Goal: Information Seeking & Learning: Learn about a topic

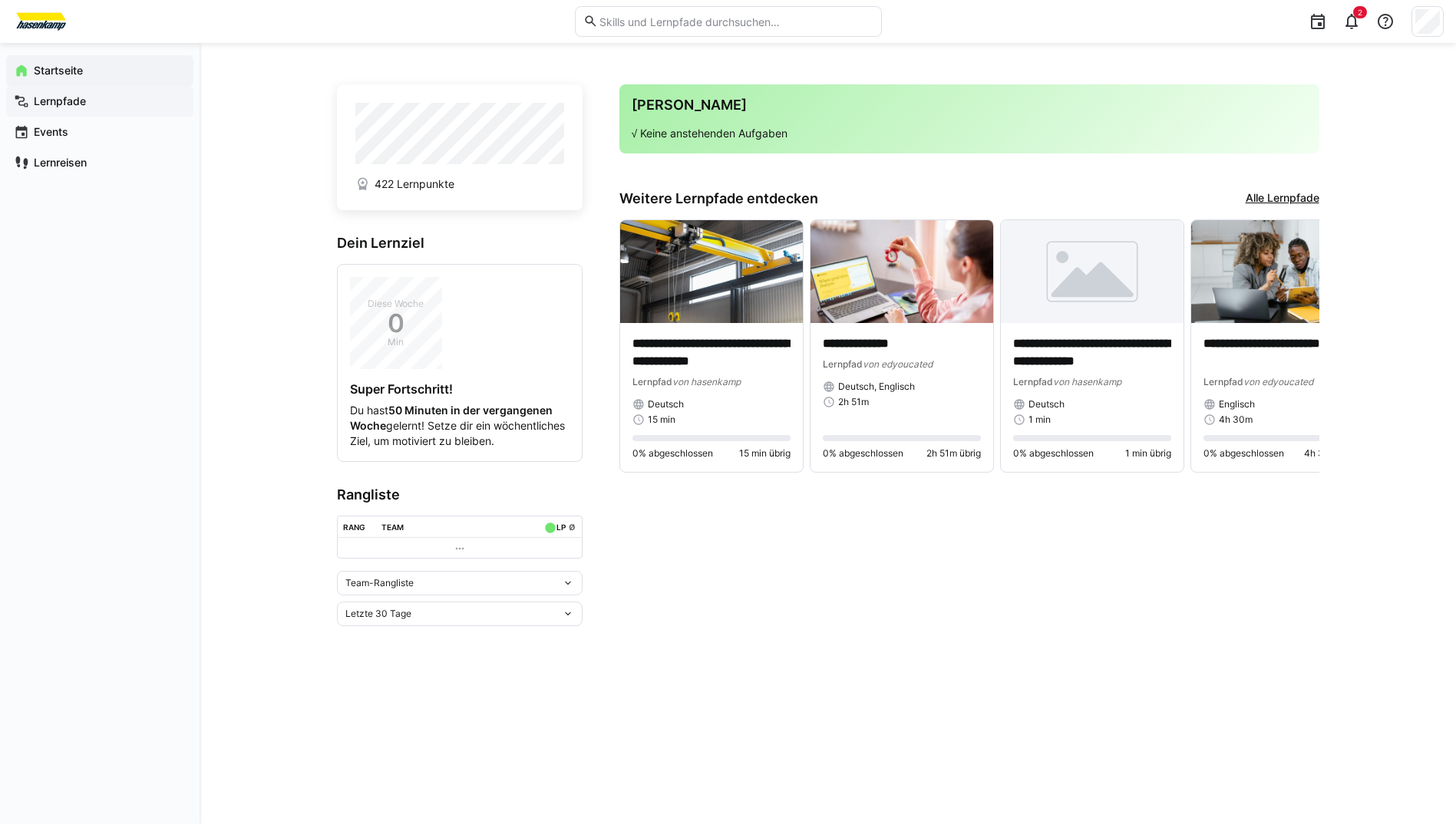
click at [0, 0] on app-navigation-label "Lernpfade" at bounding box center [0, 0] width 0 height 0
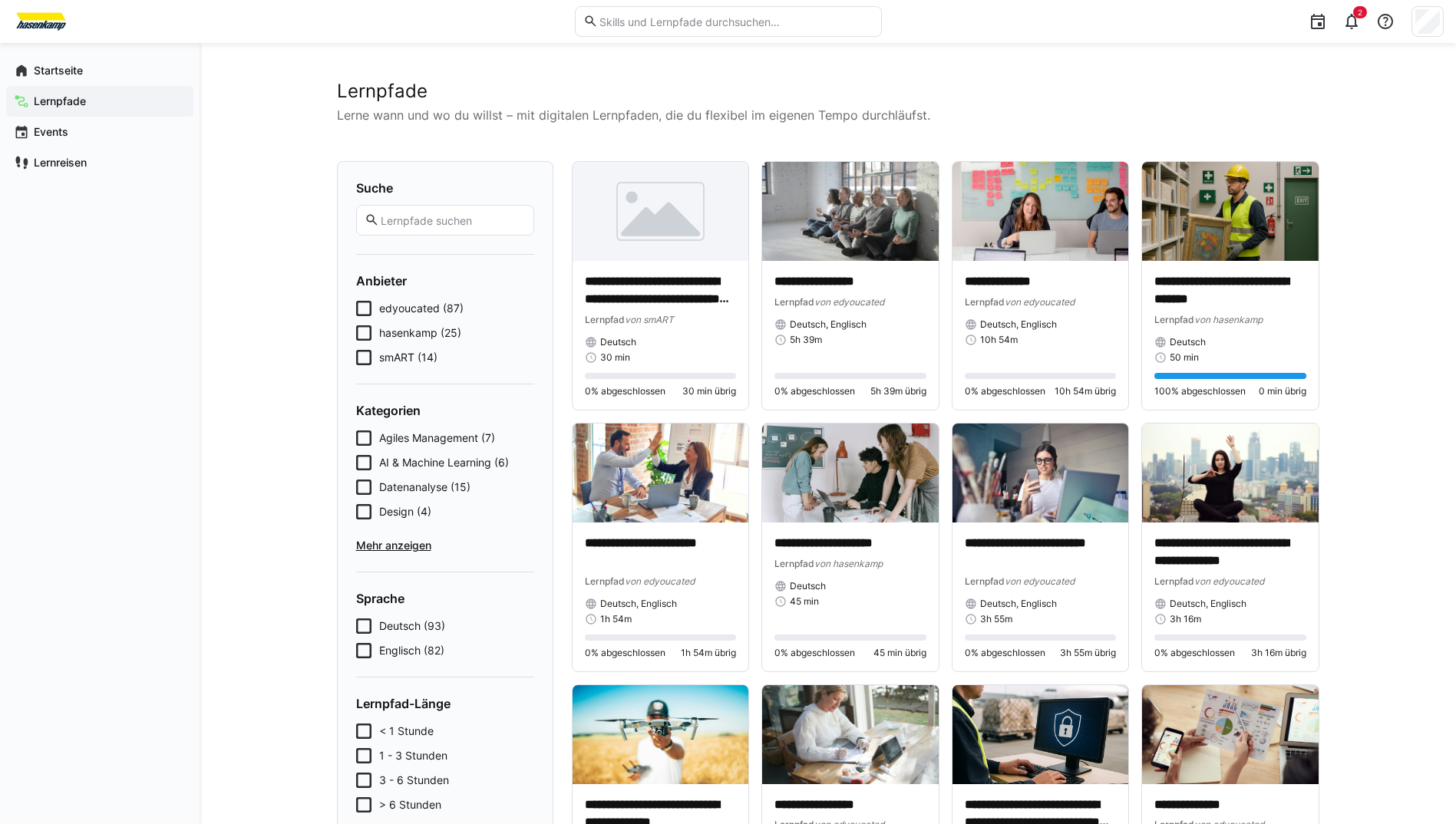
click at [368, 362] on icon at bounding box center [363, 357] width 15 height 15
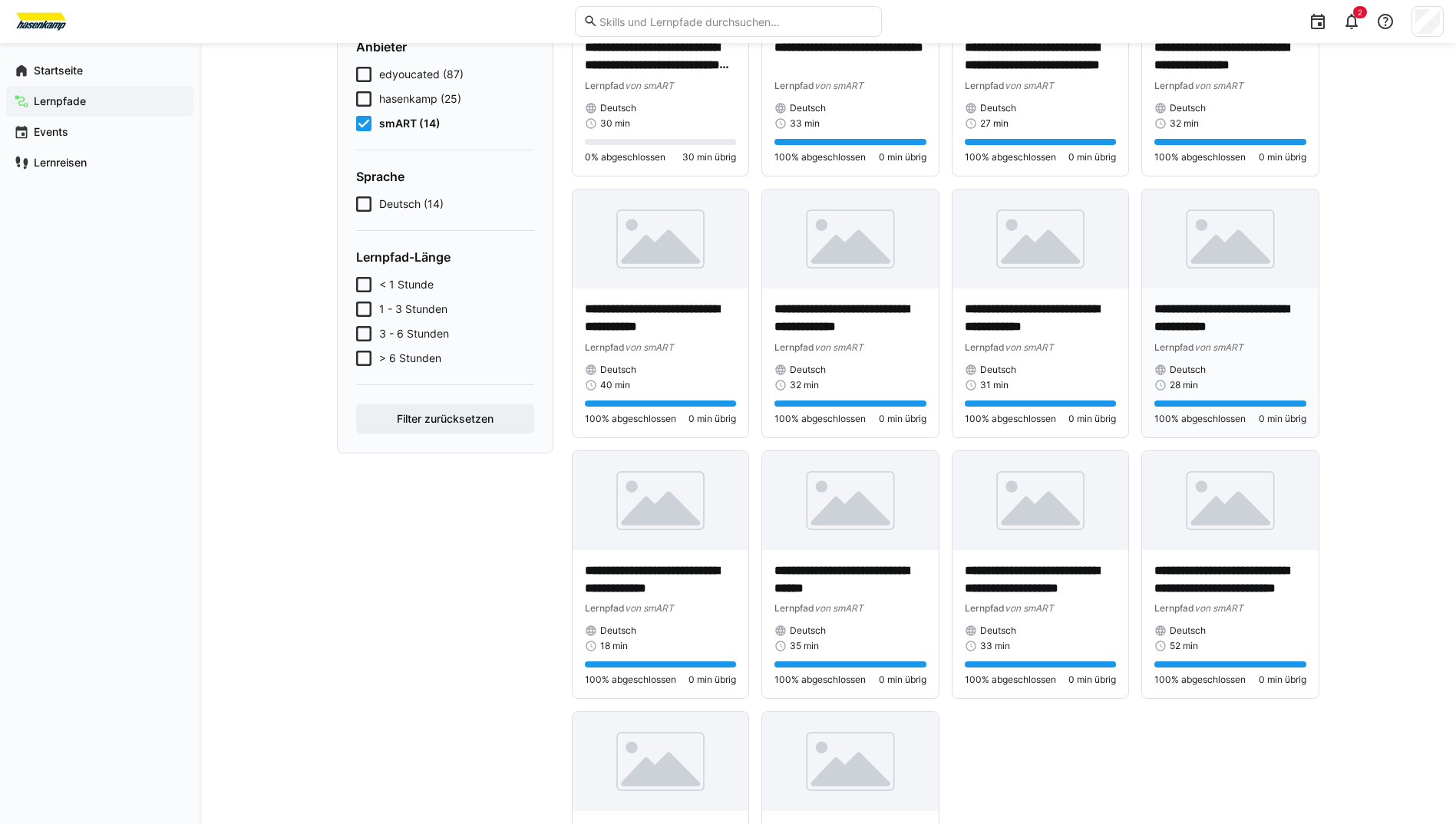
scroll to position [307, 0]
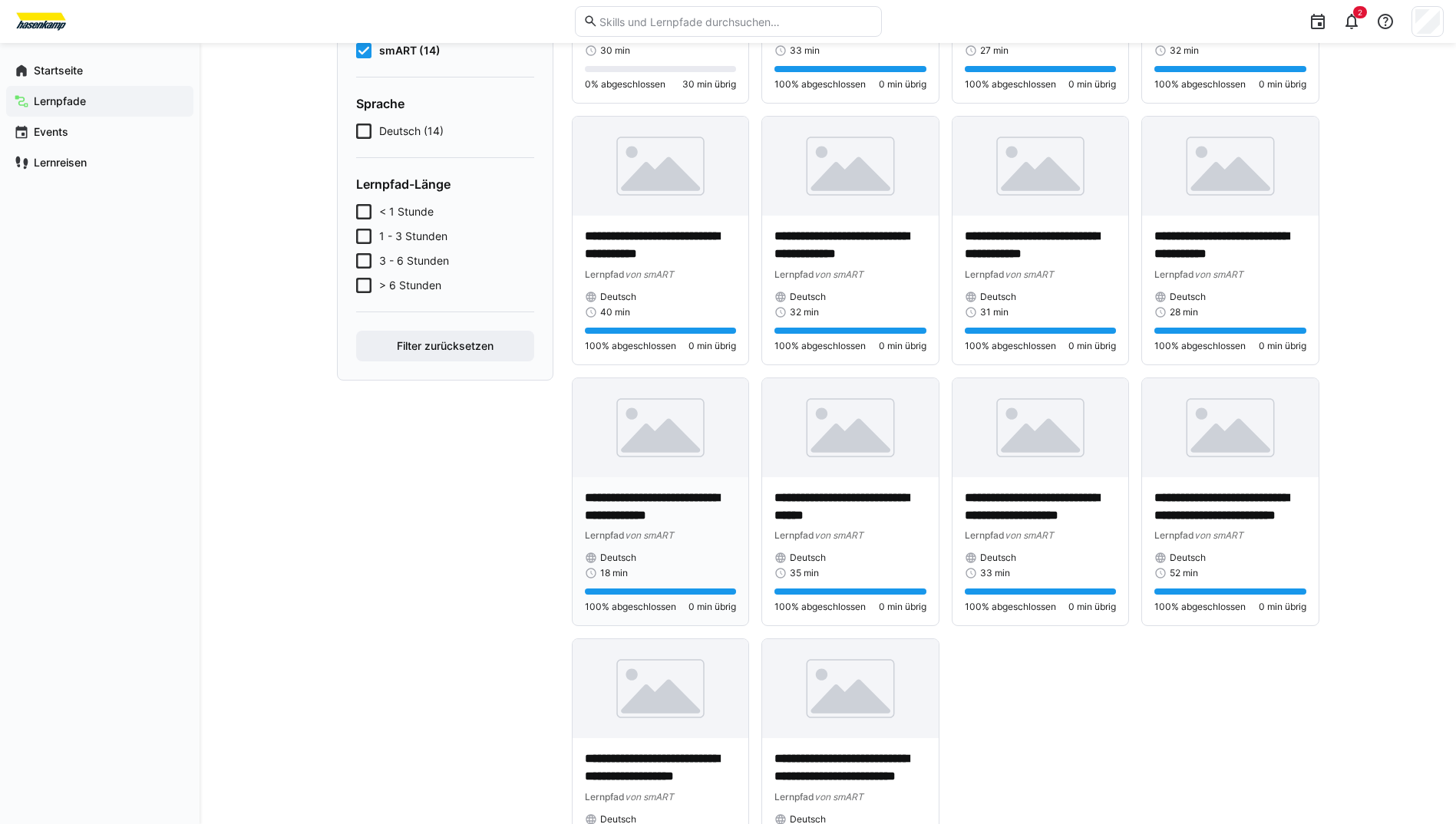
click at [605, 509] on p "**********" at bounding box center [661, 507] width 152 height 35
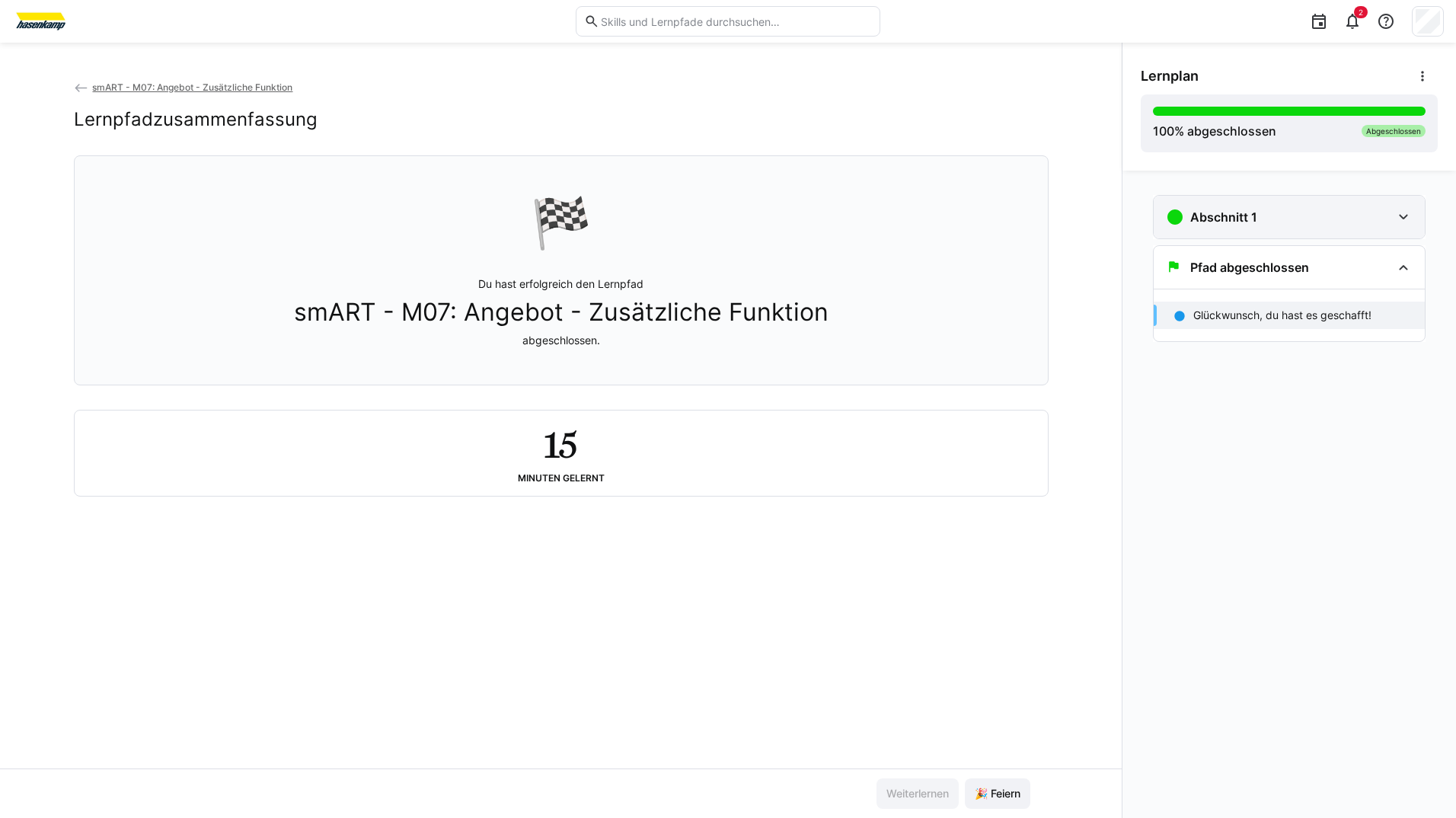
click at [1209, 216] on h3 "Abschnitt 1" at bounding box center [1224, 217] width 67 height 15
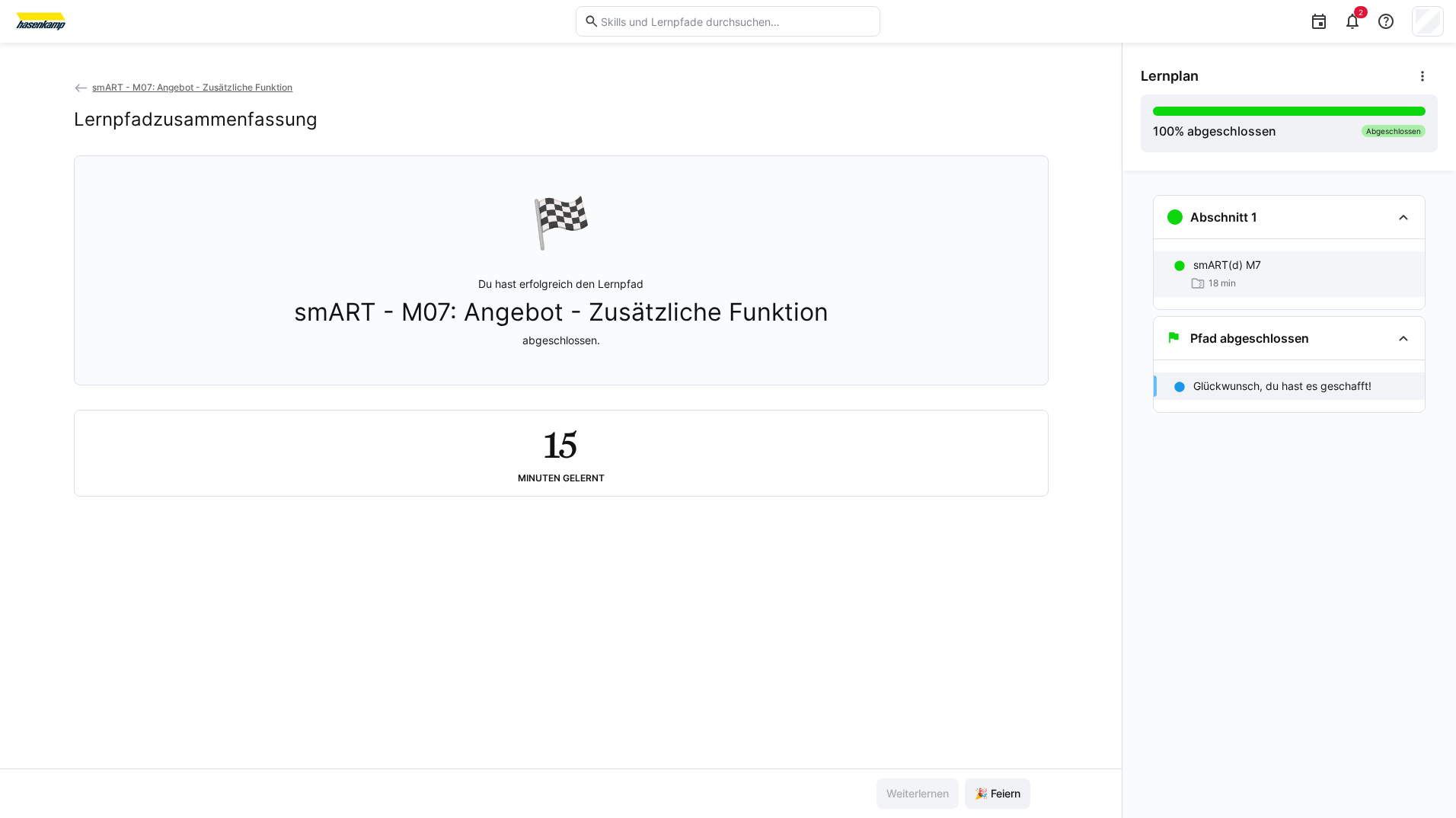
click at [1210, 280] on span "18 min" at bounding box center [1222, 284] width 28 height 13
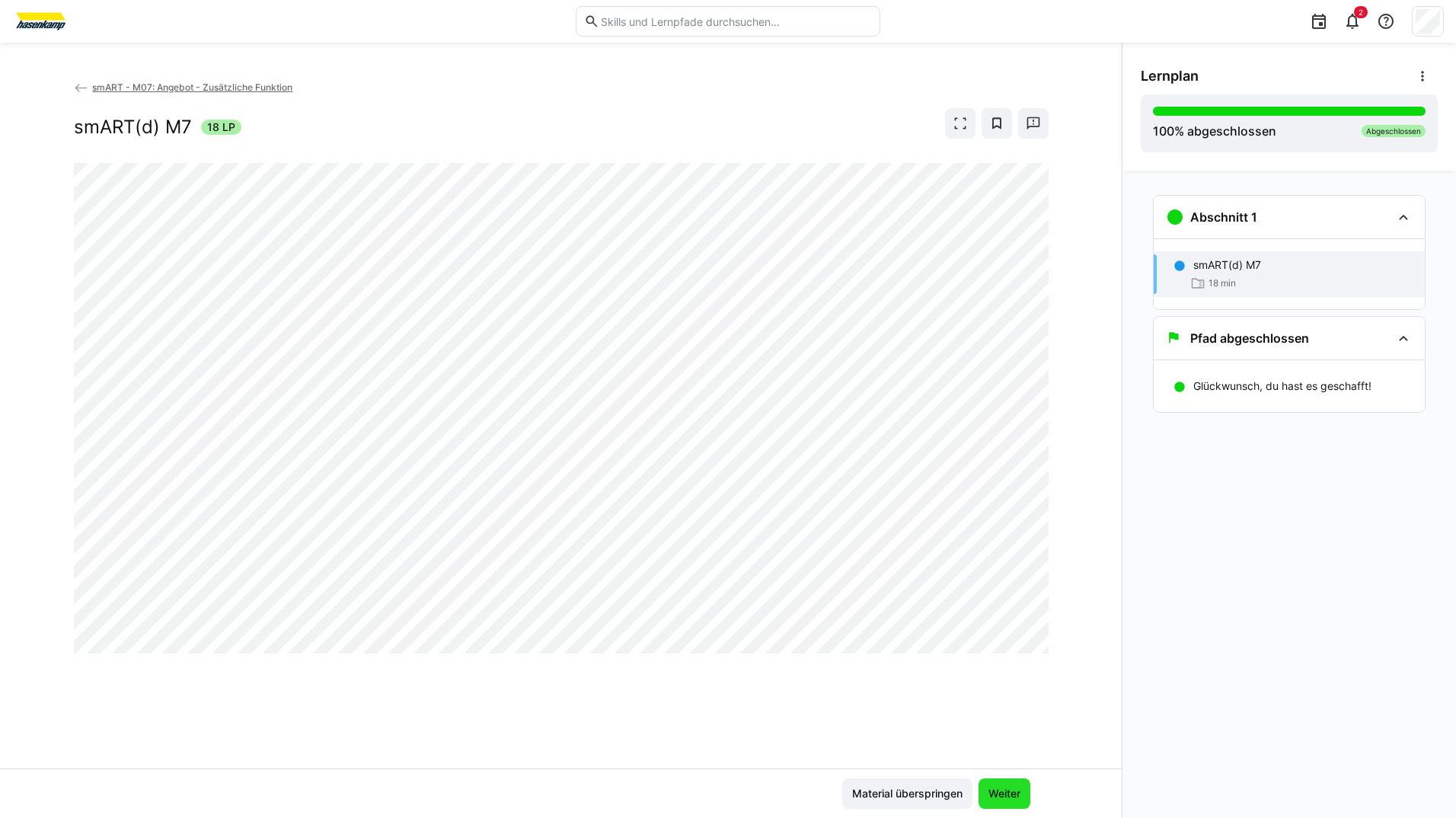
click at [1013, 795] on span "Weiter" at bounding box center [1005, 794] width 37 height 15
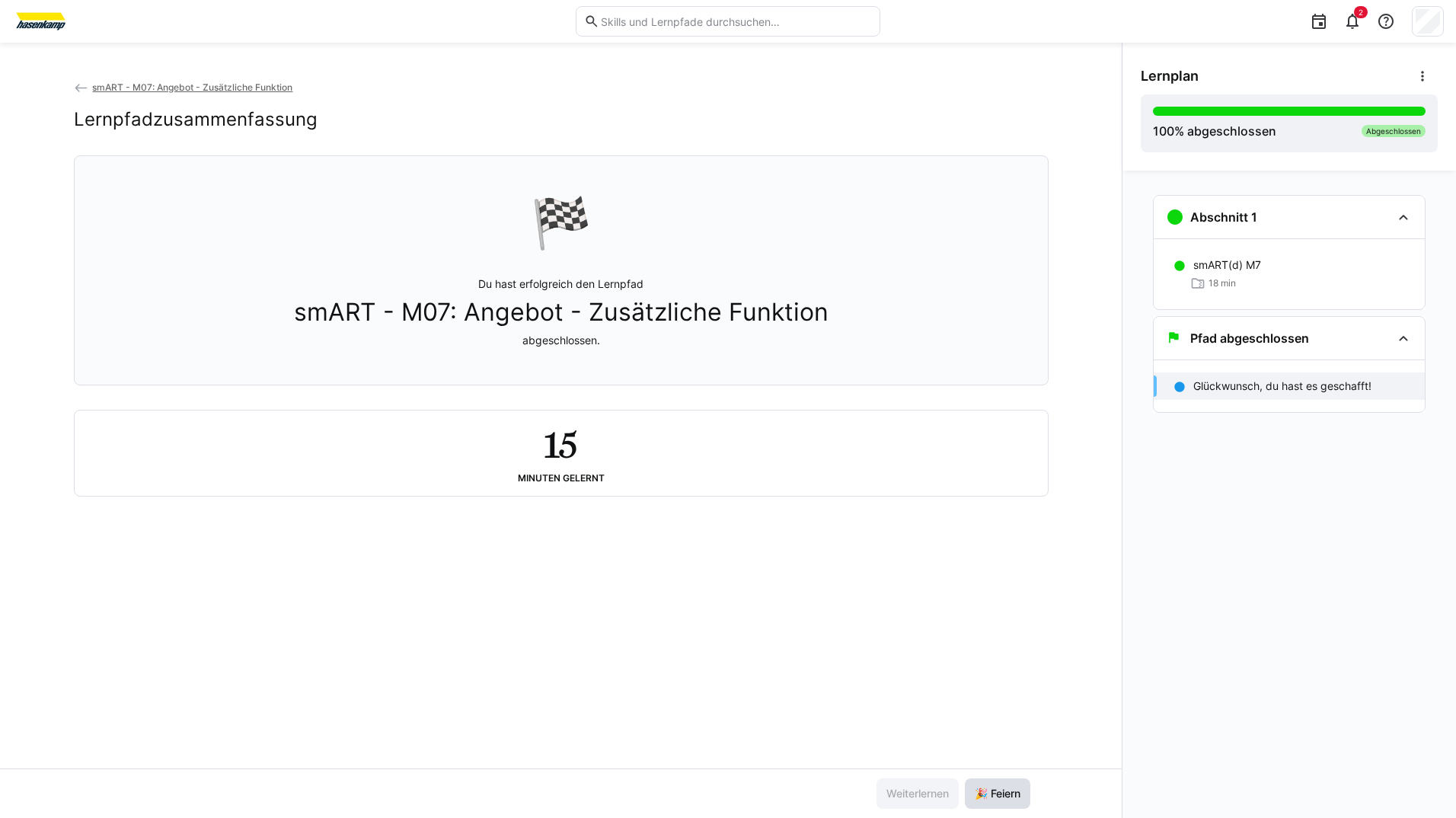
click at [1013, 795] on span "🎉 Feiern" at bounding box center [998, 794] width 50 height 15
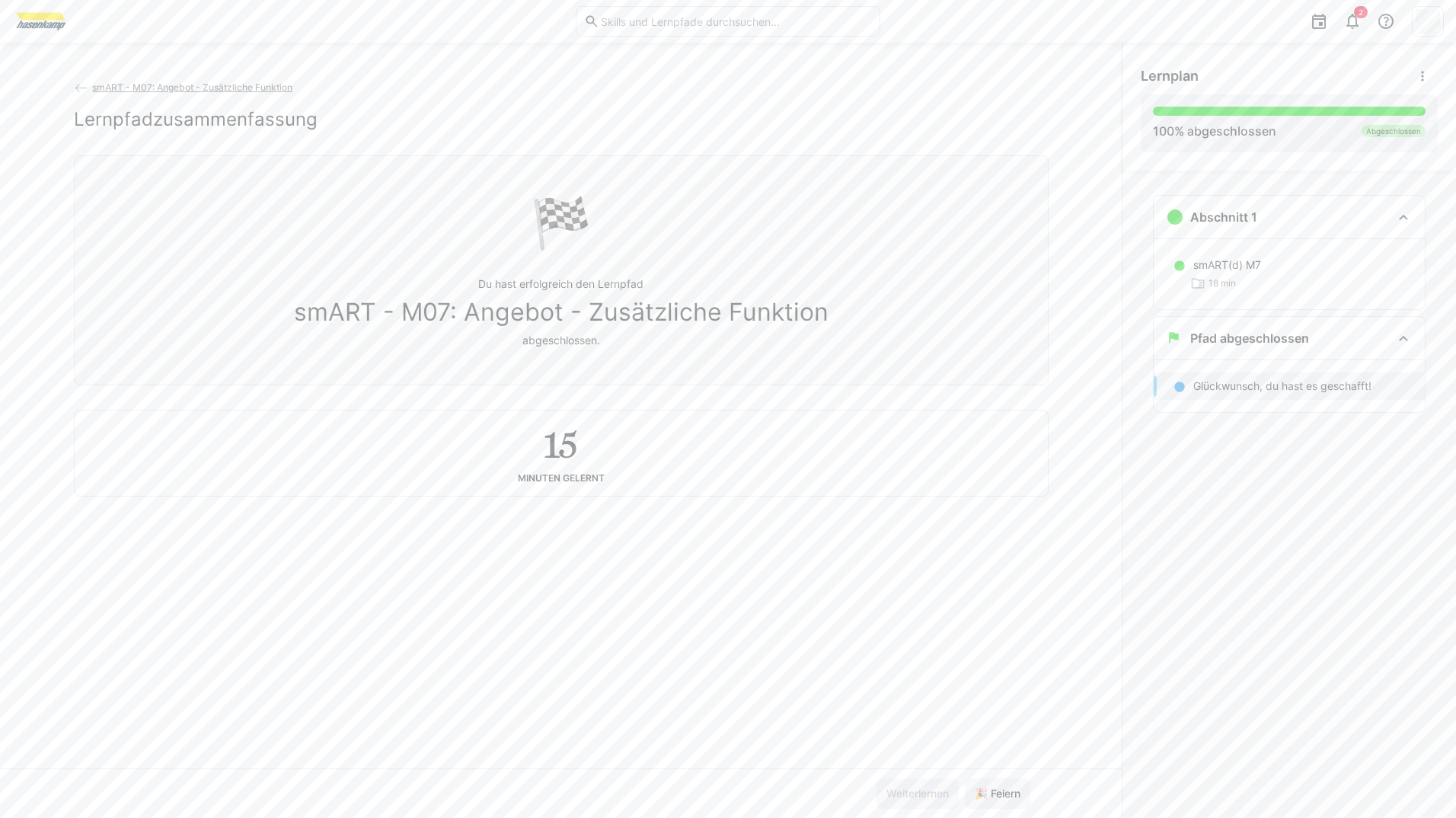
click at [193, 81] on span "smART - M07: Angebot - Zusätzliche Funktion" at bounding box center [192, 87] width 200 height 12
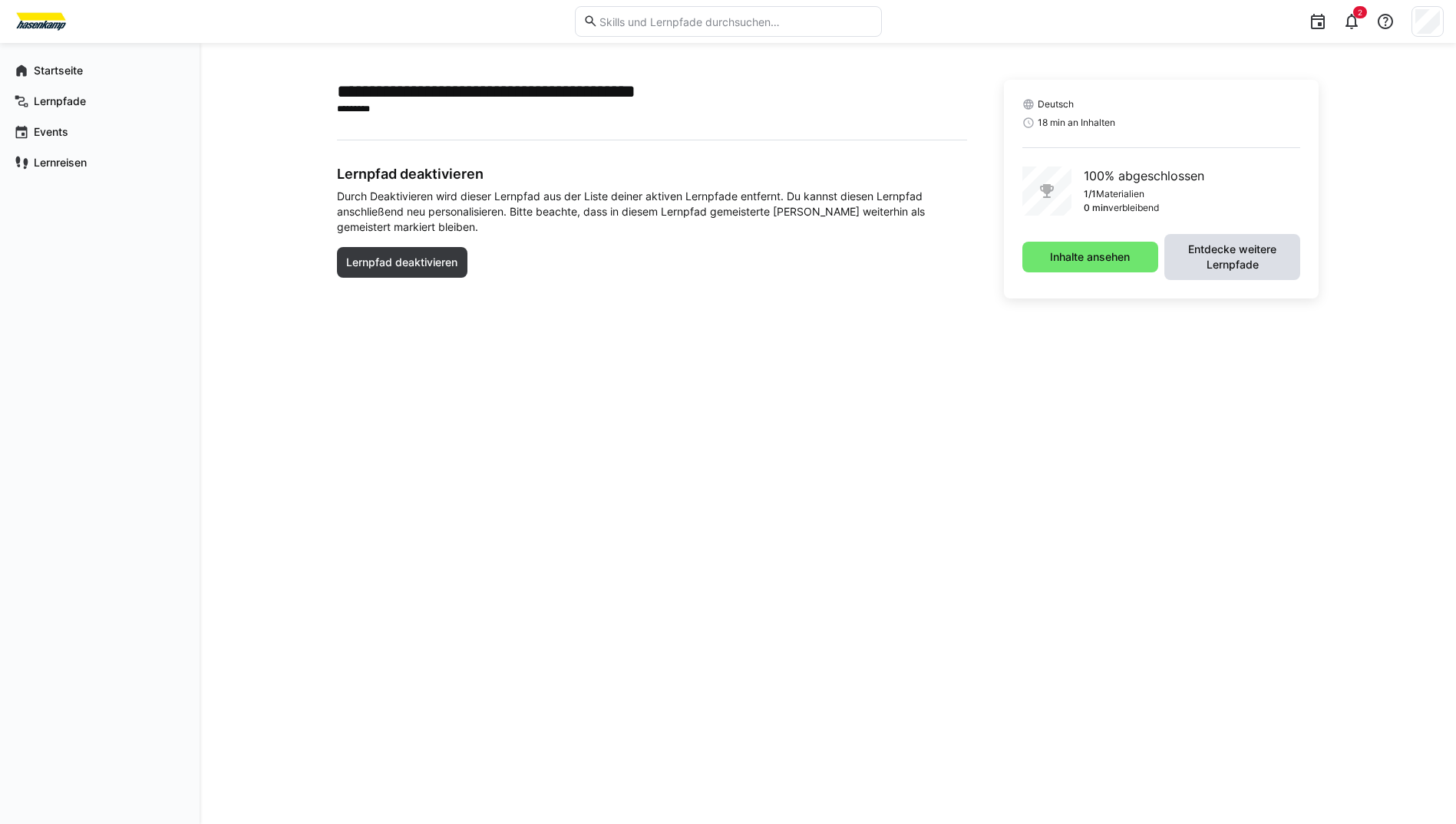
click at [1234, 255] on span "Entdecke weitere Lernpfade" at bounding box center [1232, 257] width 121 height 30
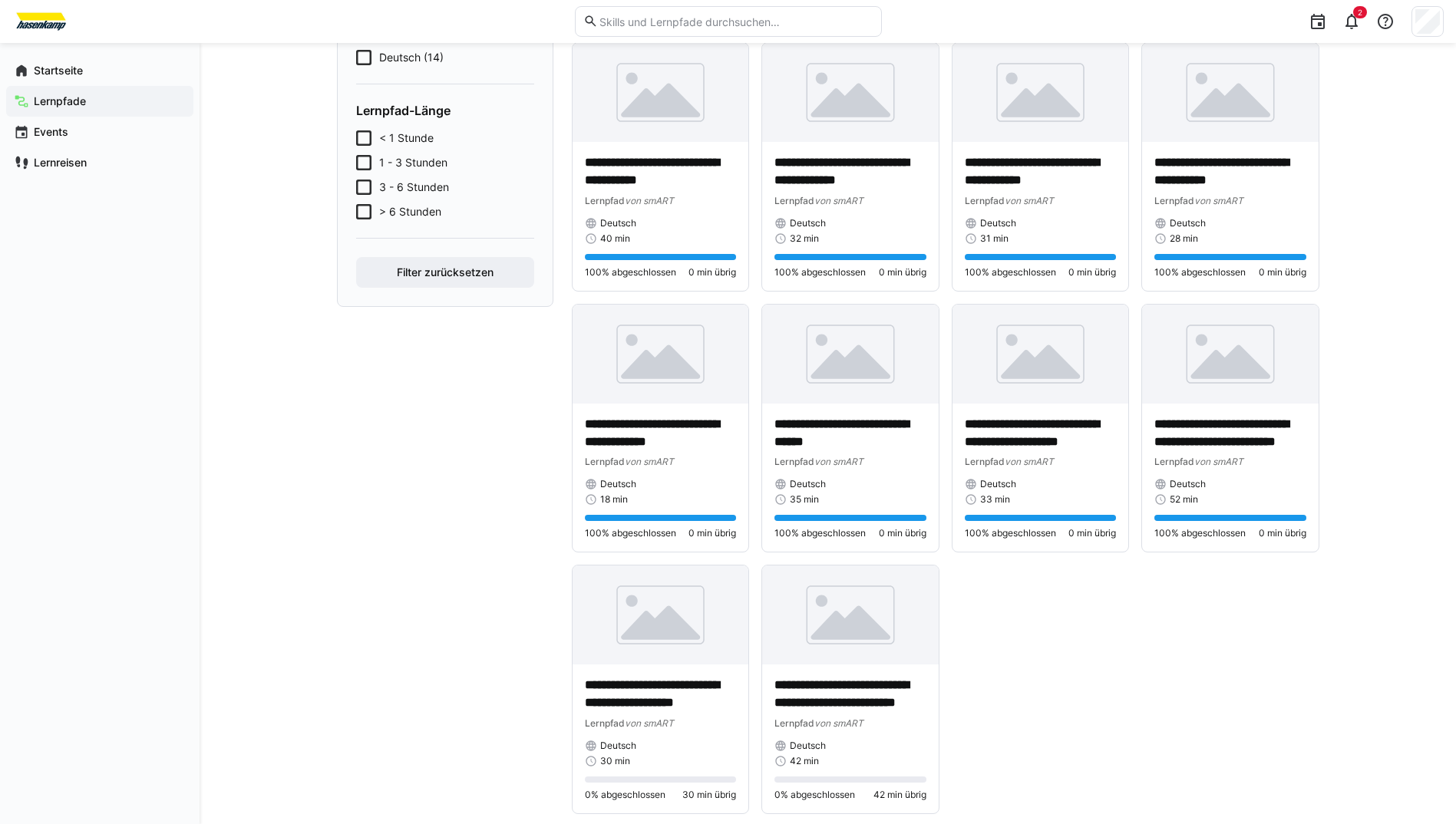
scroll to position [384, 0]
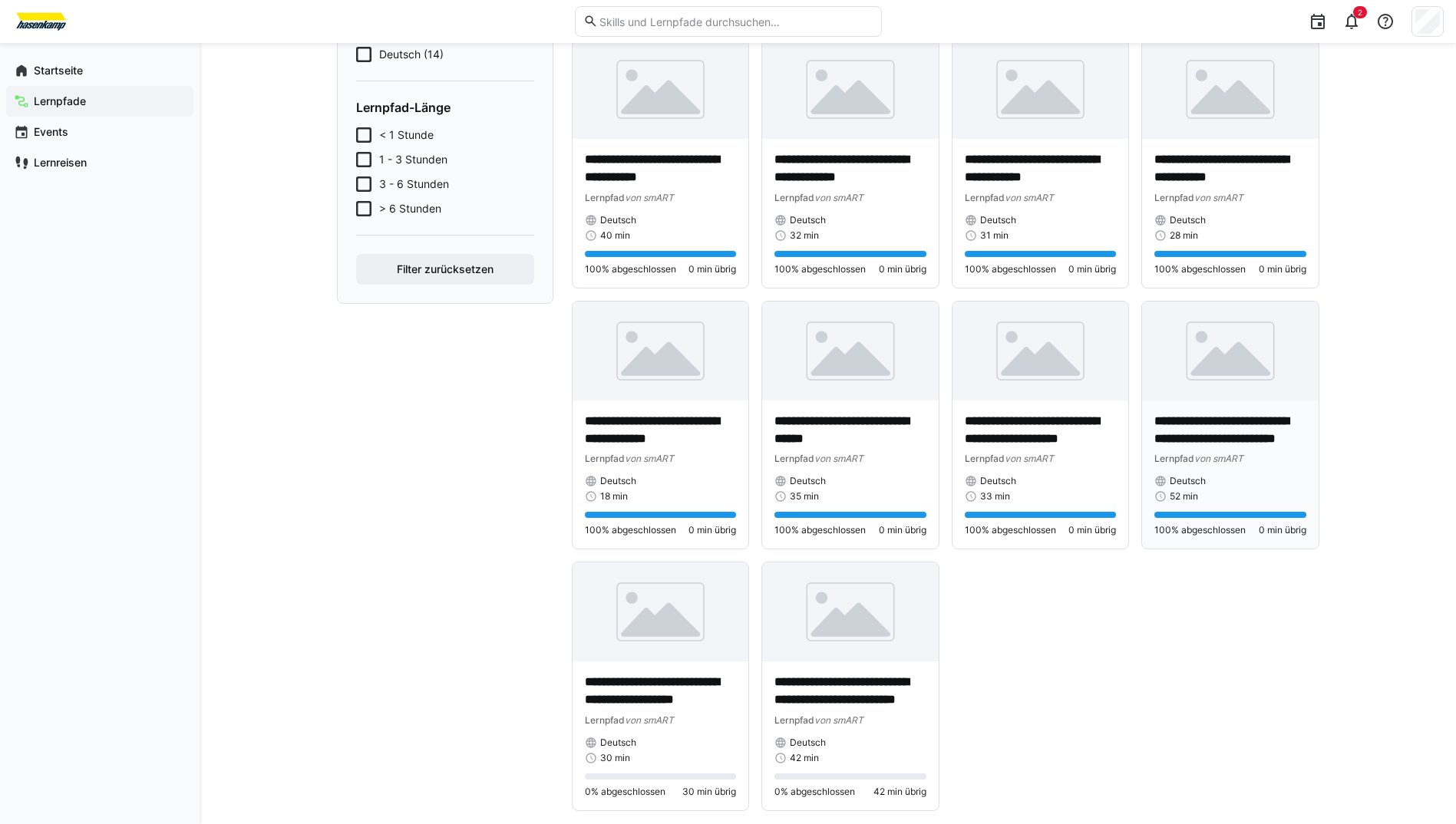
click at [1169, 417] on p "**********" at bounding box center [1230, 431] width 152 height 35
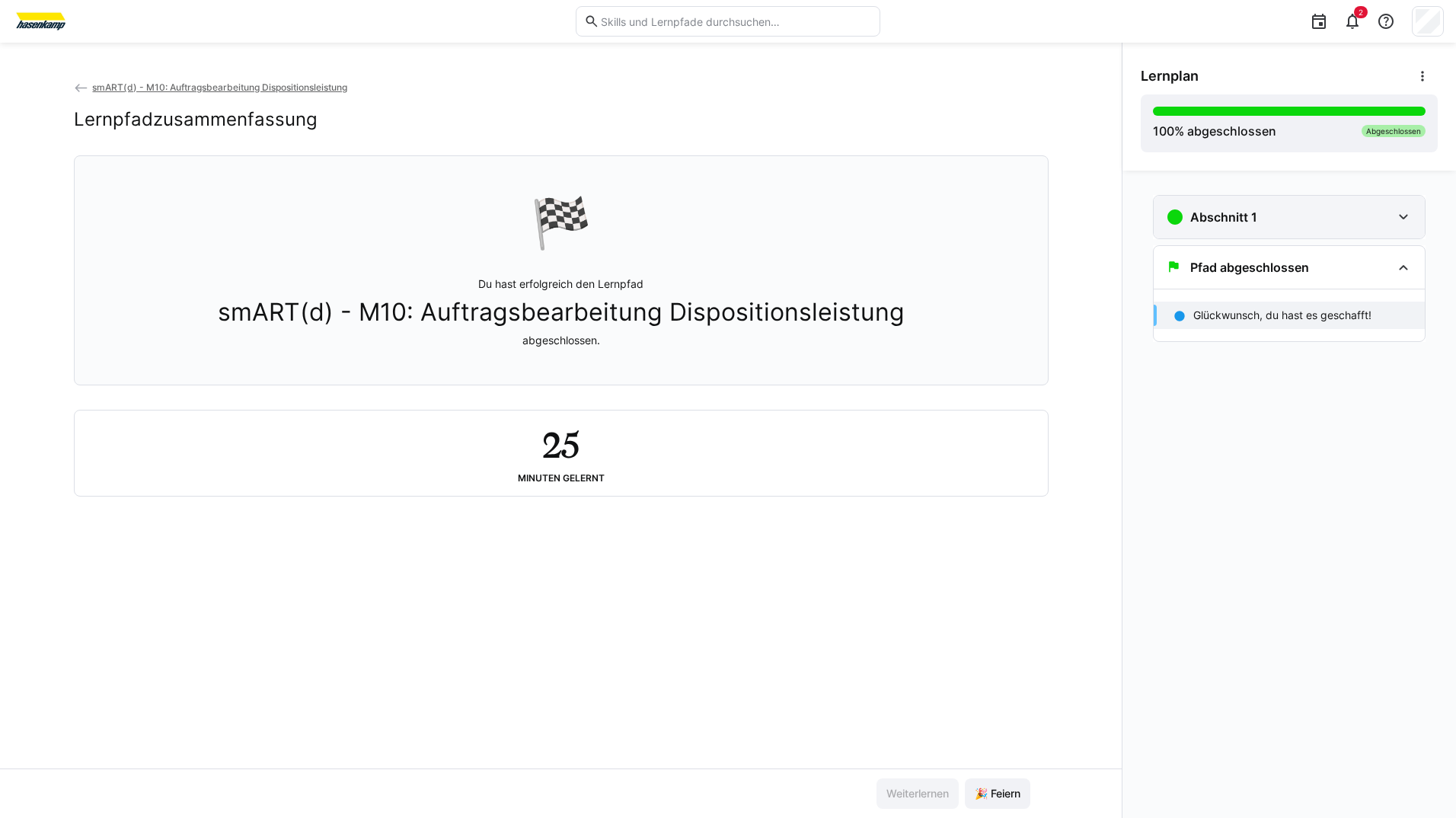
click at [1212, 220] on h3 "Abschnitt 1" at bounding box center [1224, 217] width 67 height 15
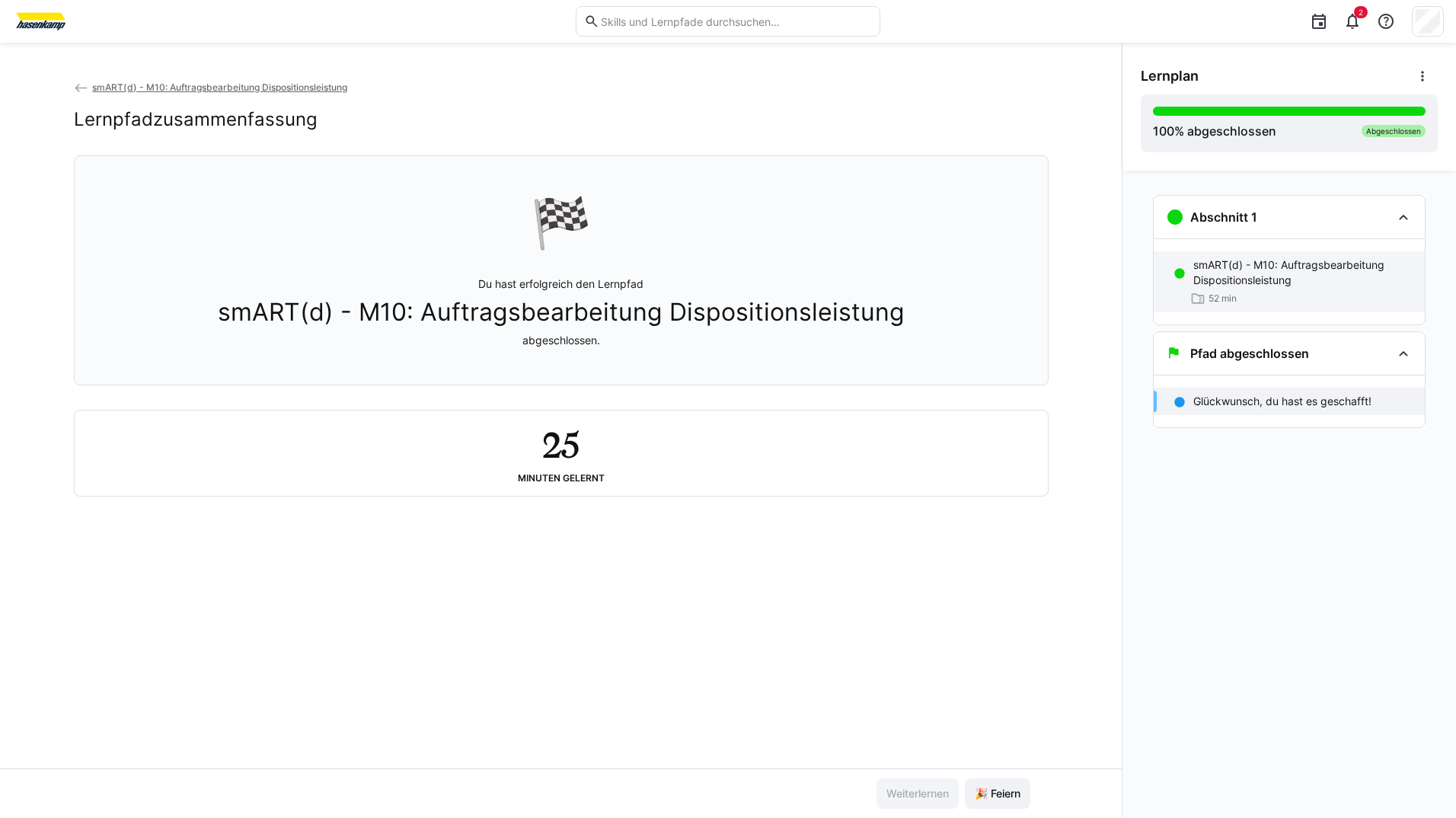
click at [1212, 266] on p "smART(d) - M10: Auftragsbearbeitung Dispositionsleistung" at bounding box center [1303, 273] width 220 height 30
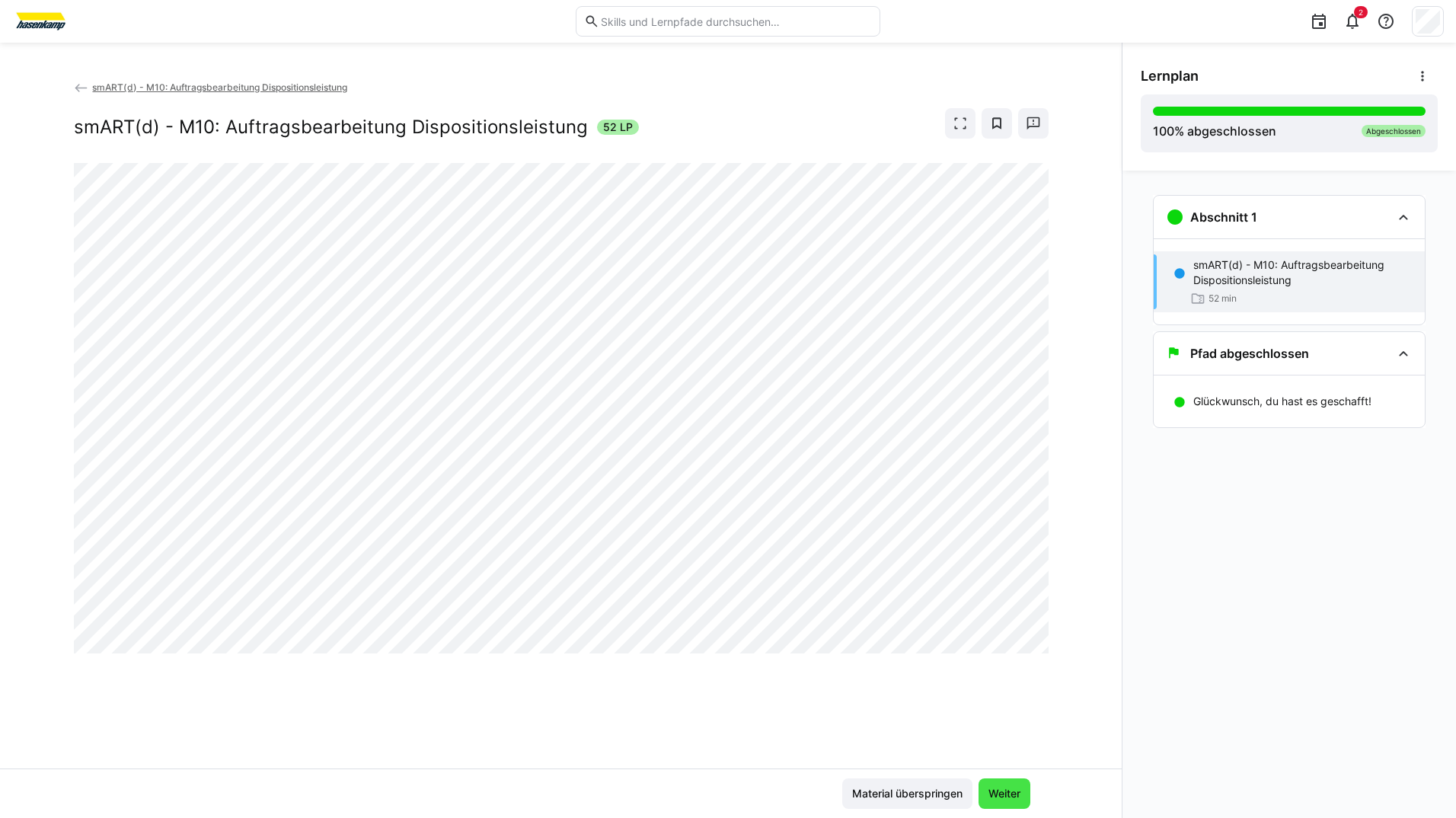
click at [999, 795] on span "Weiter" at bounding box center [1005, 794] width 37 height 15
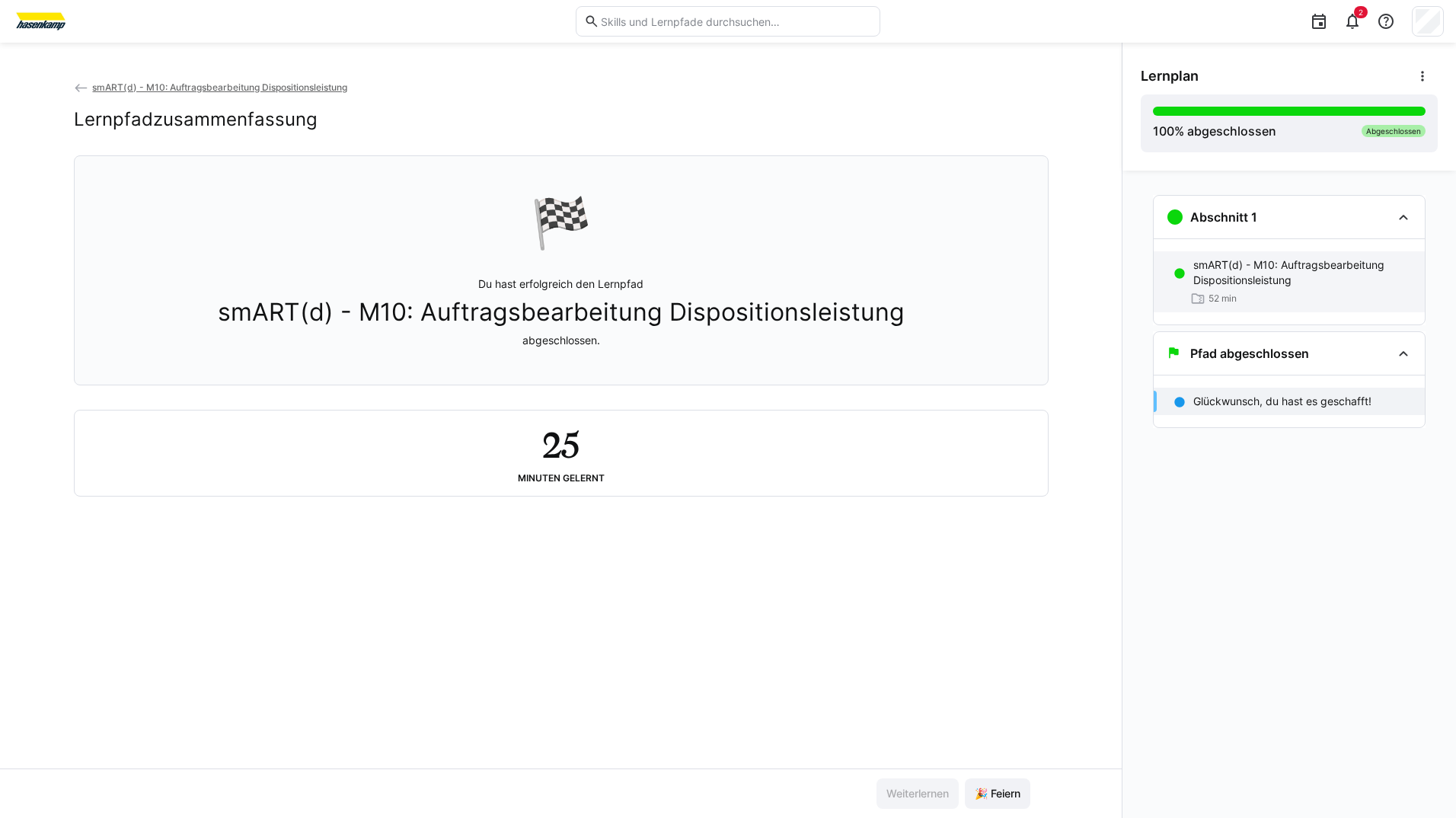
click at [1225, 280] on p "smART(d) - M10: Auftragsbearbeitung Dispositionsleistung" at bounding box center [1303, 273] width 220 height 30
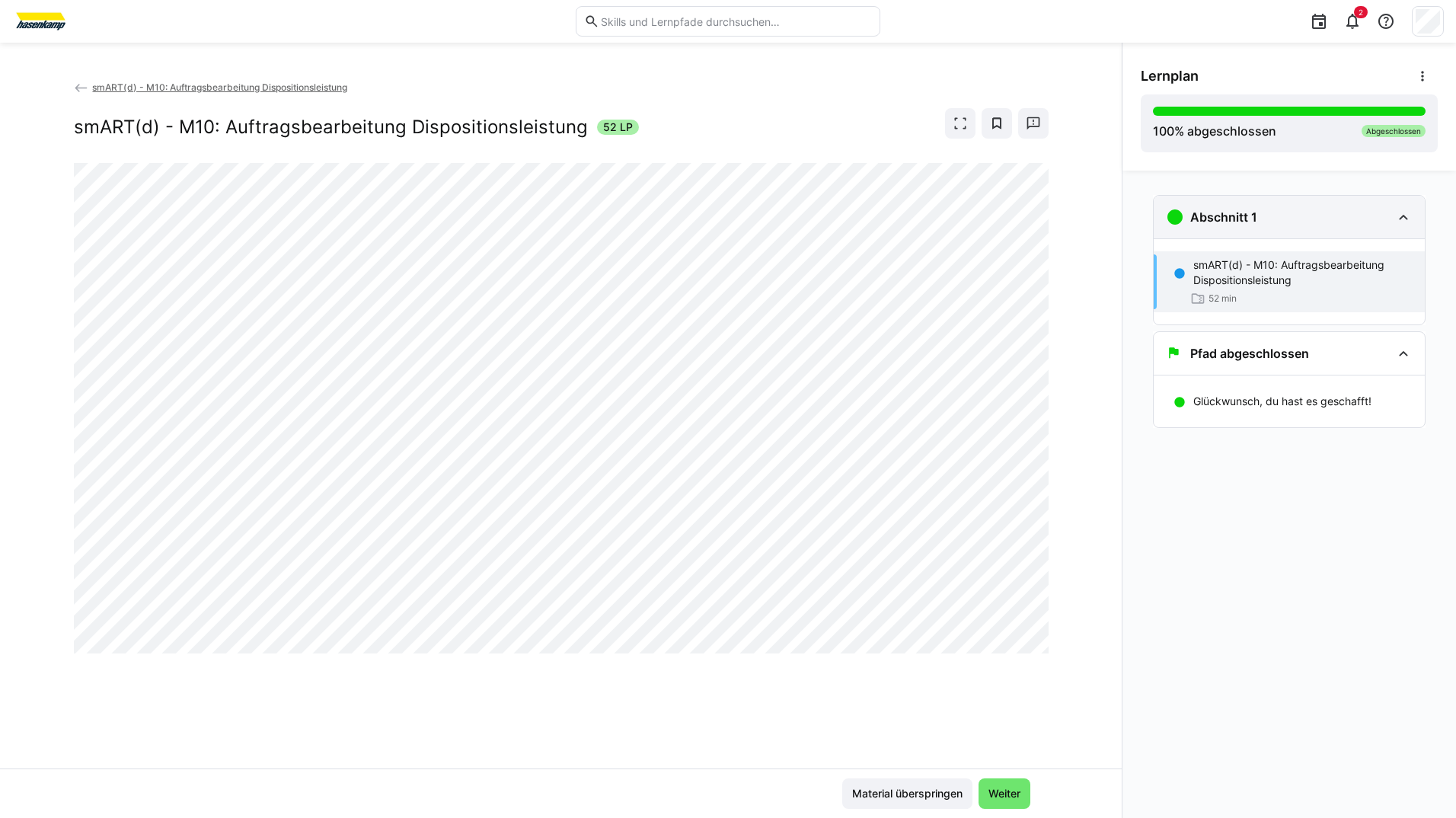
click at [1223, 223] on h3 "Abschnitt 1" at bounding box center [1224, 217] width 67 height 15
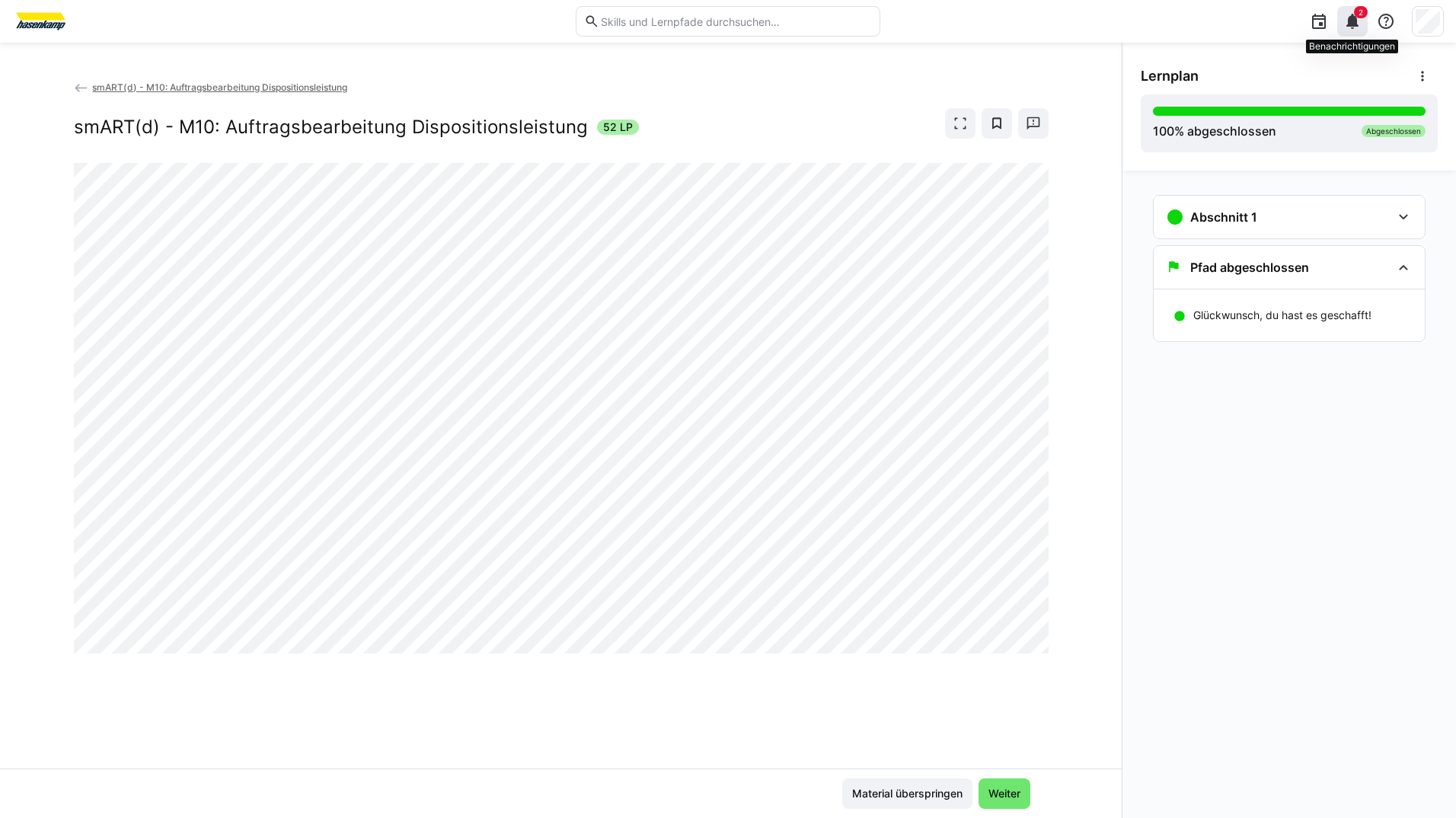
click at [1353, 11] on div "2" at bounding box center [1353, 21] width 30 height 30
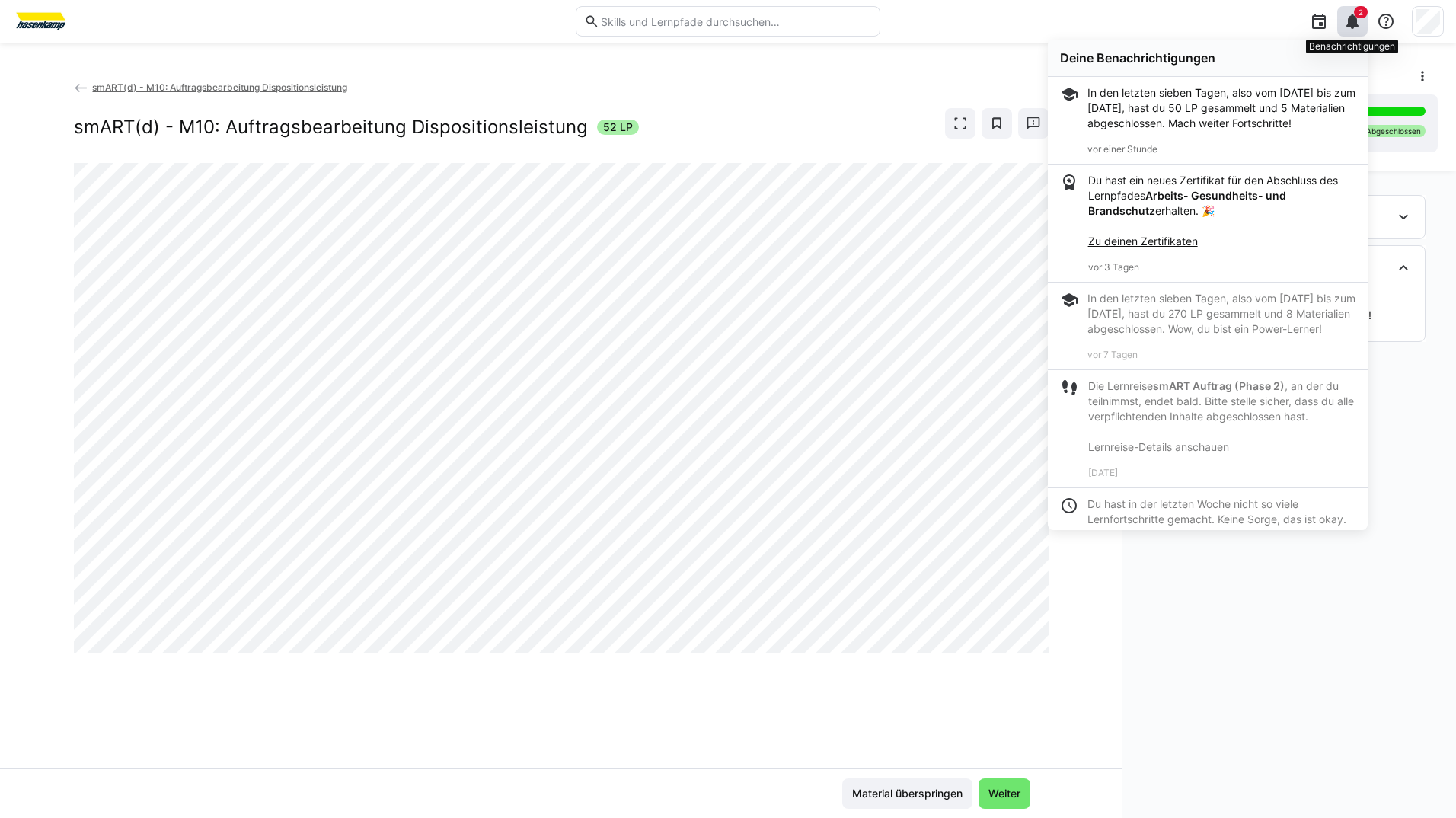
click at [1353, 11] on div "2" at bounding box center [1353, 21] width 30 height 30
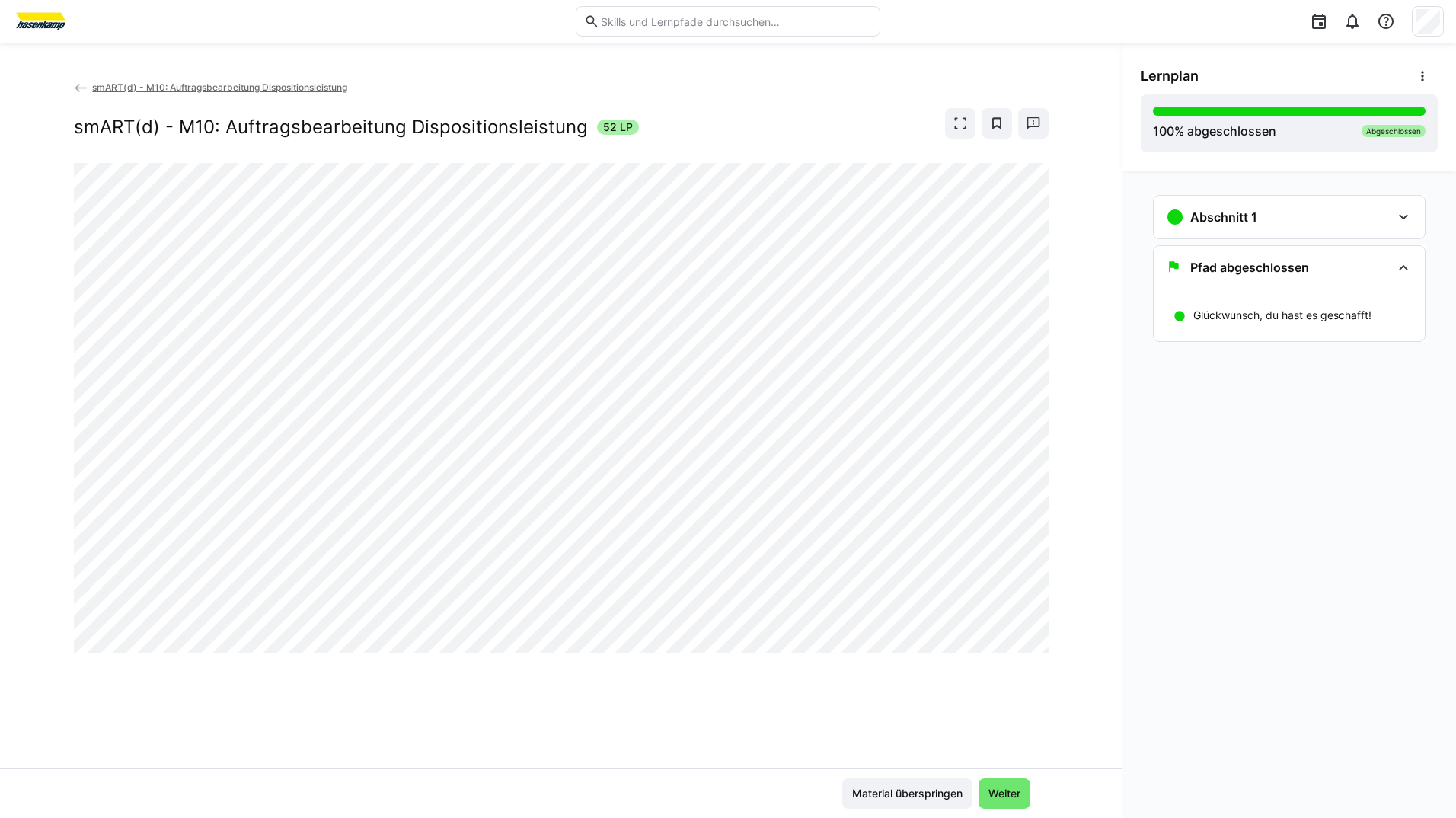
click at [1020, 722] on div "smART(d) - M10: Auftragsbearbeitung Dispositionsleistung smART(d) - M10: Auftra…" at bounding box center [561, 424] width 1122 height 690
click at [1008, 797] on span "Weiter" at bounding box center [1005, 794] width 37 height 15
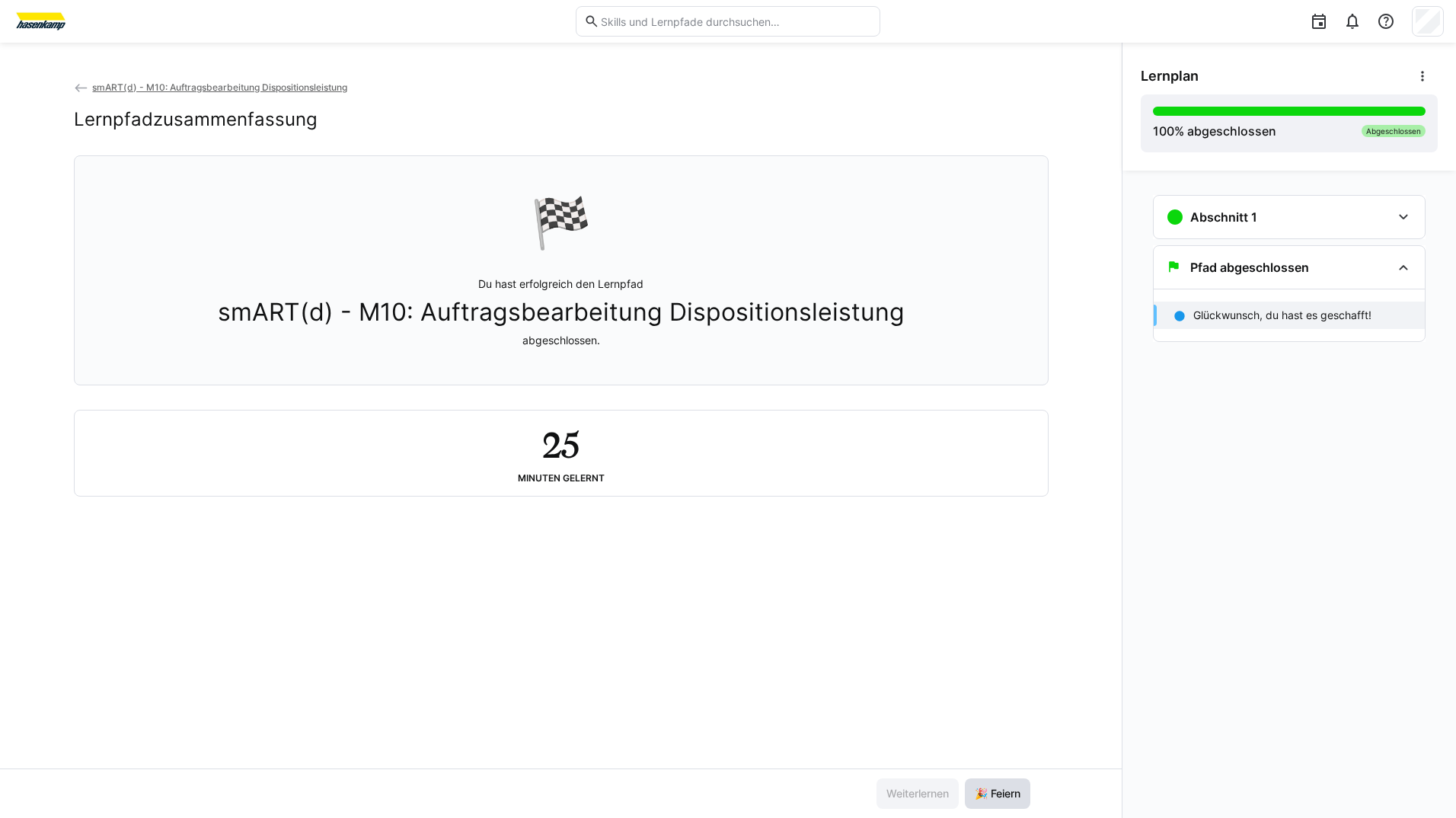
click at [1008, 797] on span "🎉 Feiern" at bounding box center [998, 794] width 50 height 15
click at [241, 84] on span "smART(d) - M10: Auftragsbearbeitung Dispositionsleistung" at bounding box center [220, 87] width 255 height 12
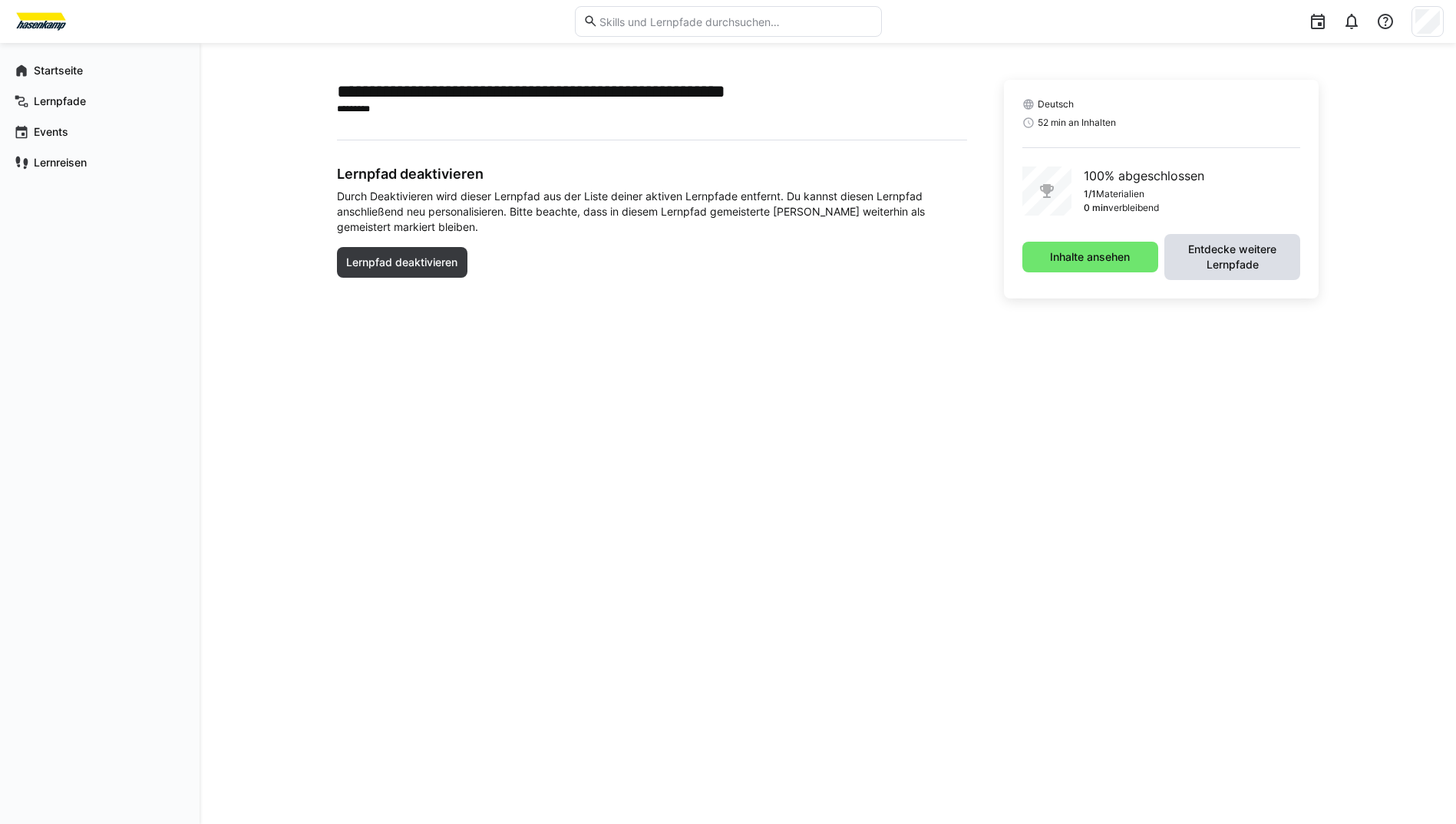
click at [1268, 246] on span "Entdecke weitere Lernpfade" at bounding box center [1232, 257] width 121 height 30
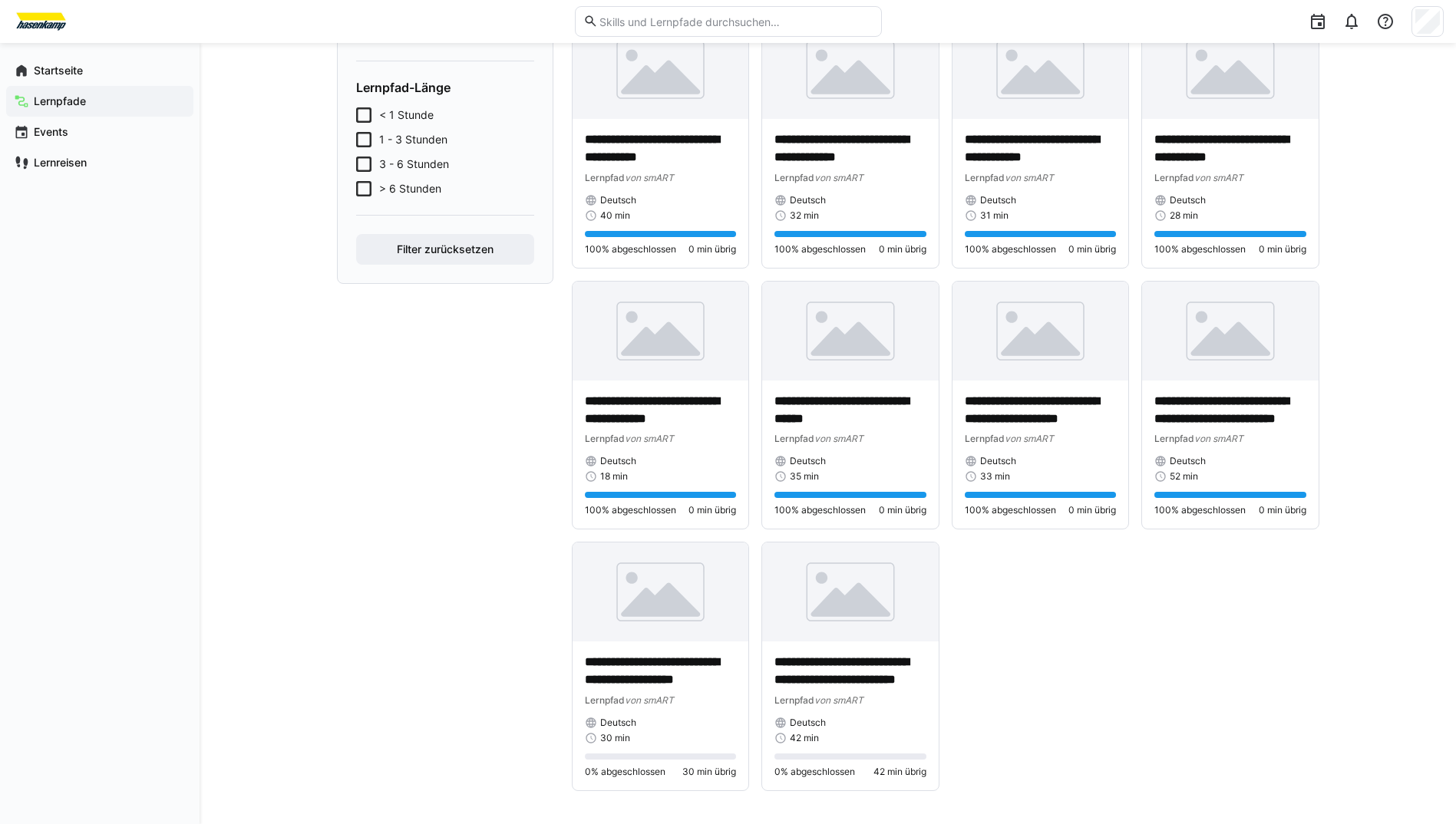
scroll to position [408, 0]
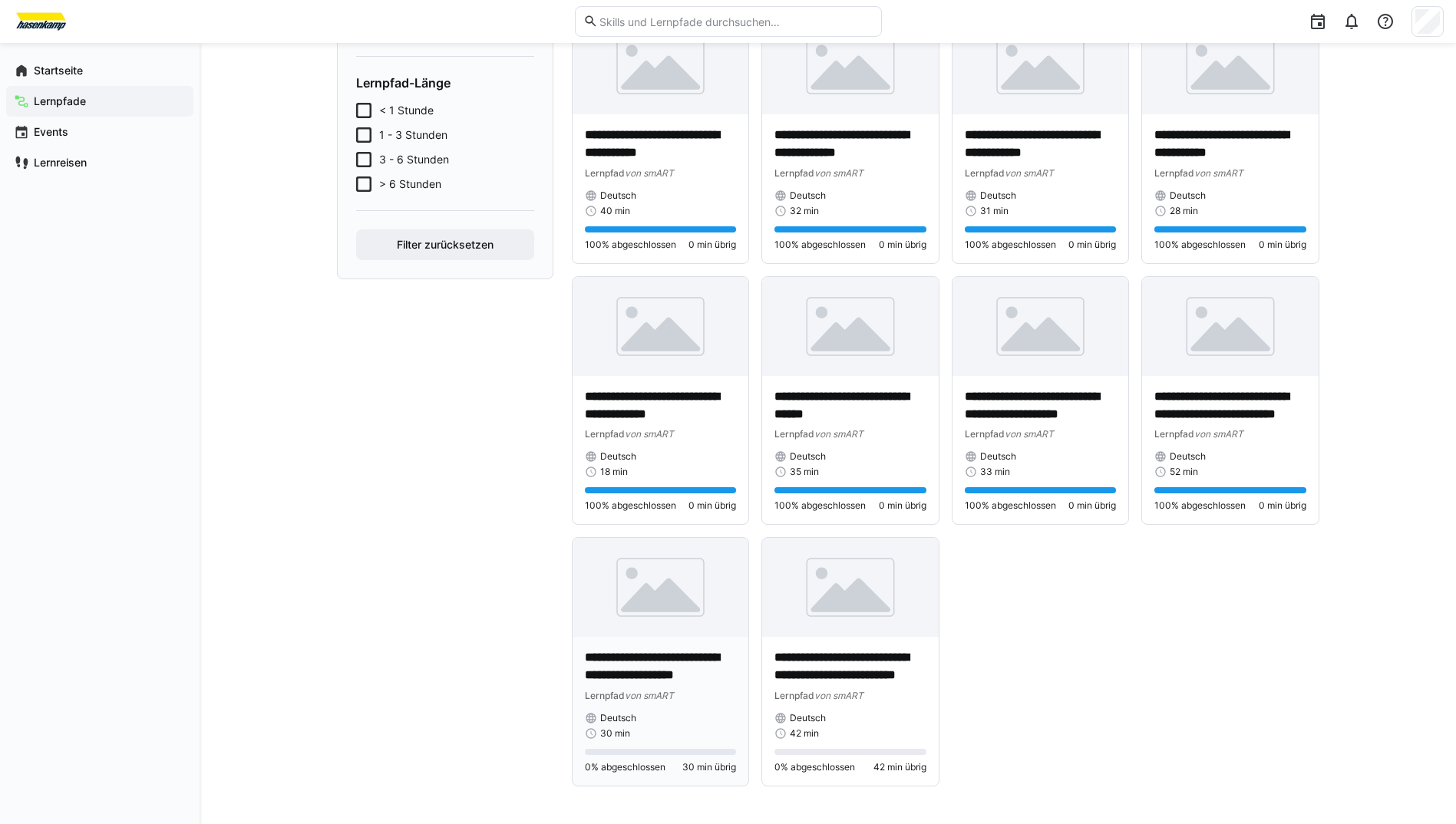
click at [637, 658] on p "**********" at bounding box center [661, 667] width 152 height 35
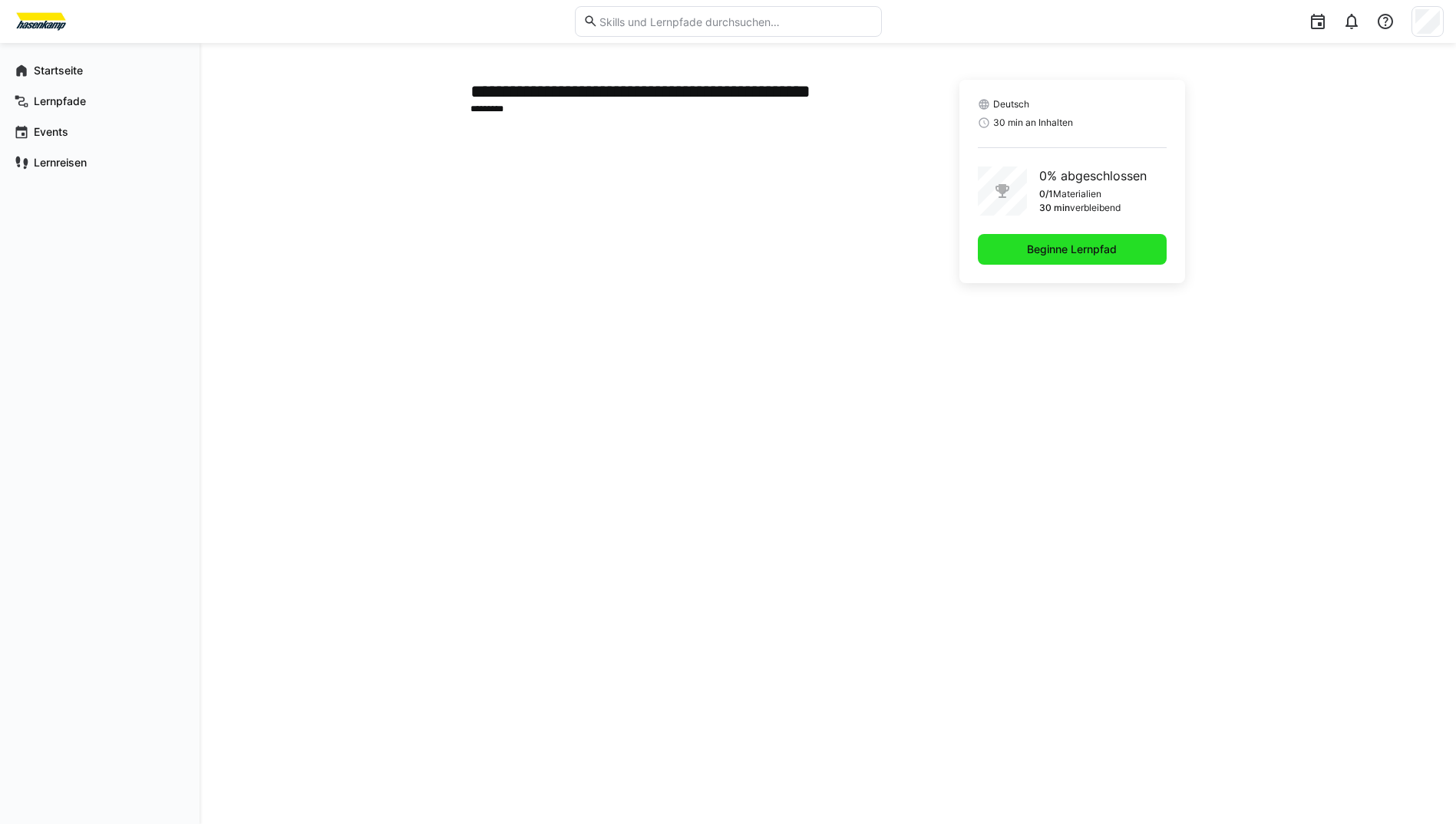
click at [1100, 254] on span "Beginne Lernpfad" at bounding box center [1072, 249] width 95 height 15
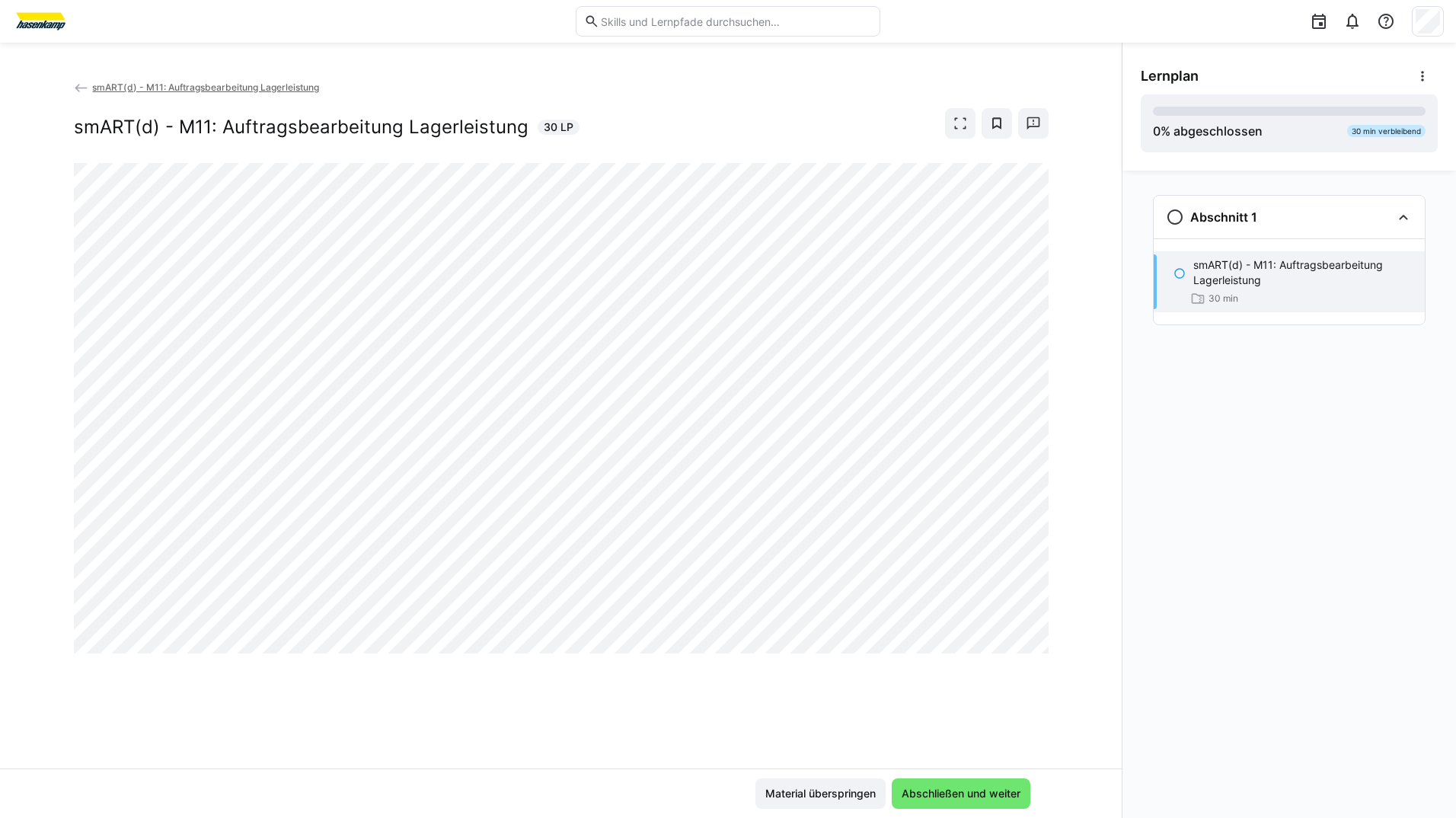
click at [406, 711] on div "smART(d) - M11: Auftragsbearbeitung Lagerleistung smART(d) - M11: Auftragsbearb…" at bounding box center [561, 424] width 1122 height 690
click at [978, 791] on span "Abschließen und weiter" at bounding box center [960, 794] width 123 height 15
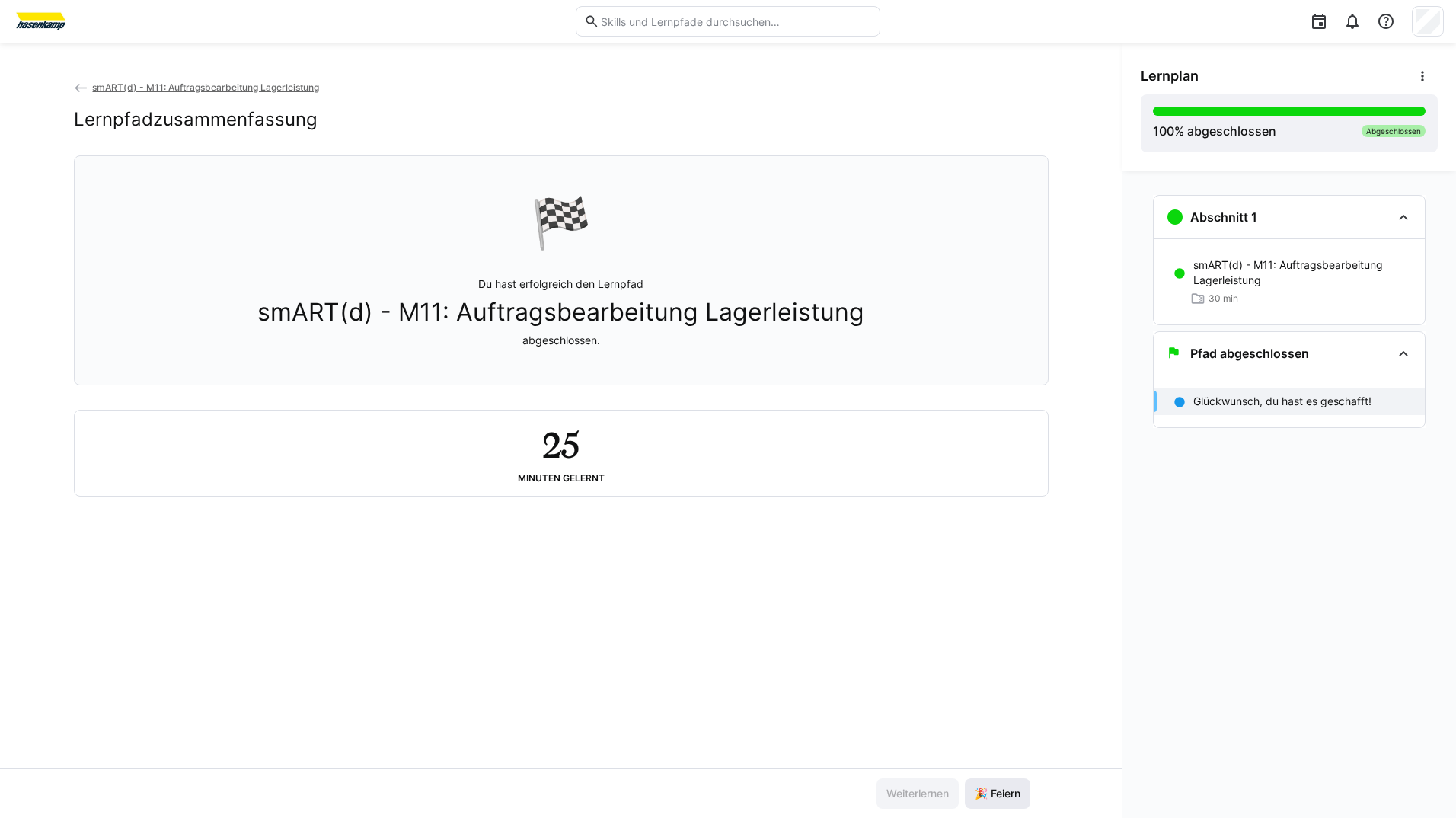
click at [978, 792] on span "🎉 Feiern" at bounding box center [998, 794] width 50 height 15
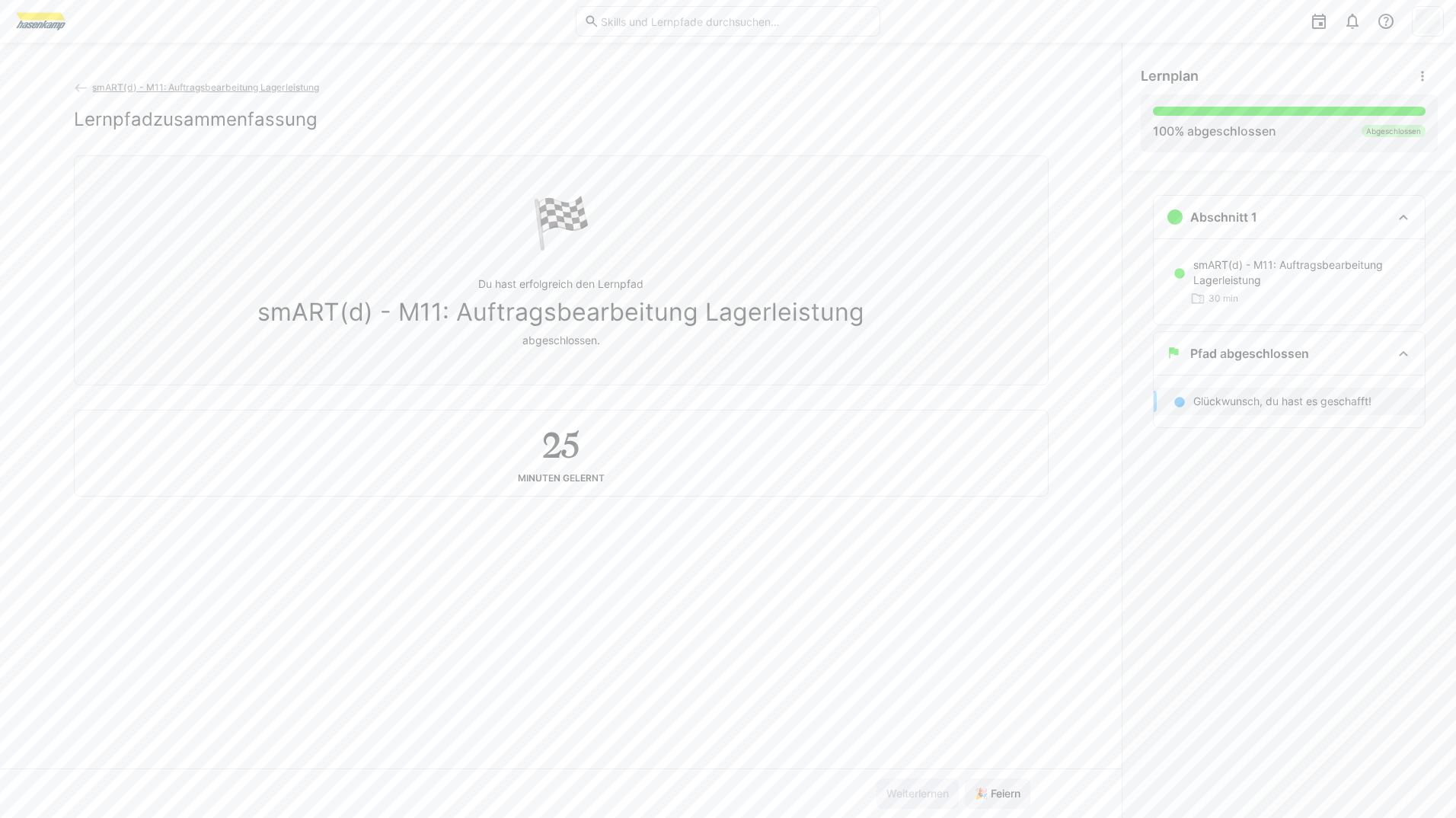
click at [252, 92] on span "smART(d) - M11: Auftragsbearbeitung Lagerleistung" at bounding box center [205, 87] width 227 height 12
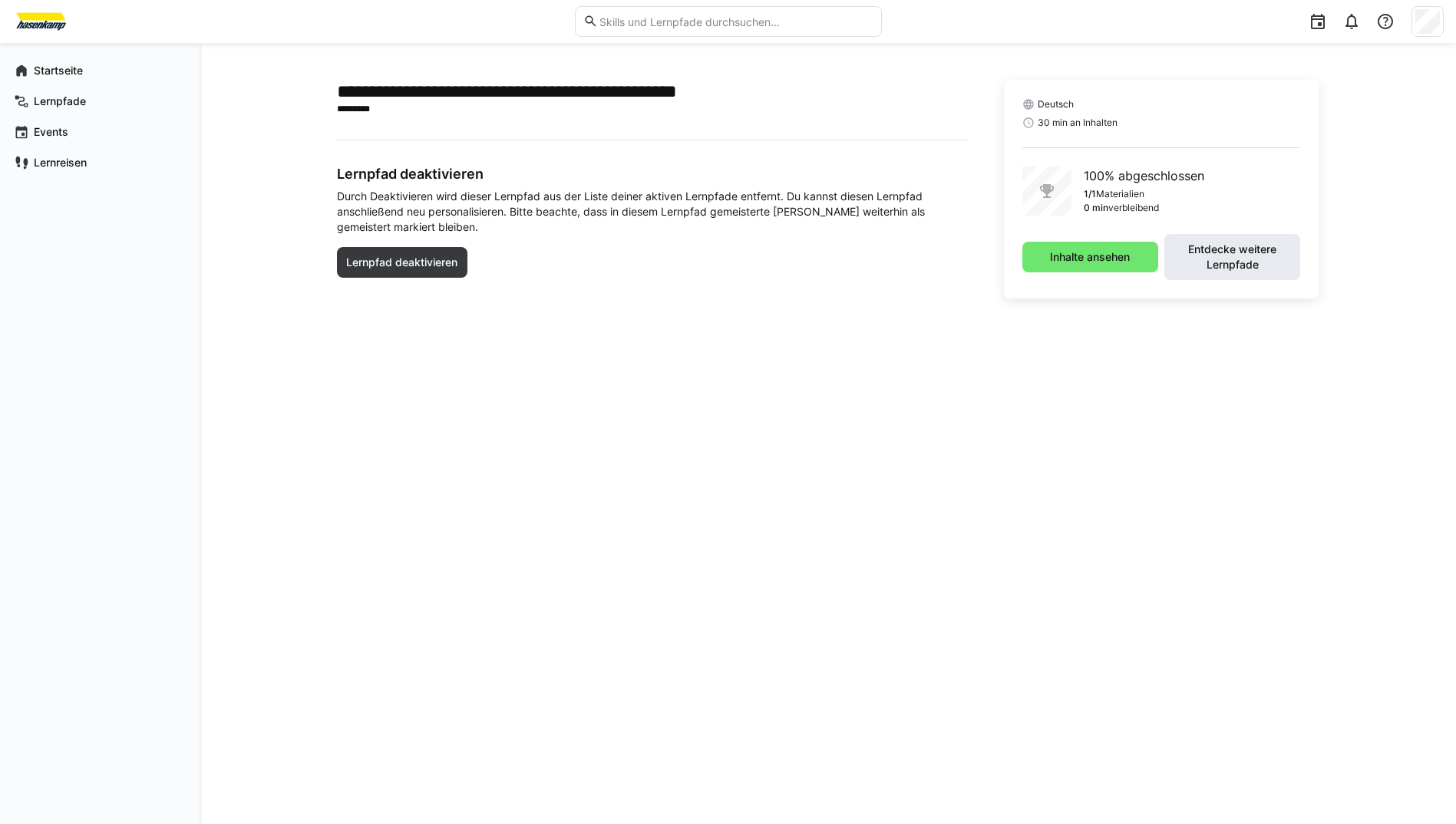
click at [1192, 252] on span "Entdecke weitere Lernpfade" at bounding box center [1232, 257] width 121 height 30
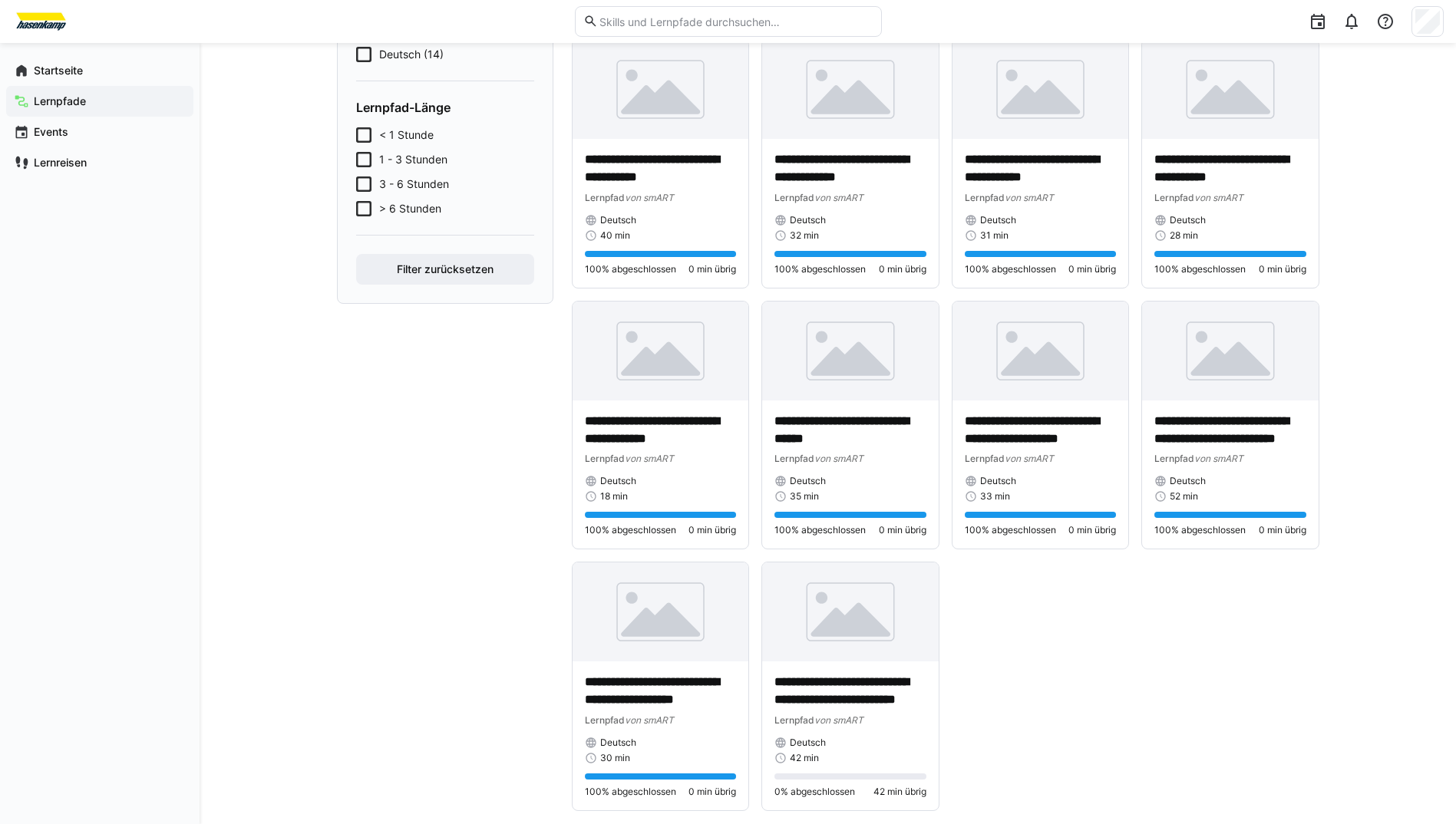
scroll to position [408, 0]
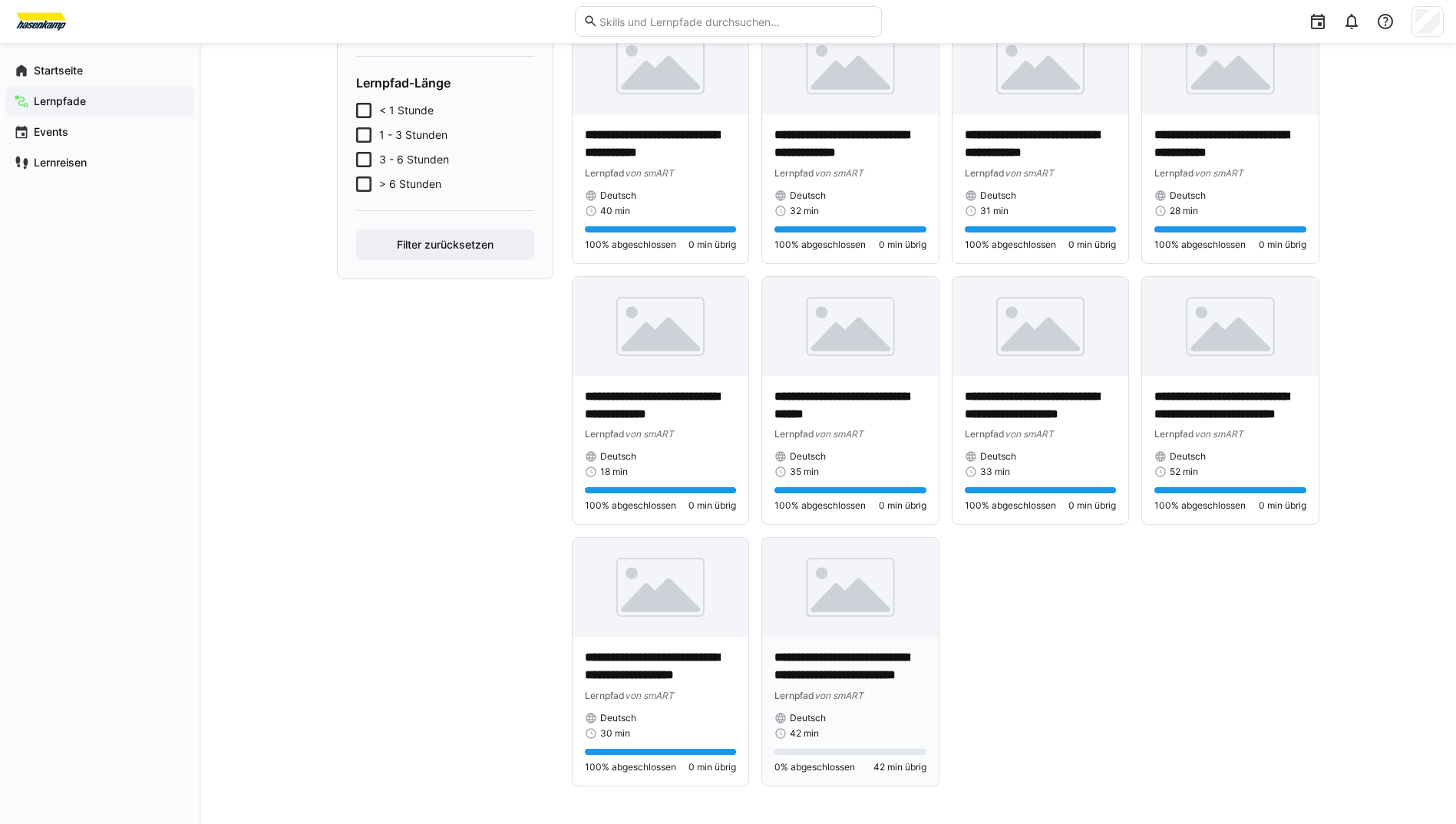
click at [867, 647] on div "**********" at bounding box center [850, 712] width 177 height 149
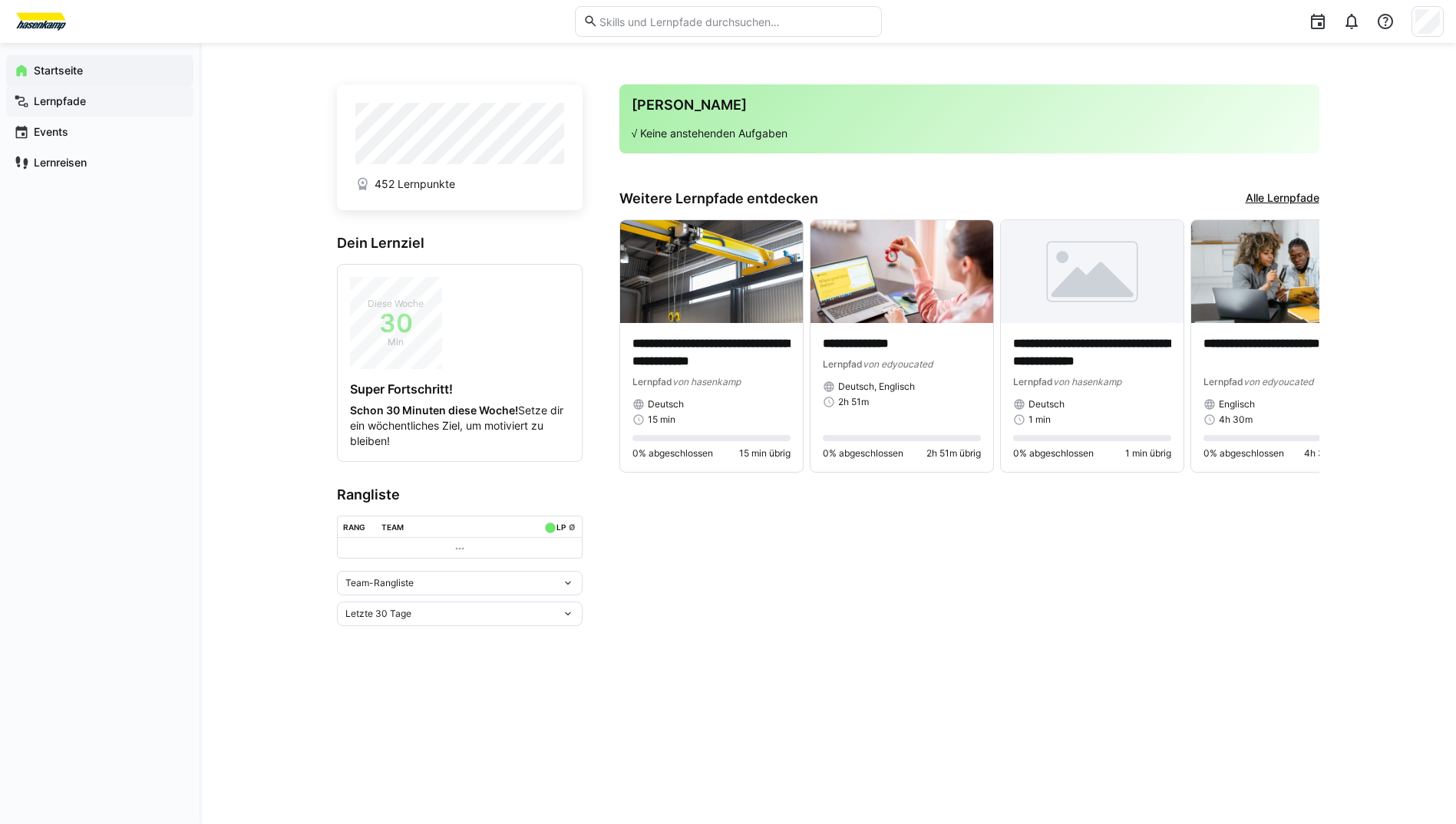
click at [0, 0] on app-navigation-label "Lernpfade" at bounding box center [0, 0] width 0 height 0
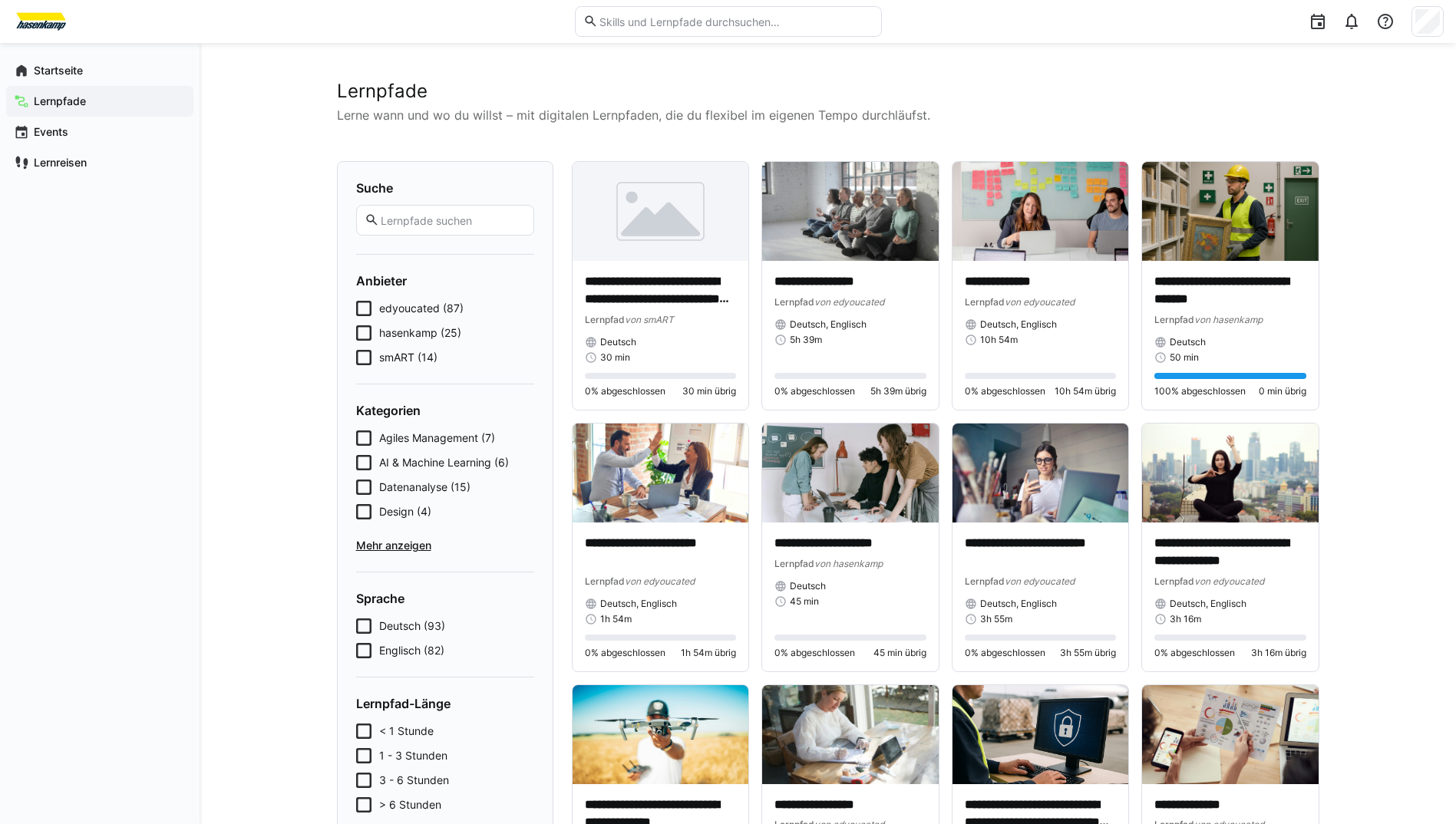
click at [364, 359] on icon at bounding box center [363, 357] width 15 height 15
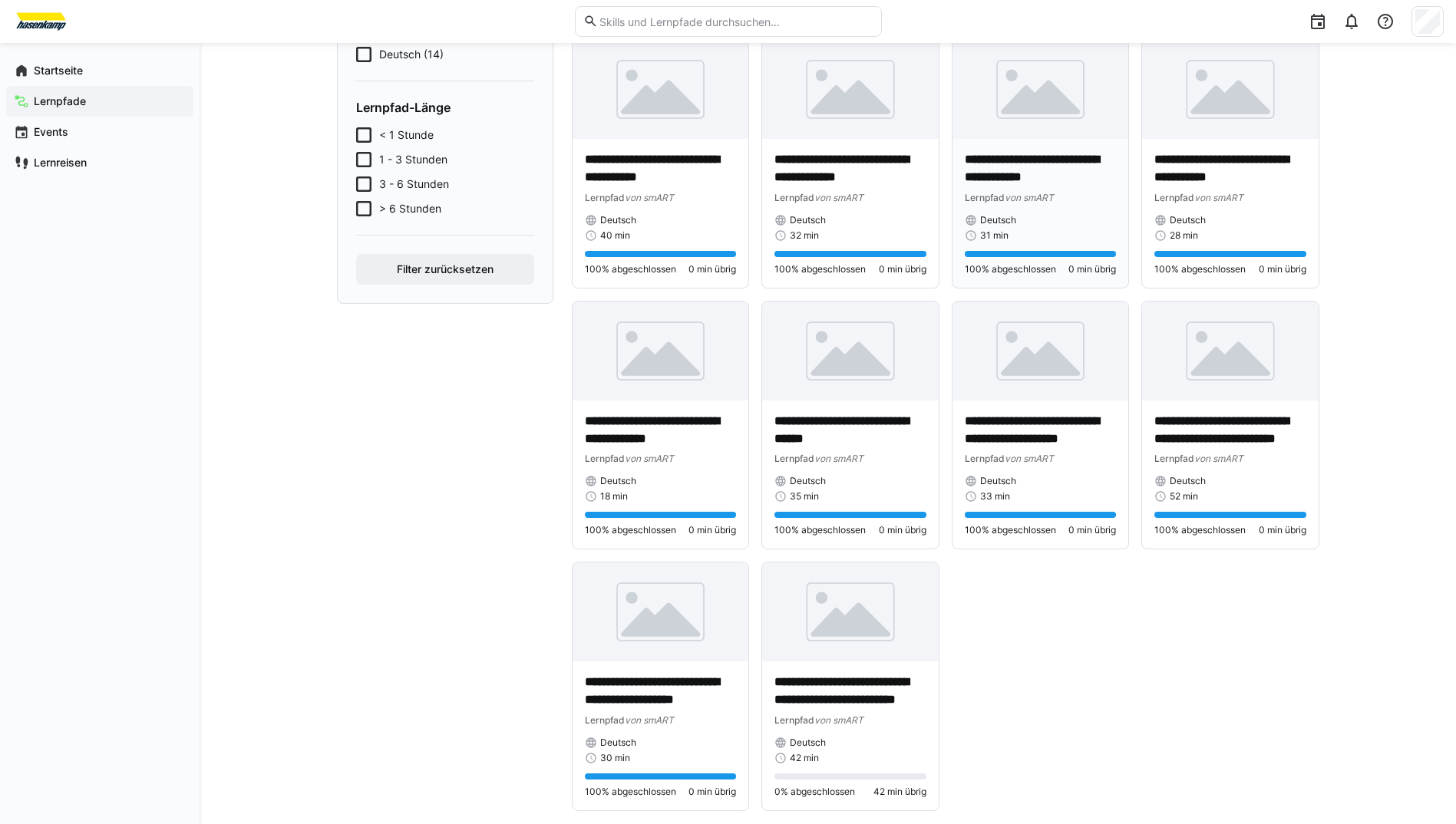
scroll to position [408, 0]
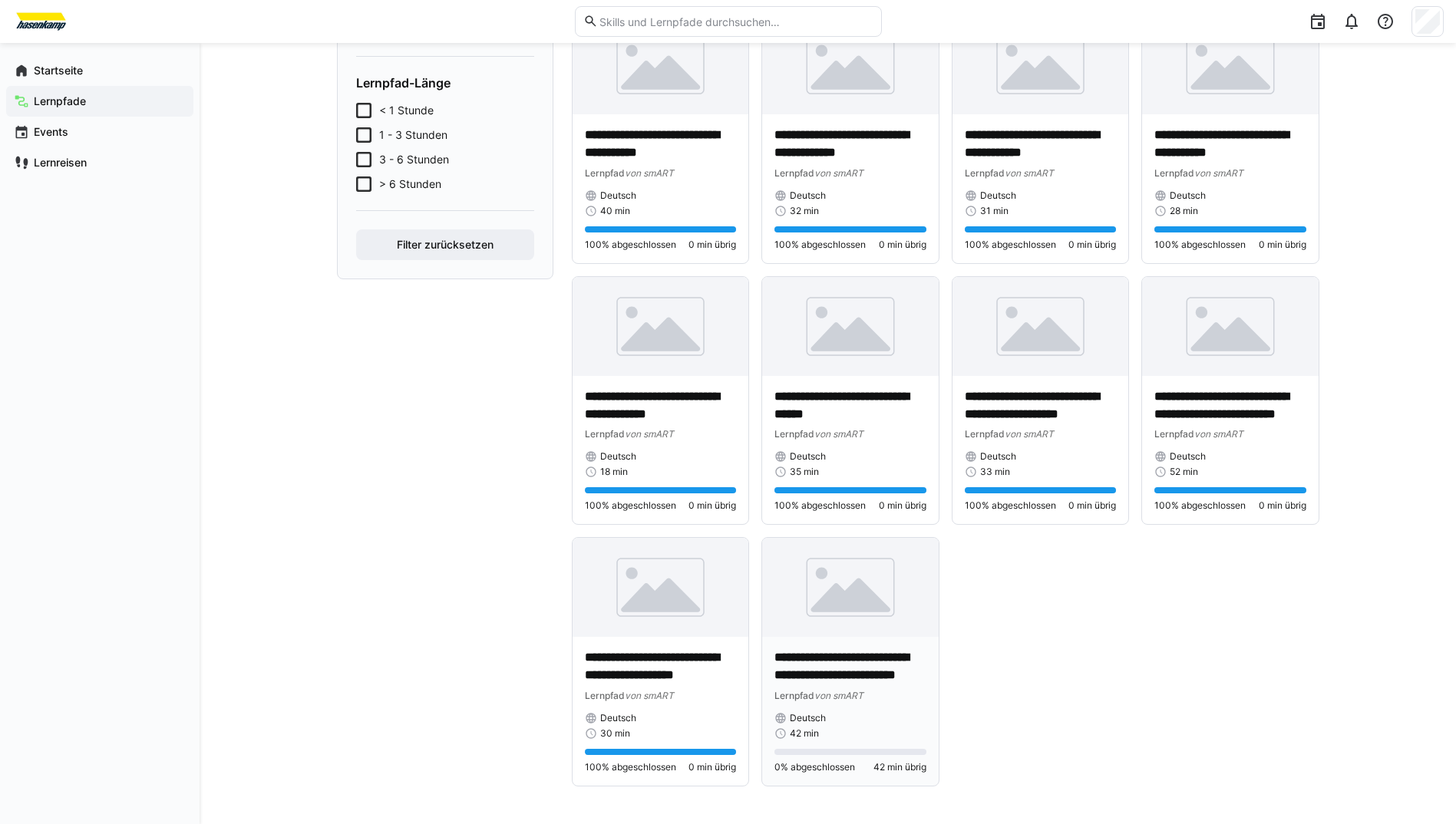
click at [849, 578] on img at bounding box center [850, 587] width 177 height 99
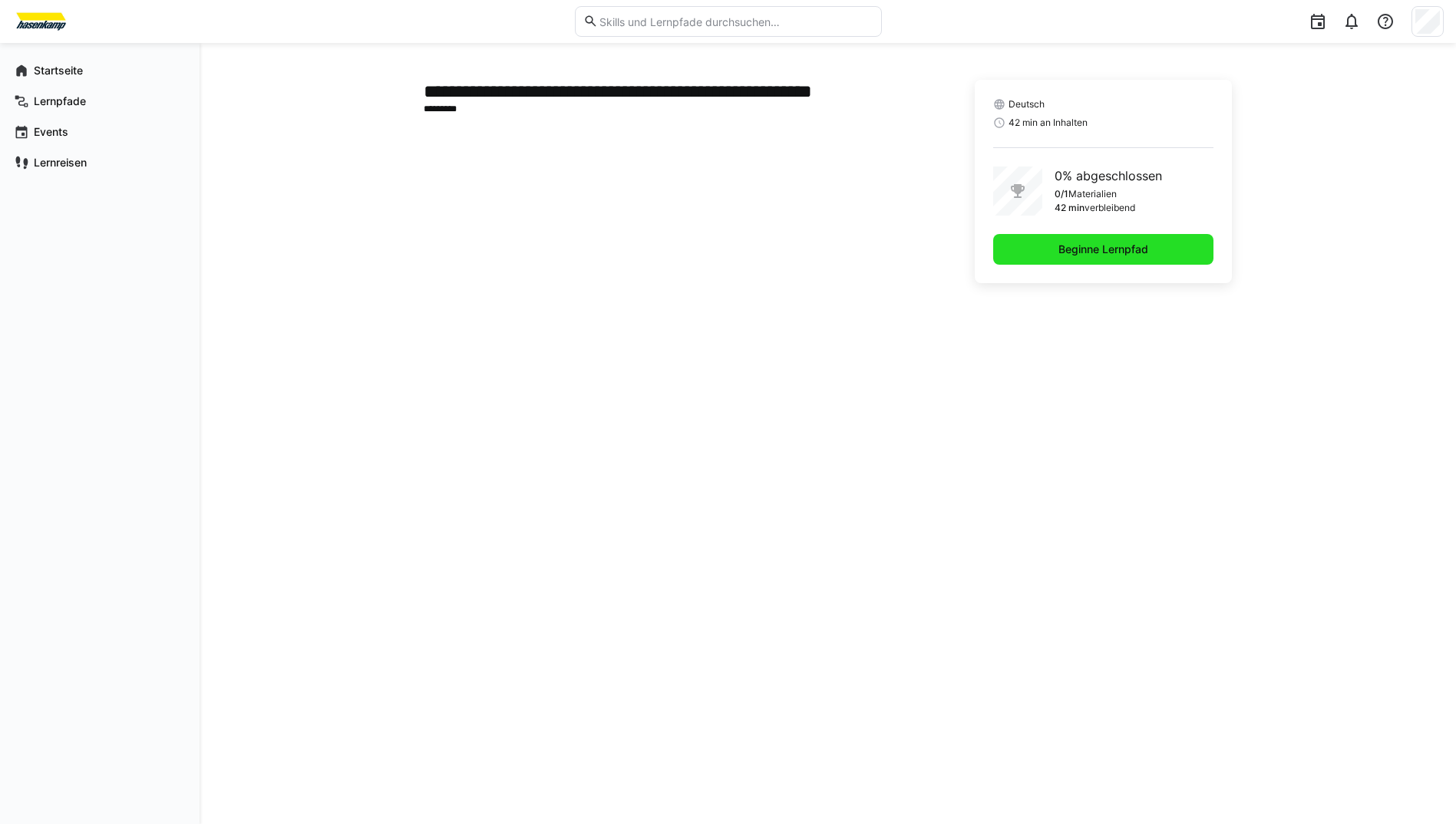
click at [1069, 243] on span "Beginne Lernpfad" at bounding box center [1104, 249] width 95 height 15
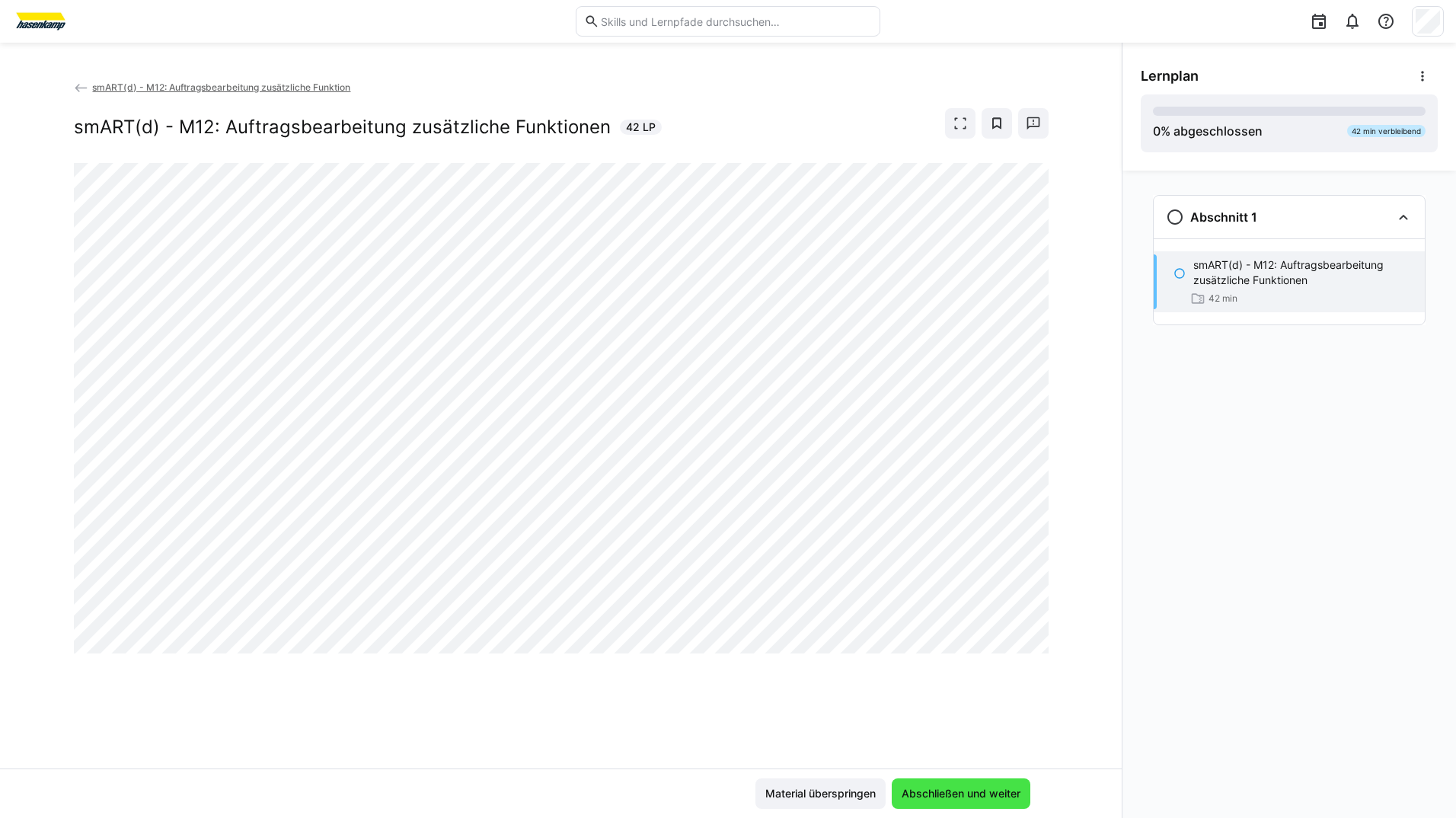
click at [927, 786] on span "Abschließen und weiter" at bounding box center [960, 794] width 138 height 30
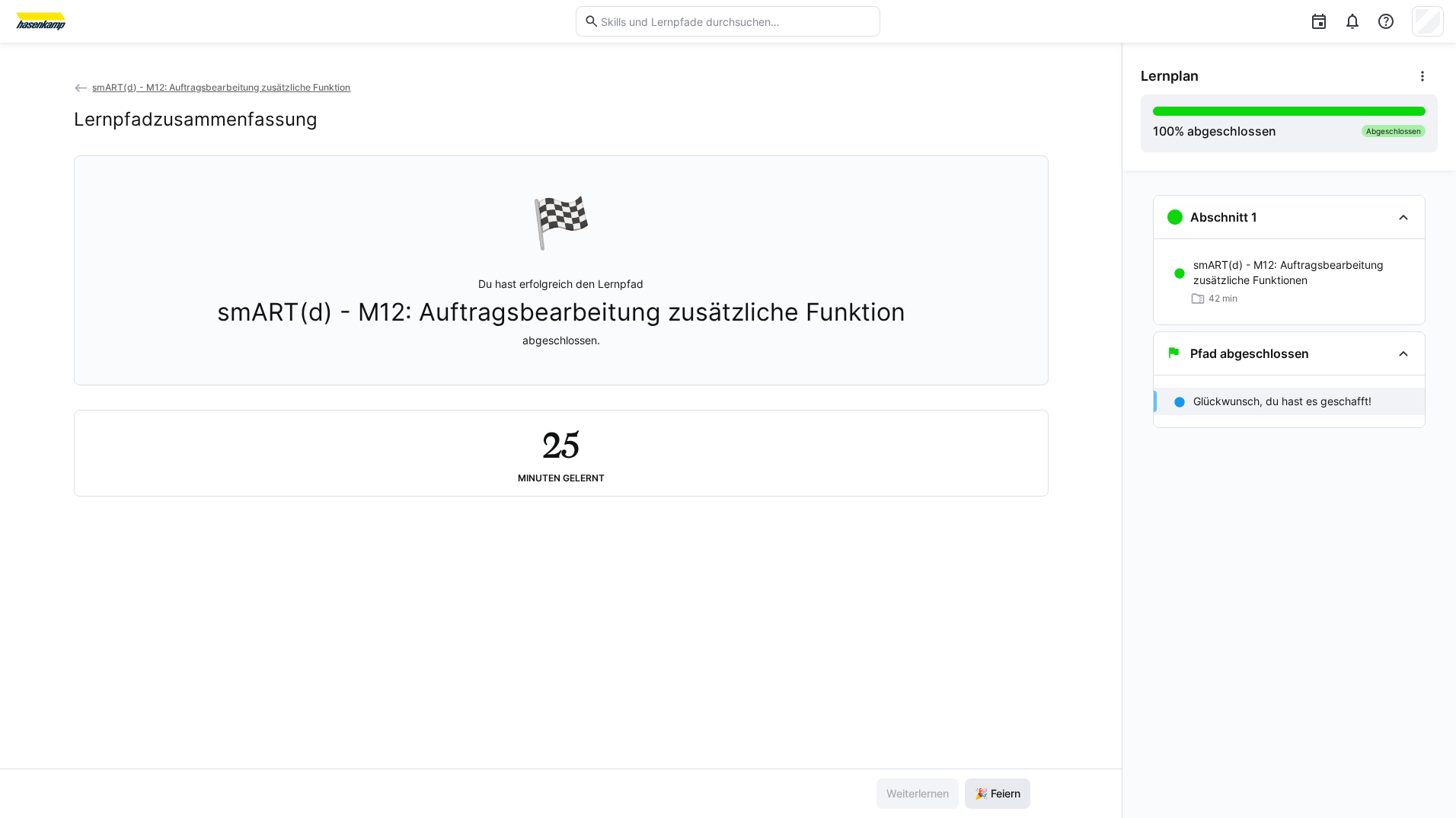
click at [1027, 788] on span "🎉 Feiern" at bounding box center [998, 794] width 65 height 30
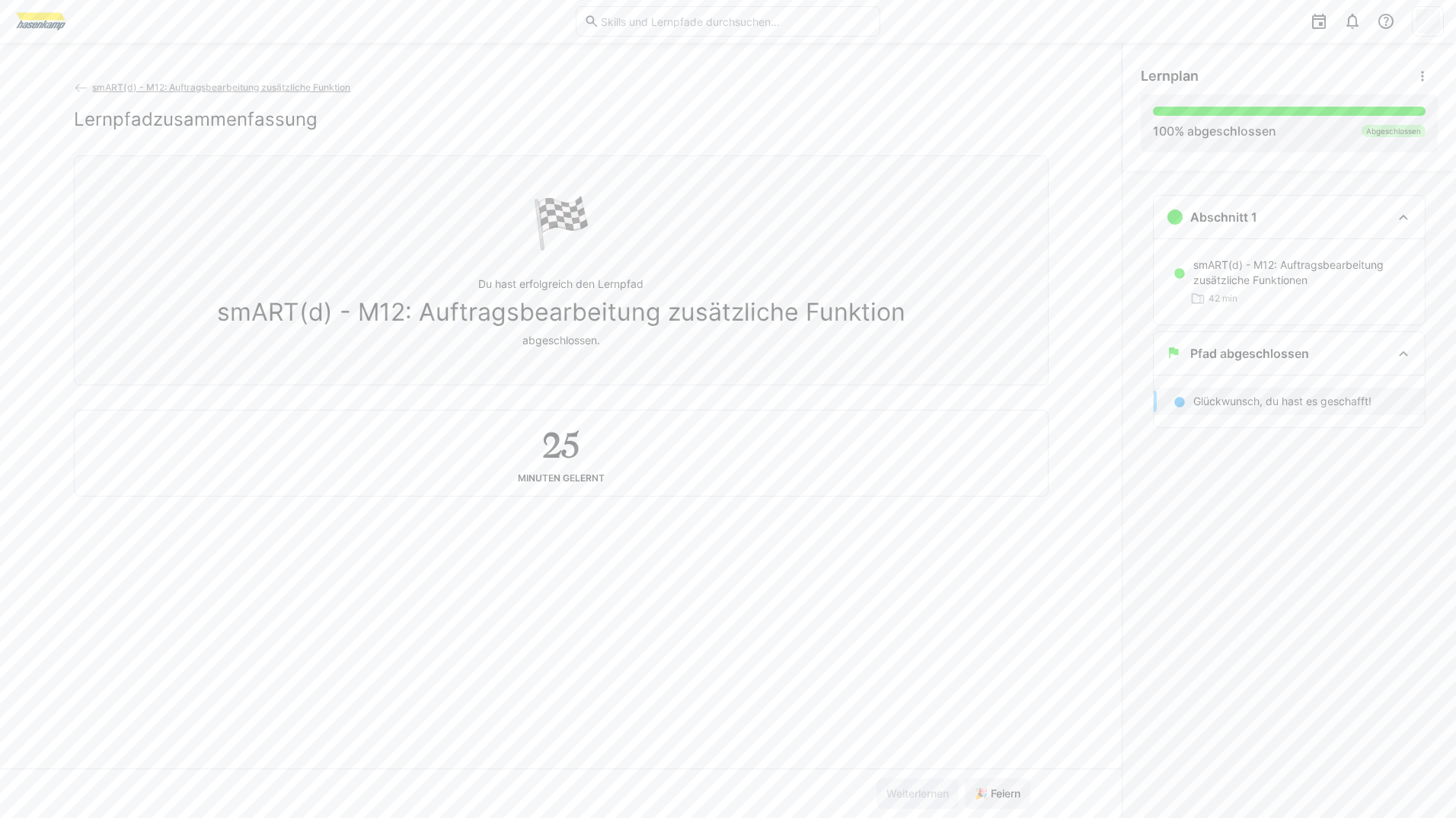
click at [140, 87] on span "smART(d) - M12: Auftragsbearbeitung zusätzliche Funktion" at bounding box center [221, 87] width 258 height 12
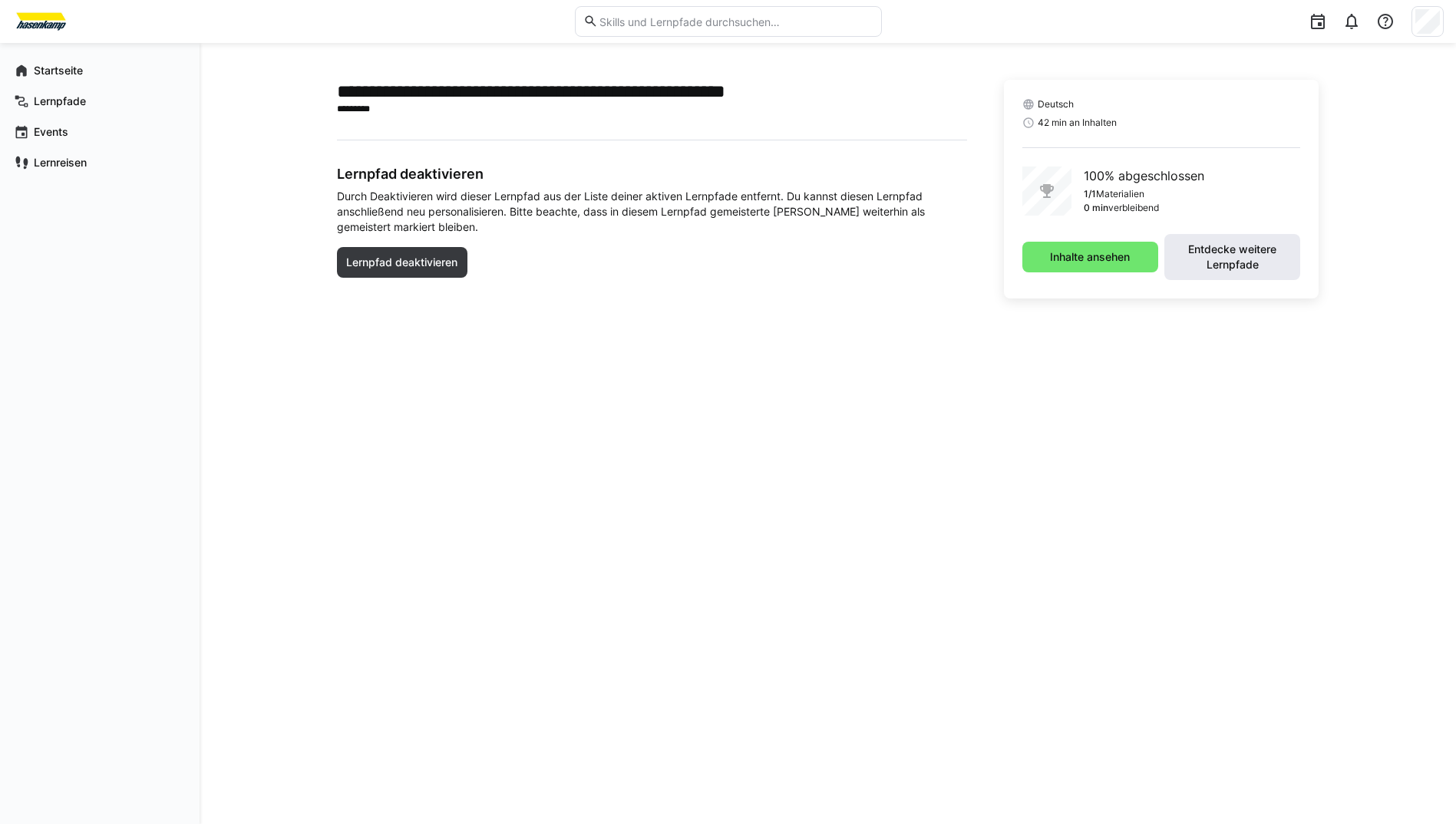
click at [1240, 251] on span "Entdecke weitere Lernpfade" at bounding box center [1232, 257] width 121 height 30
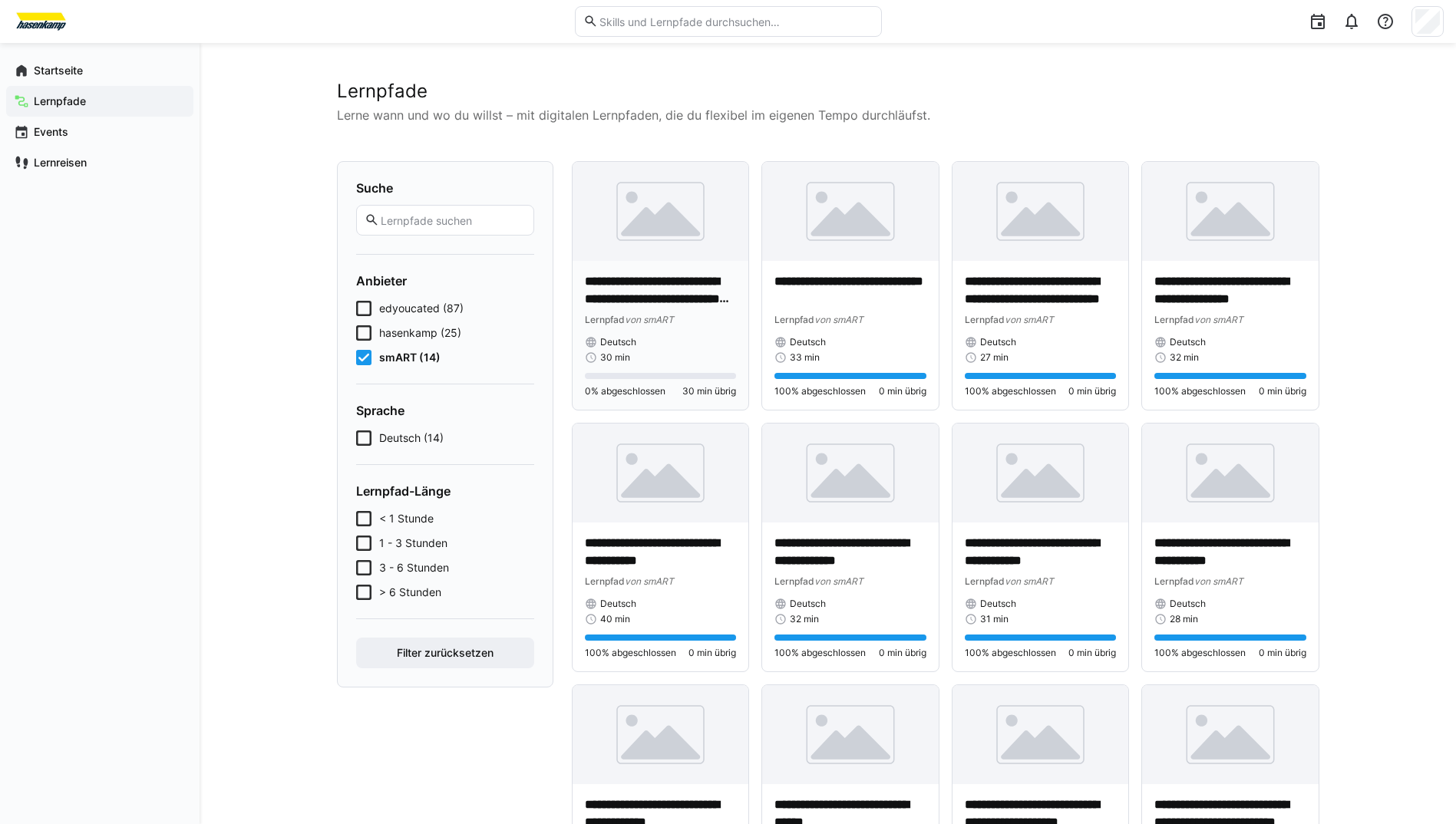
click at [671, 283] on p "**********" at bounding box center [661, 291] width 152 height 35
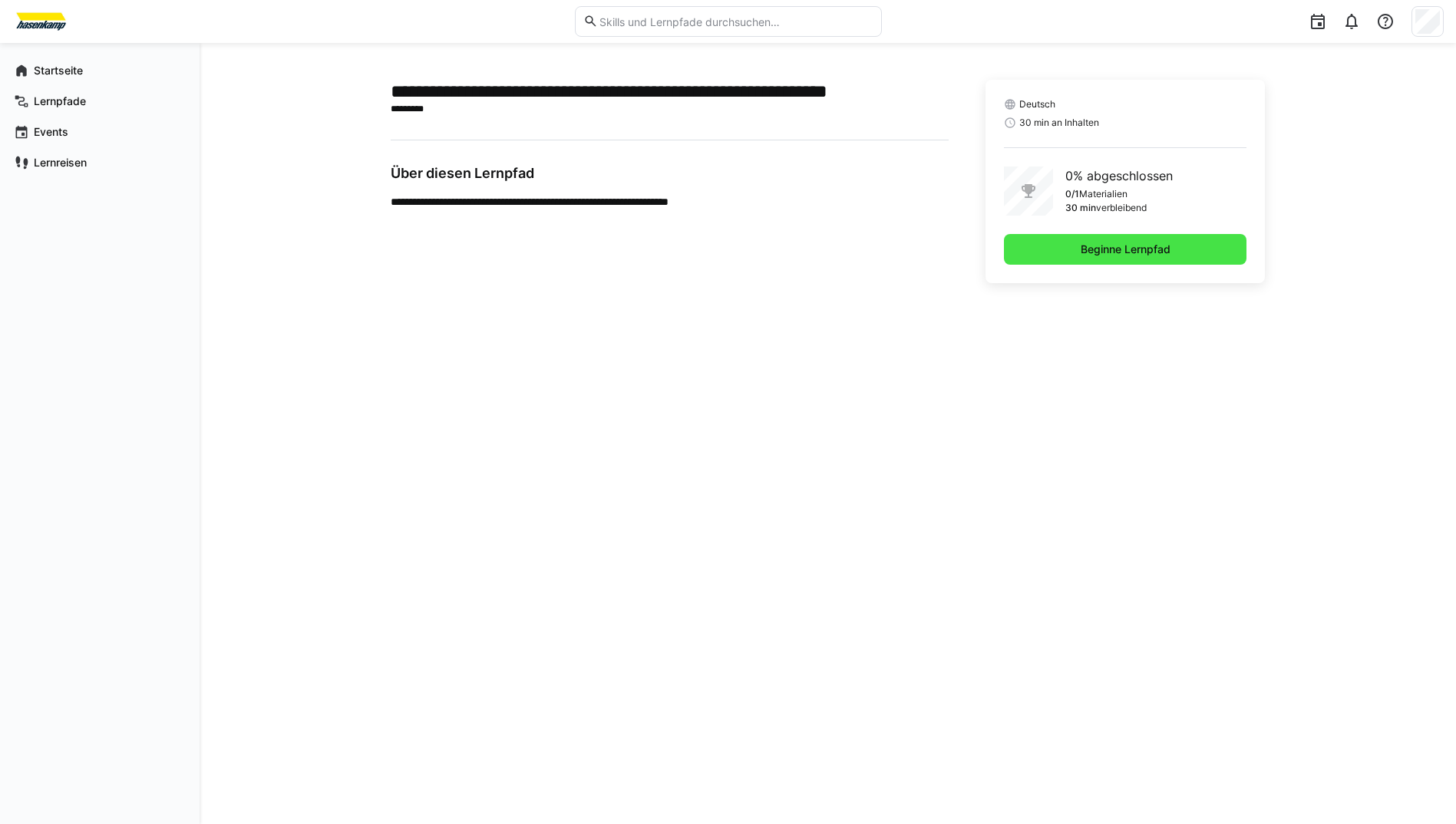
click at [1063, 254] on span "Beginne Lernpfad" at bounding box center [1125, 249] width 243 height 30
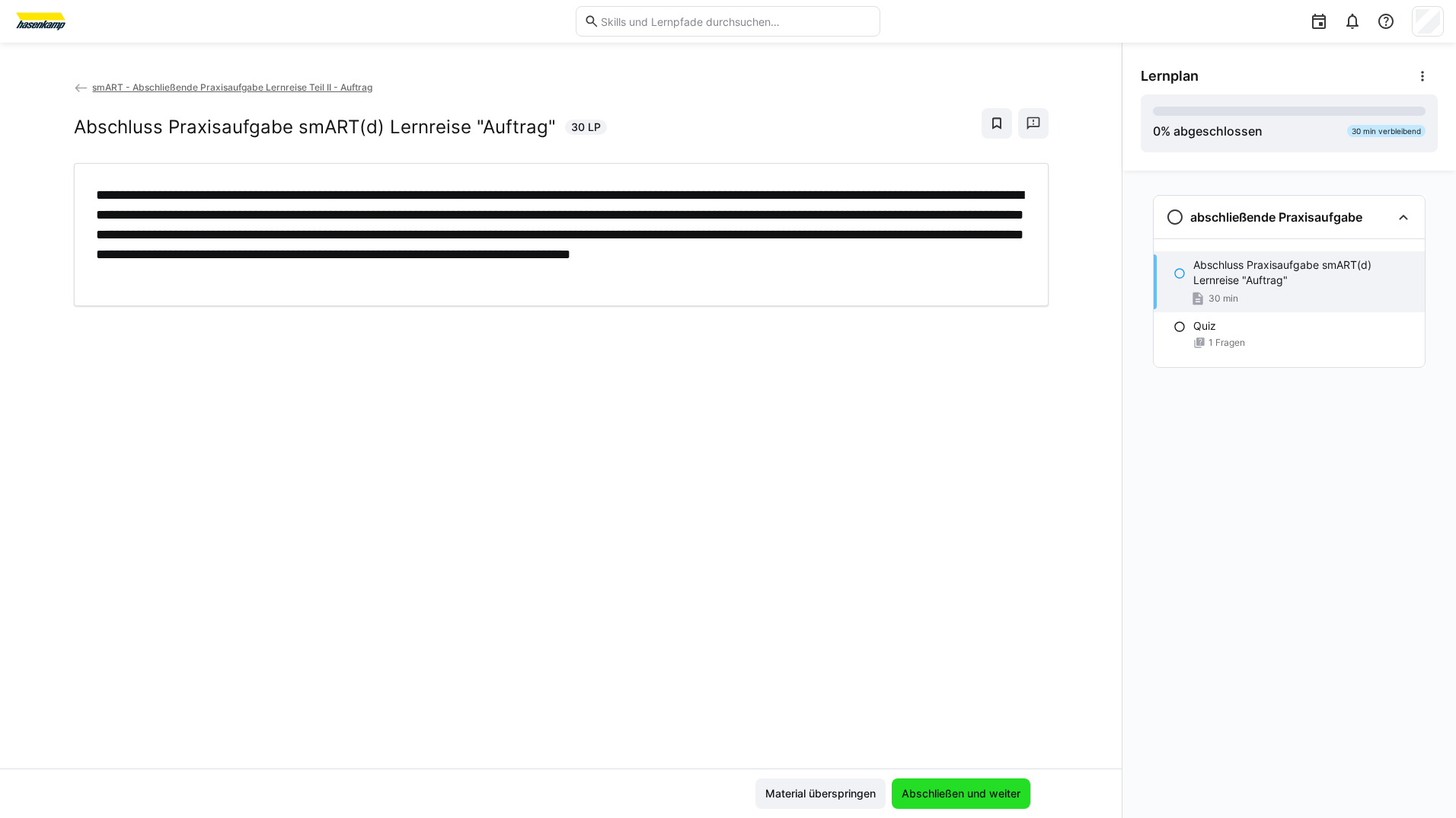
click at [892, 787] on span "Abschließen und weiter" at bounding box center [960, 794] width 138 height 30
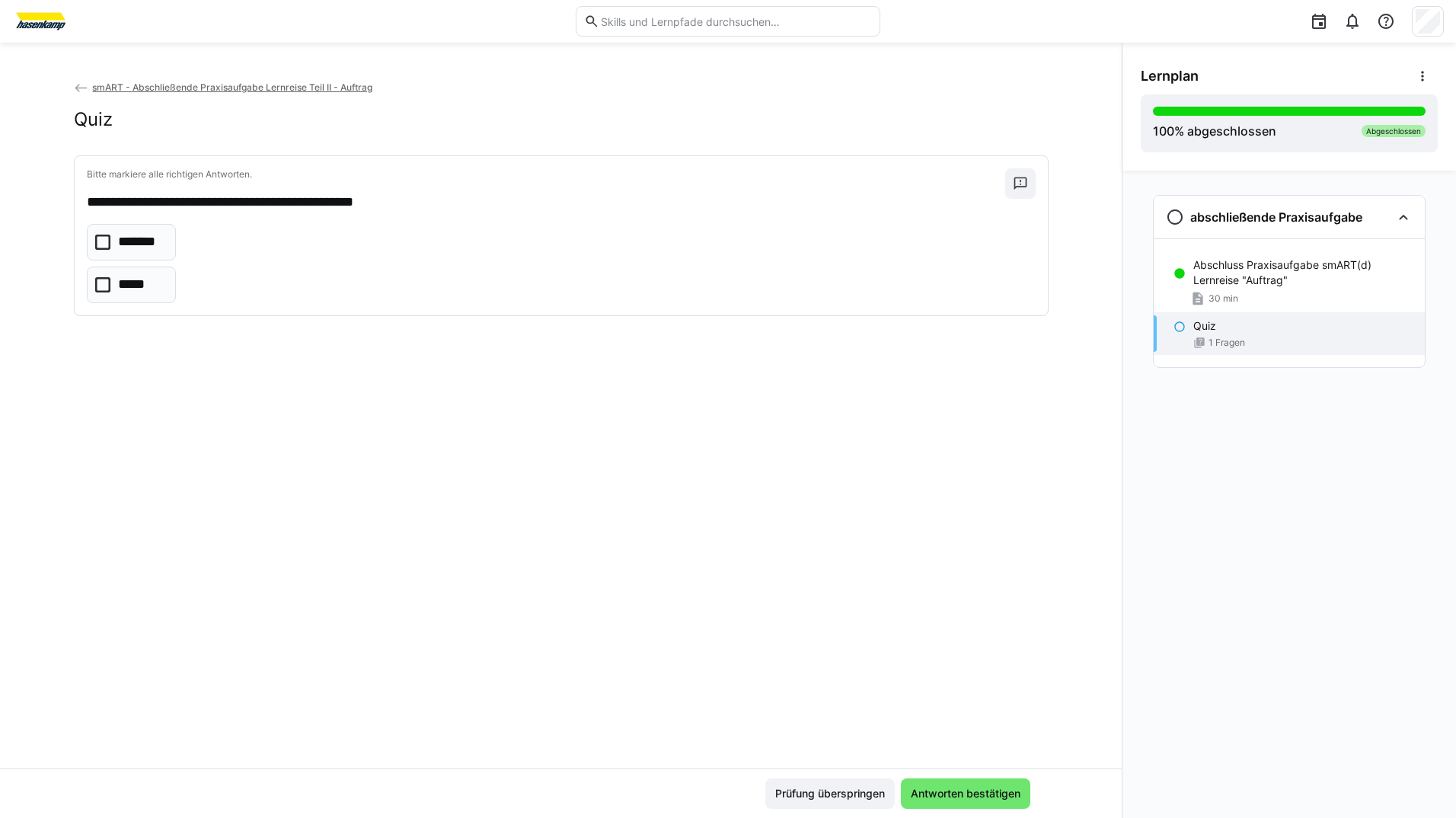
click at [99, 288] on icon at bounding box center [103, 285] width 15 height 15
click at [976, 795] on span "Antworten bestätigen" at bounding box center [965, 794] width 114 height 15
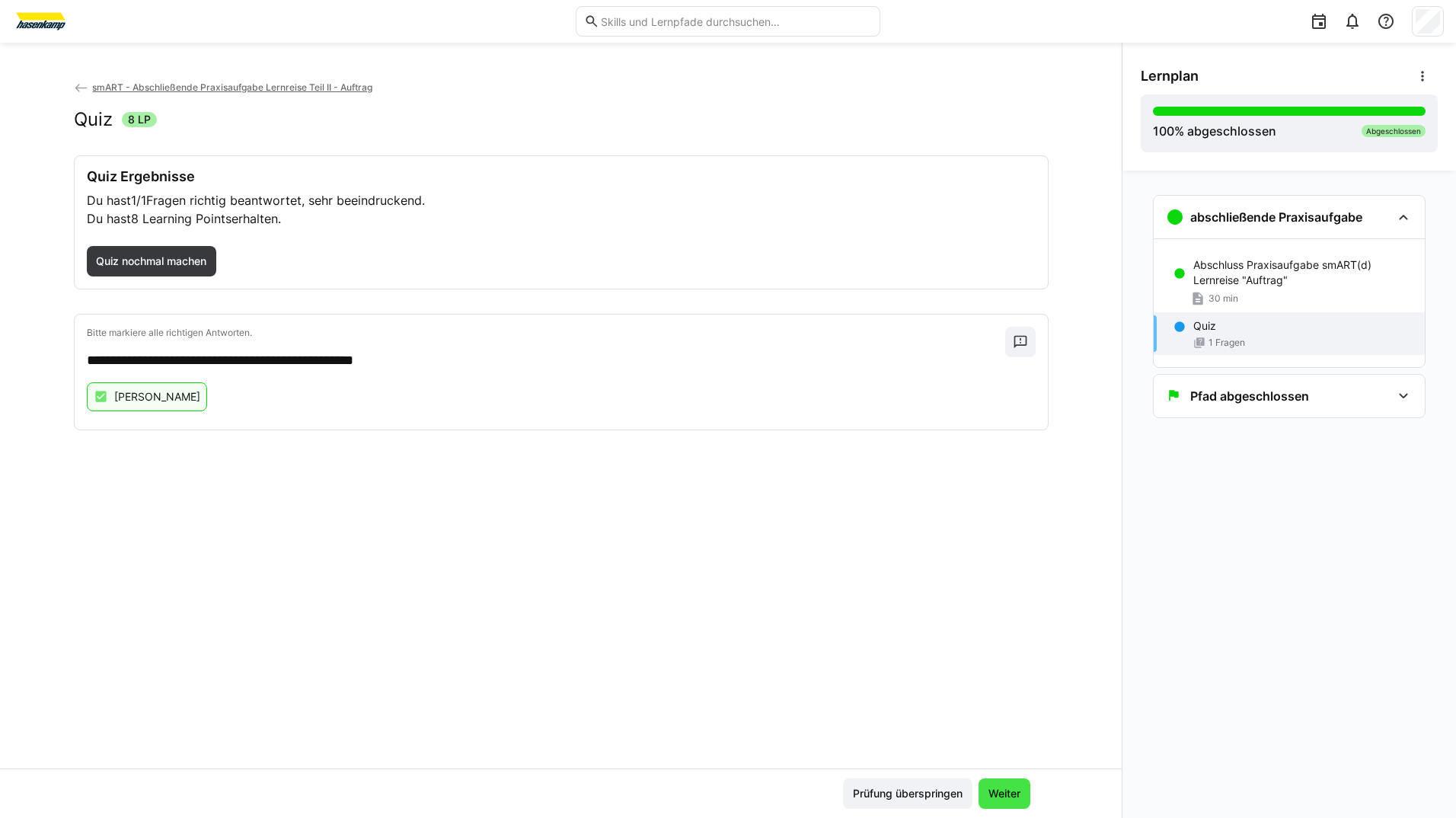
click at [1008, 790] on span "Weiter" at bounding box center [1005, 794] width 37 height 15
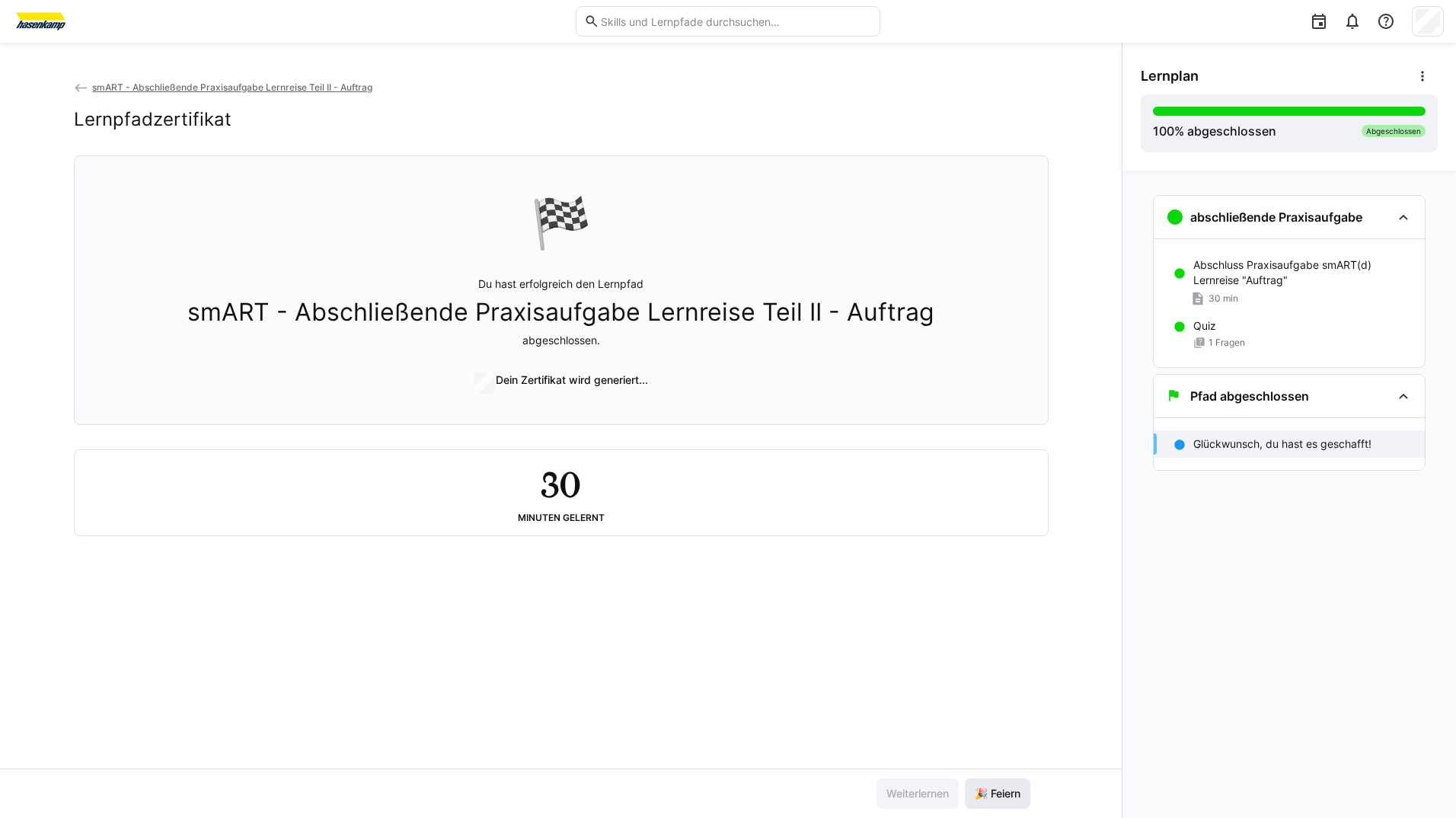
click at [1007, 789] on span "🎉 Feiern" at bounding box center [998, 794] width 50 height 15
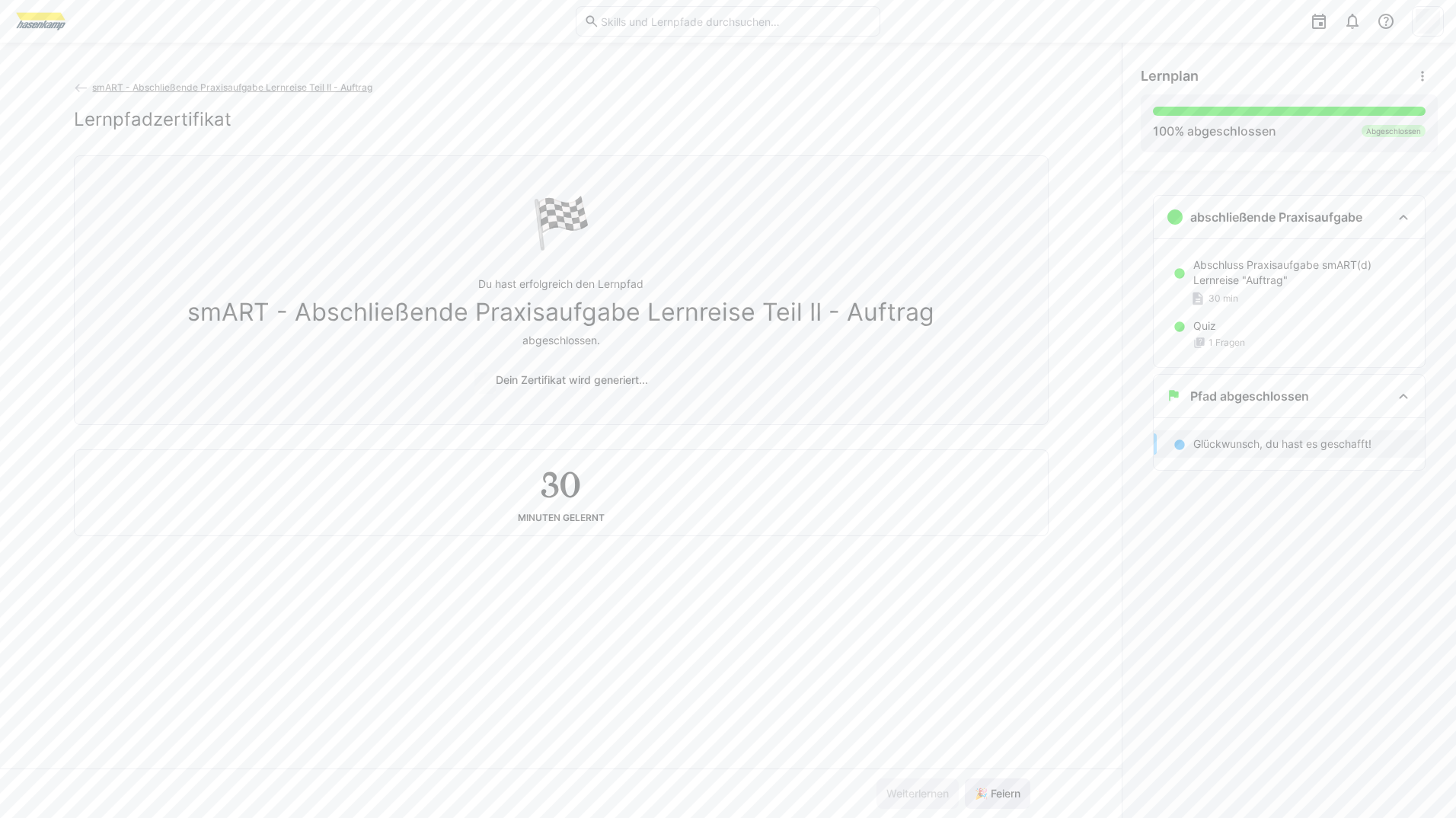
click at [1007, 789] on span "🎉 Feiern" at bounding box center [998, 794] width 50 height 15
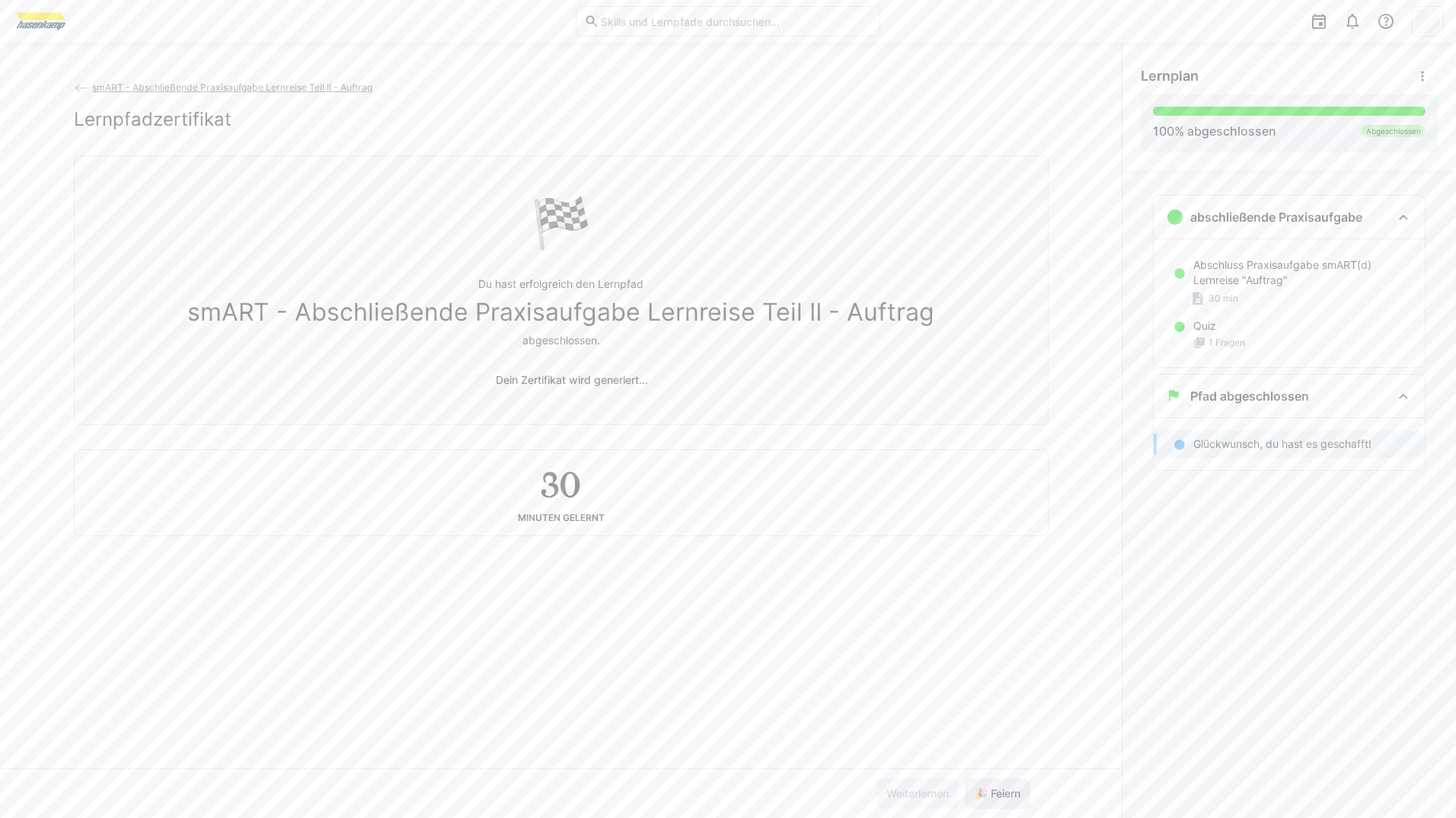
click at [1007, 789] on span "🎉 Feiern" at bounding box center [998, 794] width 50 height 15
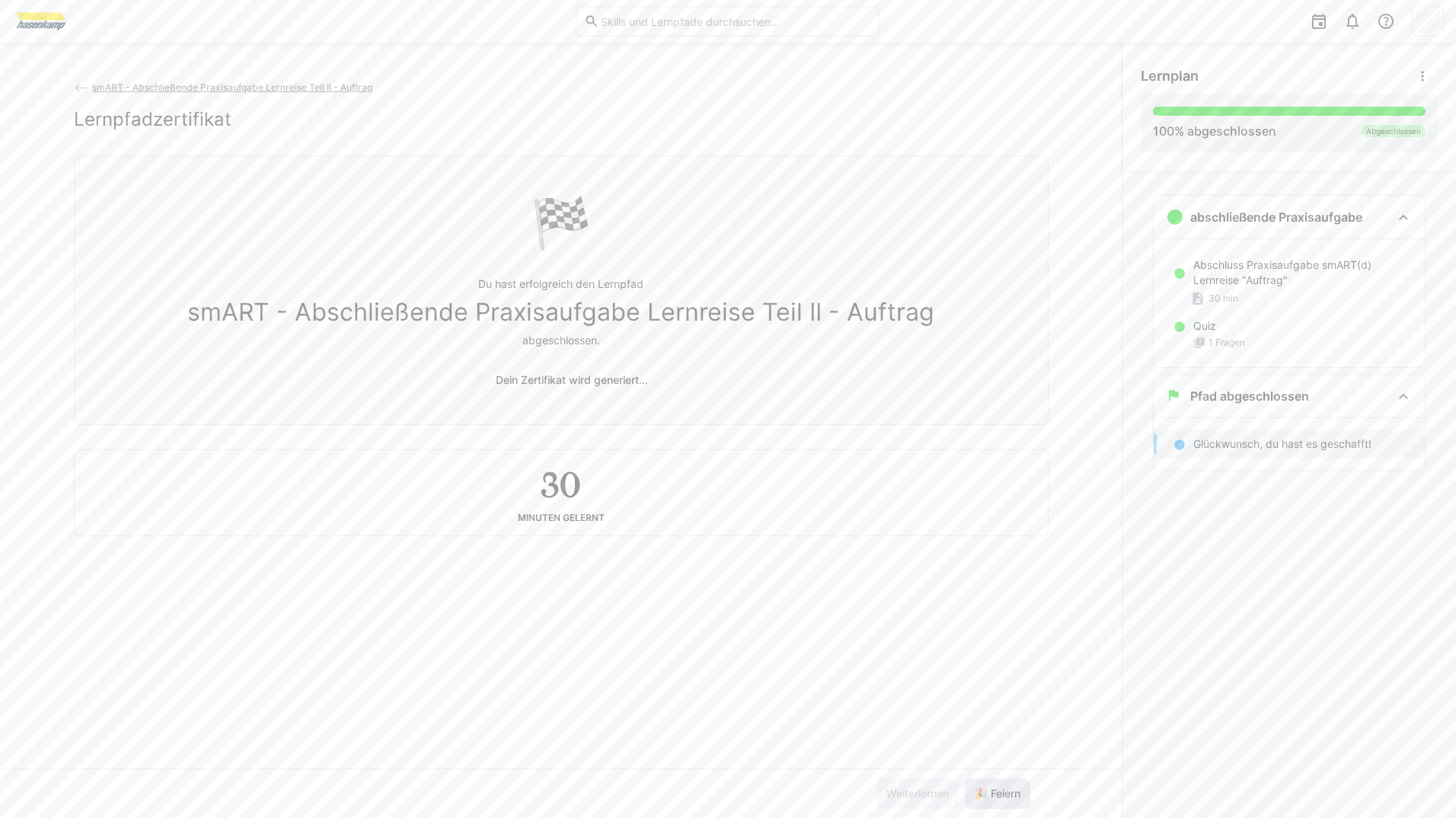
click at [1007, 789] on span "🎉 Feiern" at bounding box center [998, 794] width 50 height 15
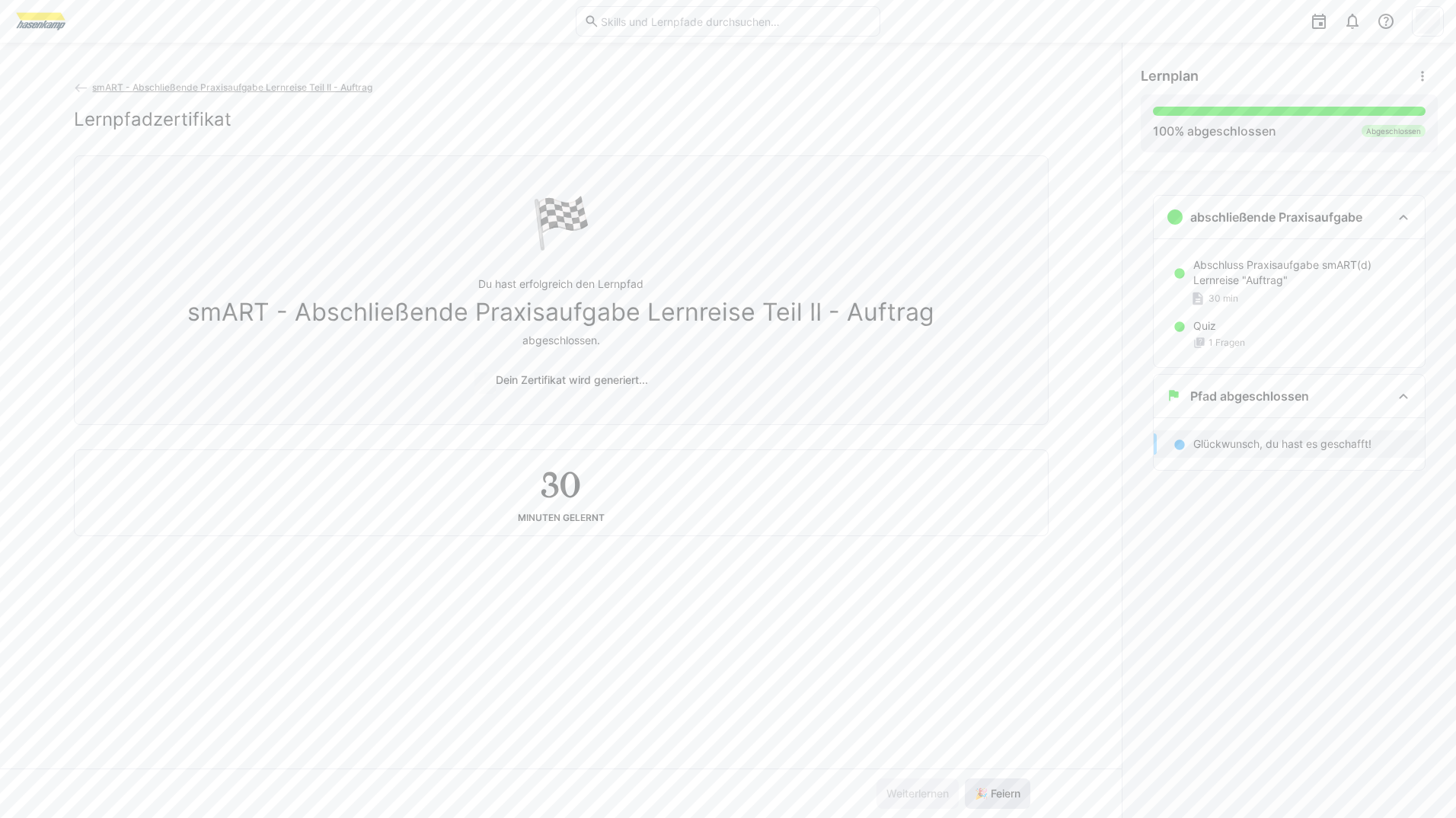
click at [1007, 789] on span "🎉 Feiern" at bounding box center [998, 794] width 50 height 15
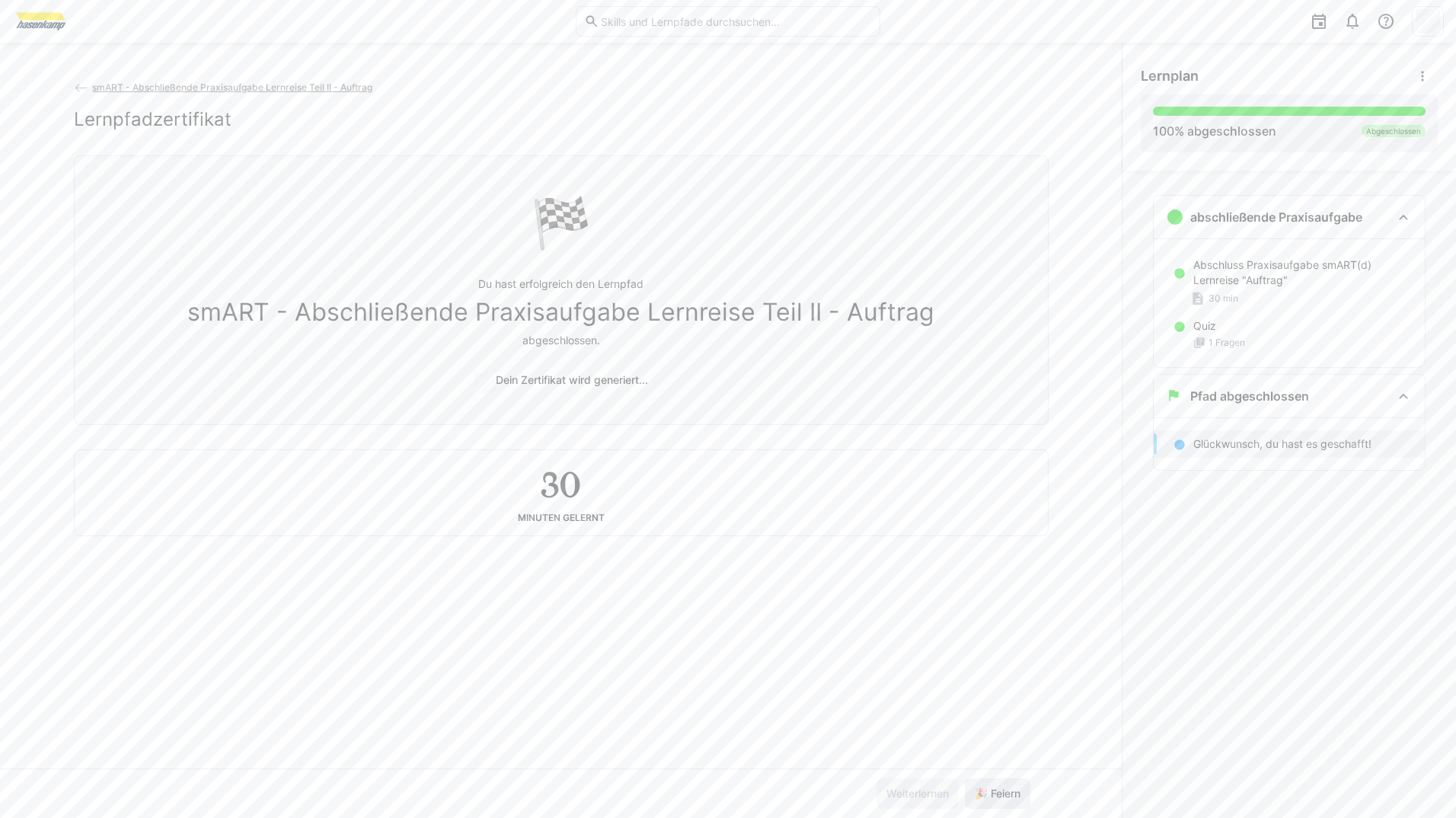
click at [1007, 789] on span "🎉 Feiern" at bounding box center [998, 794] width 50 height 15
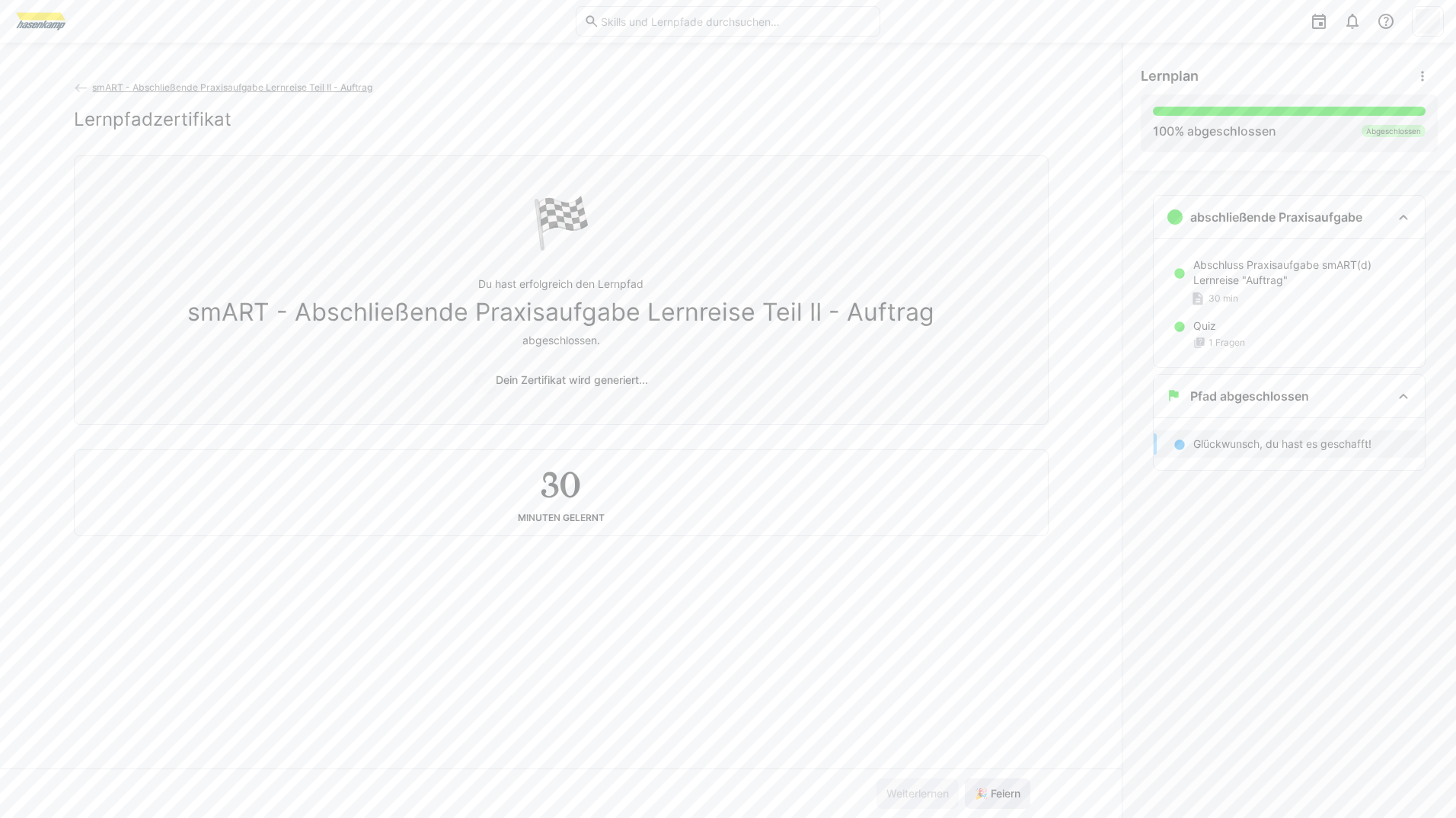
click at [1007, 789] on span "🎉 Feiern" at bounding box center [998, 794] width 50 height 15
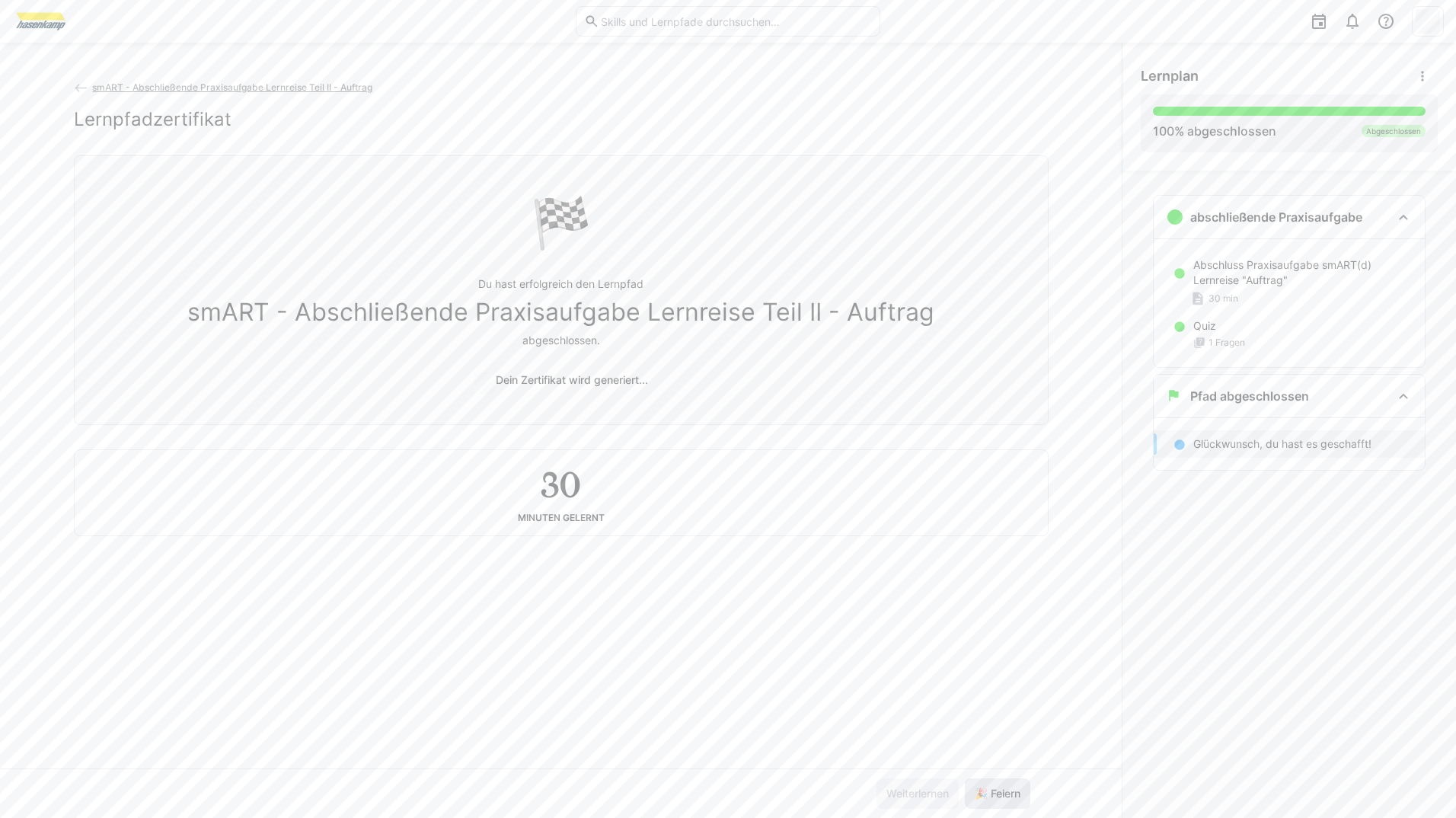
click at [1007, 789] on span "🎉 Feiern" at bounding box center [998, 794] width 50 height 15
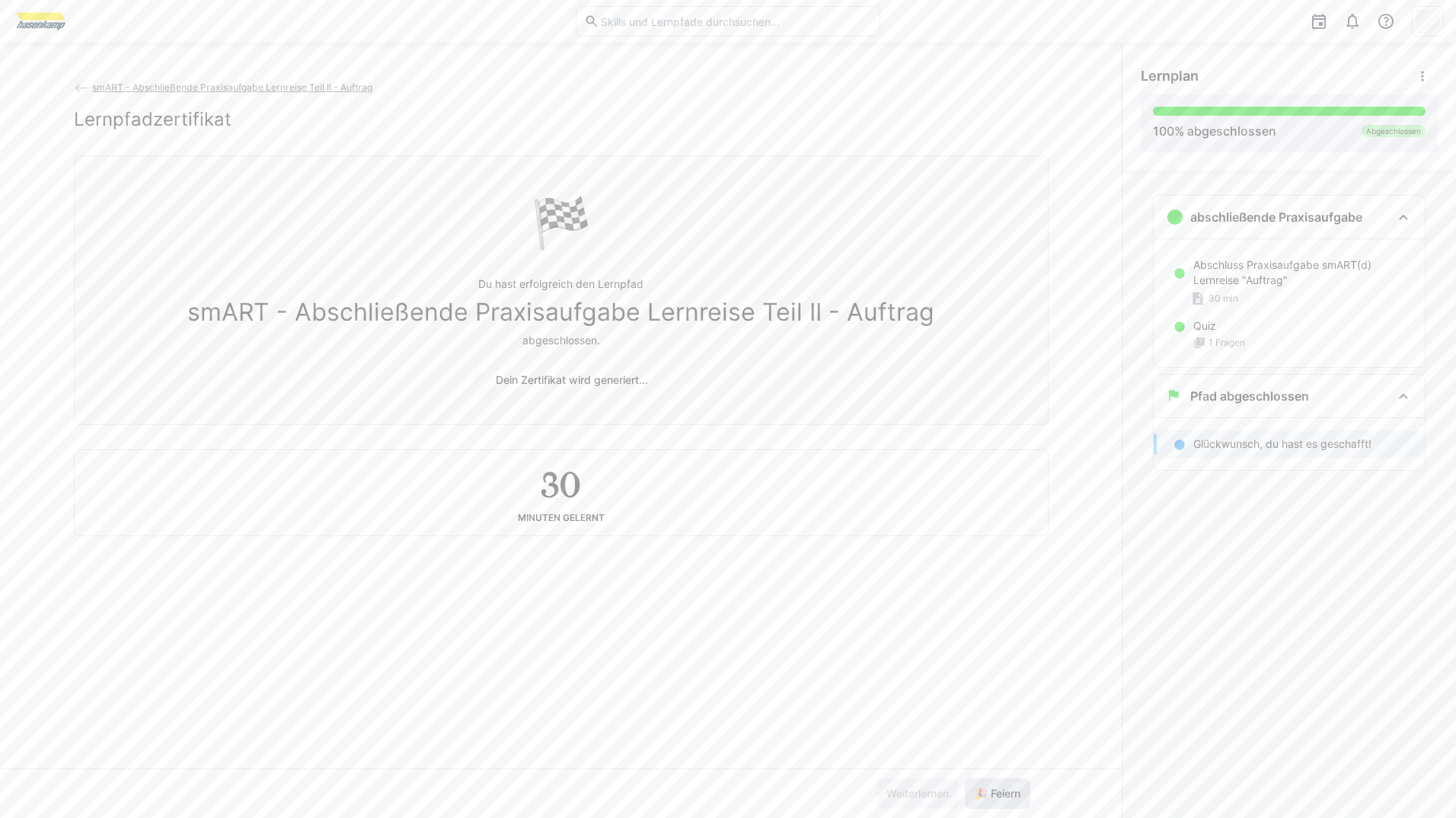
click at [1007, 789] on span "🎉 Feiern" at bounding box center [998, 794] width 50 height 15
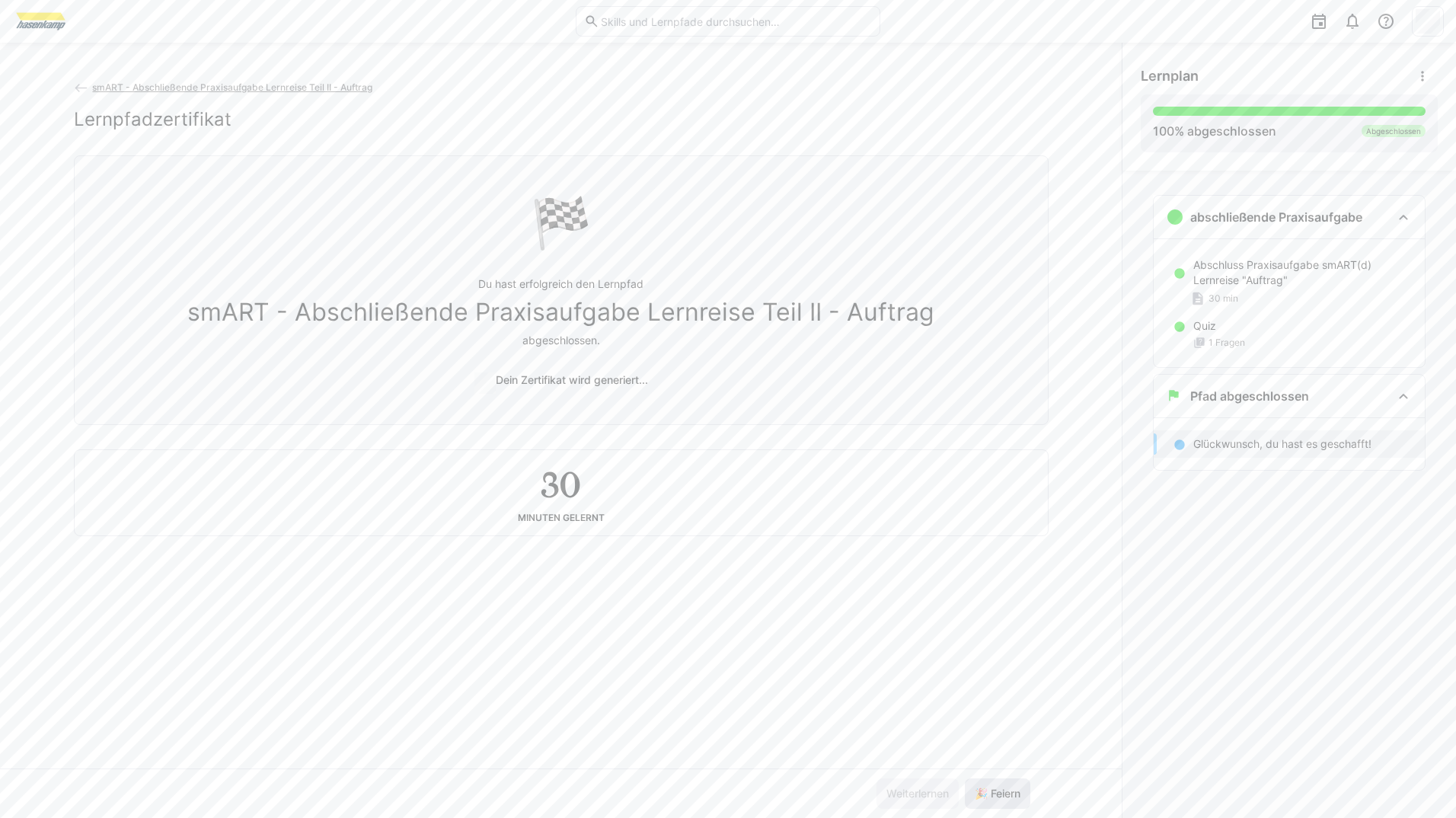
click at [1007, 789] on span "🎉 Feiern" at bounding box center [998, 794] width 50 height 15
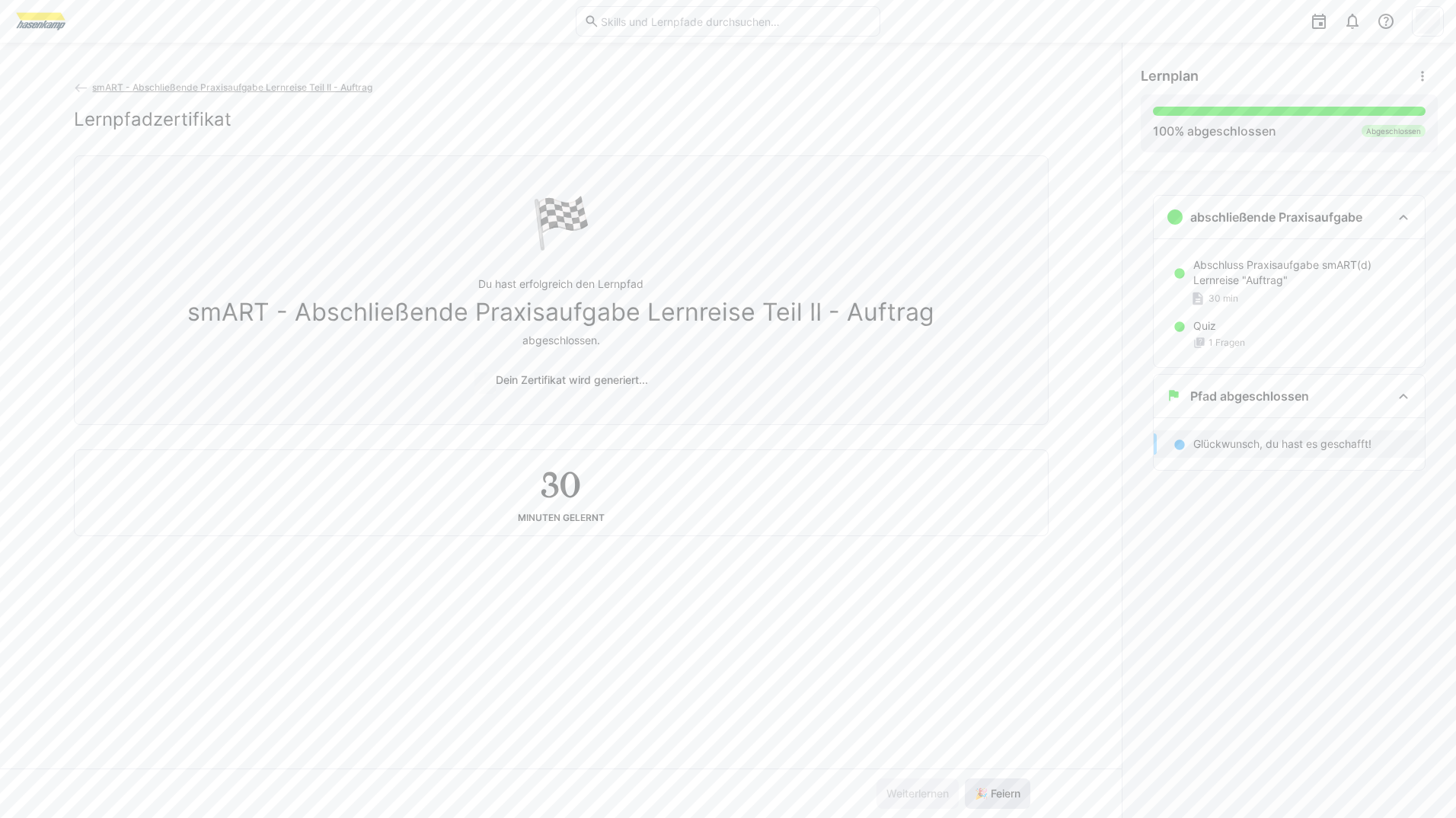
click at [1007, 789] on span "🎉 Feiern" at bounding box center [998, 794] width 50 height 15
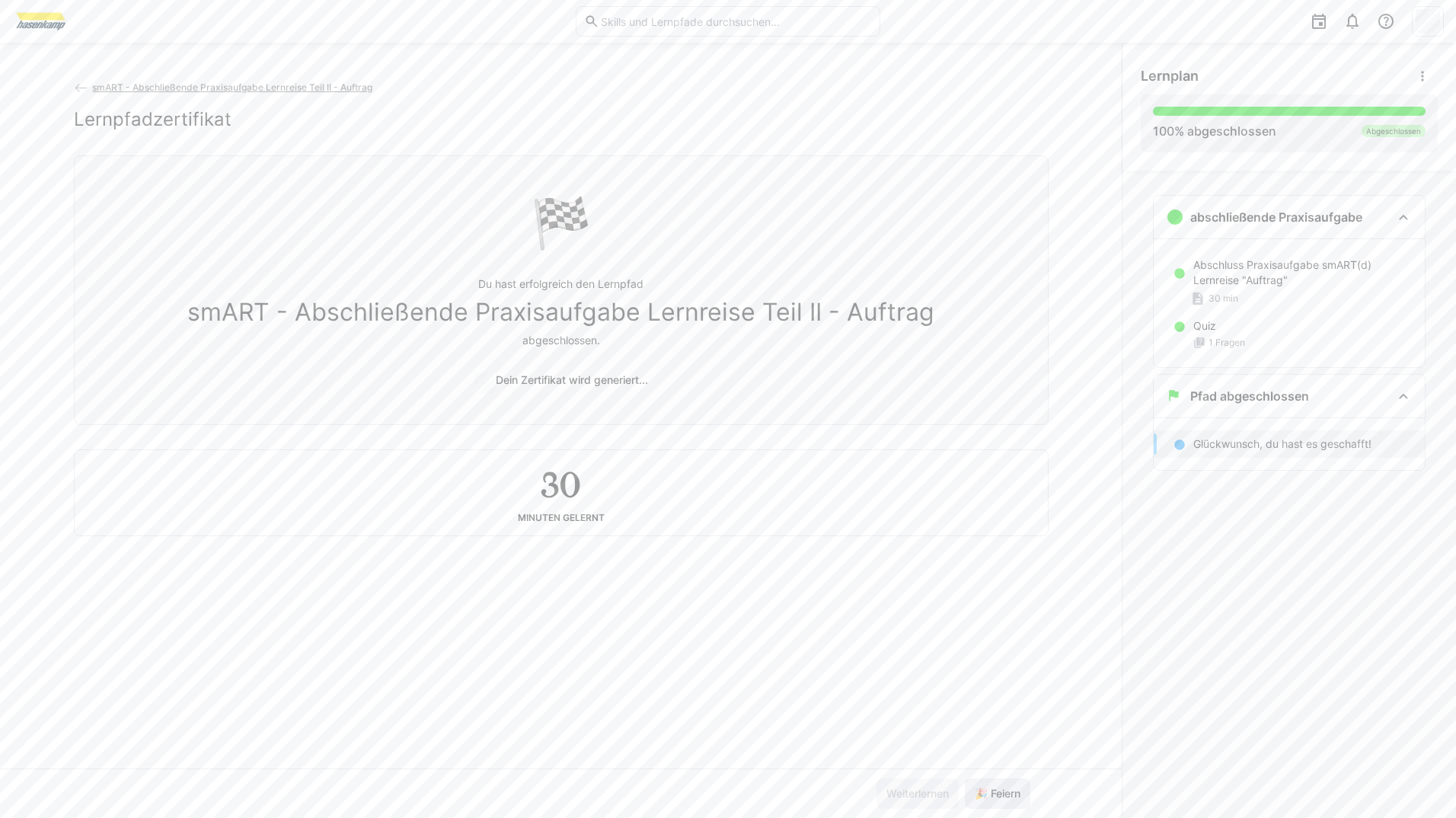
click at [1007, 789] on span "🎉 Feiern" at bounding box center [998, 794] width 50 height 15
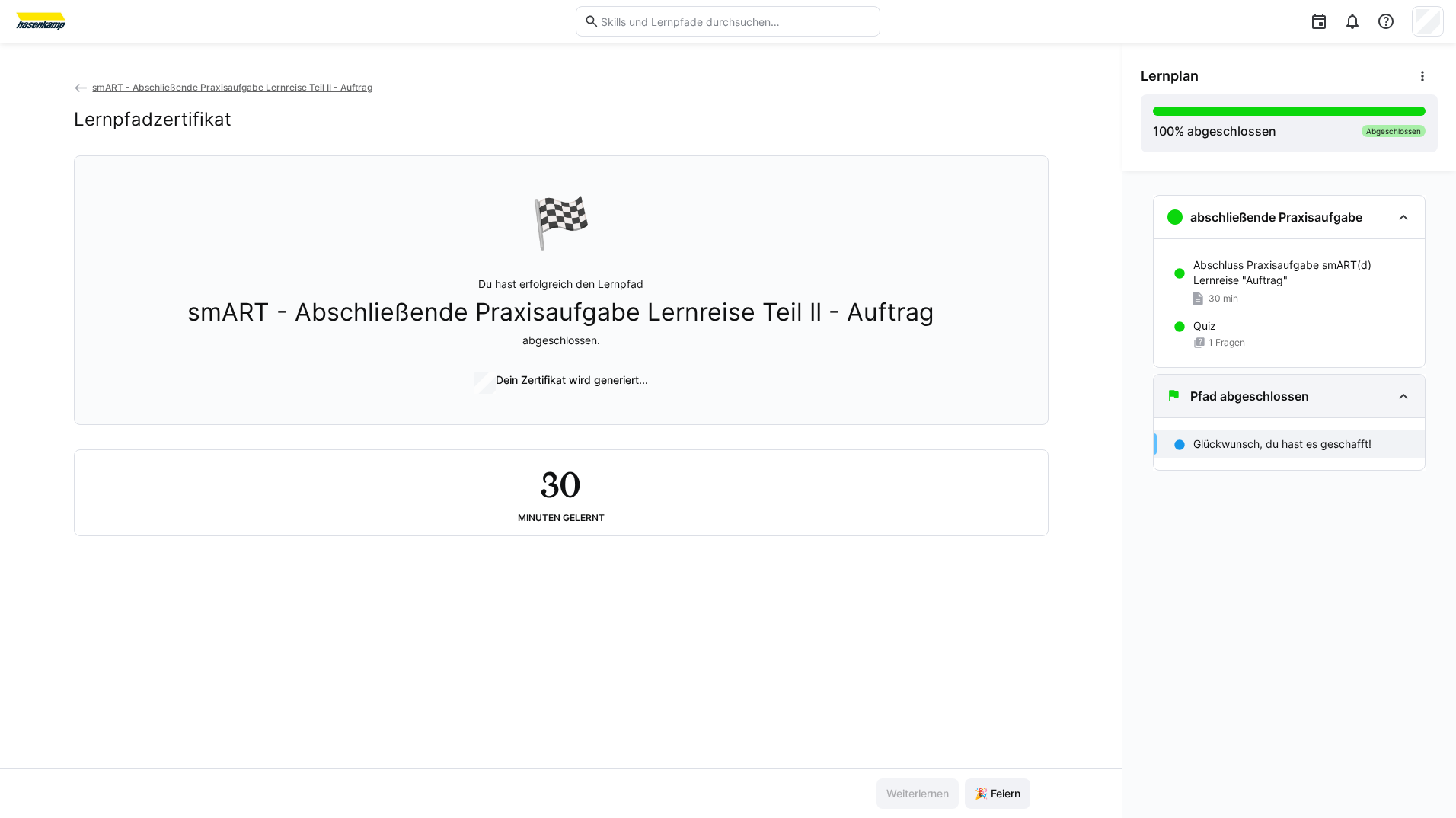
click at [1230, 388] on h3 "Pfad abgeschlossen" at bounding box center [1250, 396] width 119 height 15
click at [226, 82] on span "smART - Abschließende Praxisaufgabe Lernreise Teil II - Auftrag" at bounding box center [232, 87] width 280 height 12
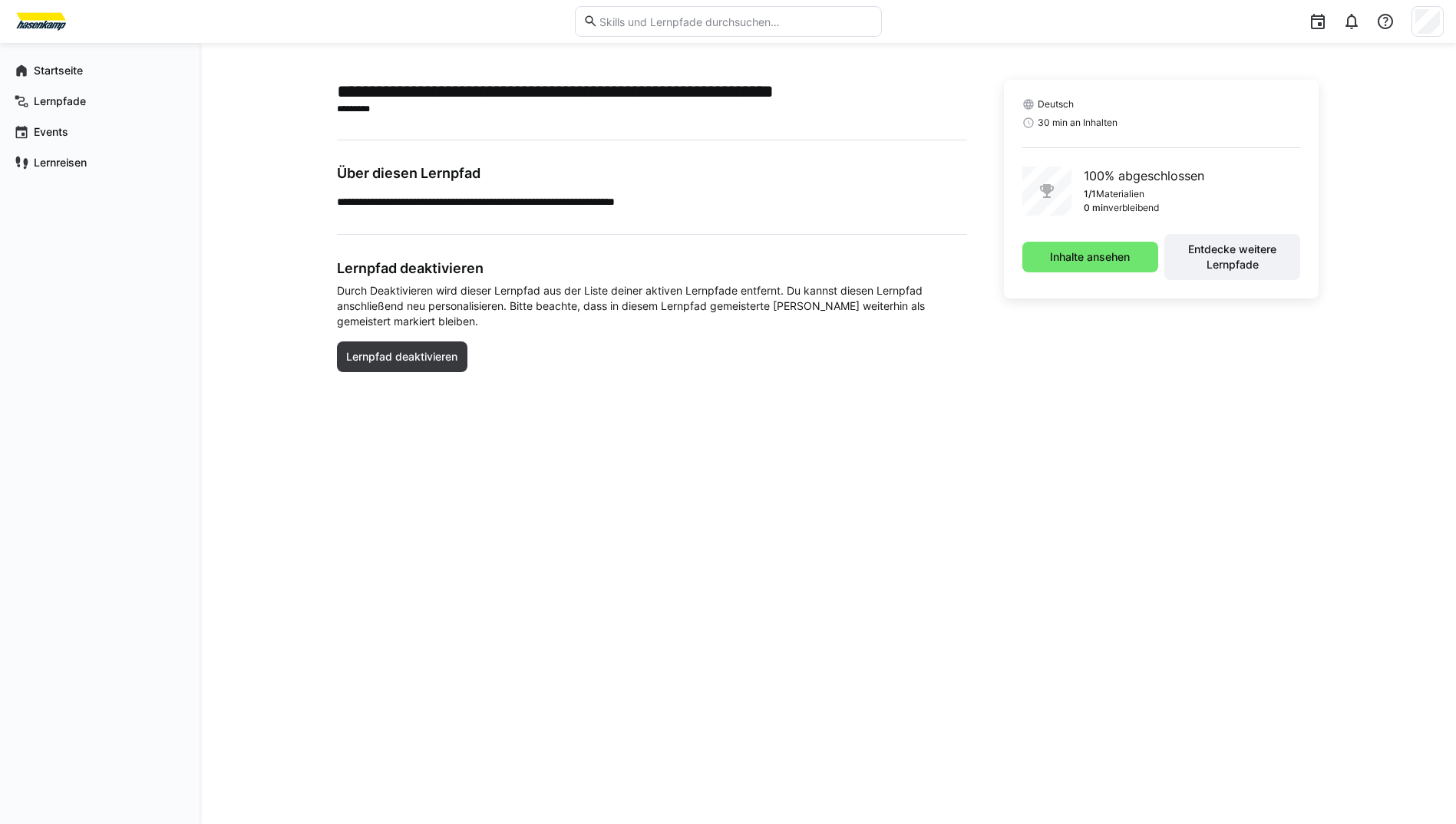
click at [564, 205] on p "**********" at bounding box center [652, 202] width 630 height 15
click at [444, 164] on main "**********" at bounding box center [652, 235] width 630 height 311
click at [1221, 262] on span "Entdecke weitere Lernpfade" at bounding box center [1232, 257] width 121 height 30
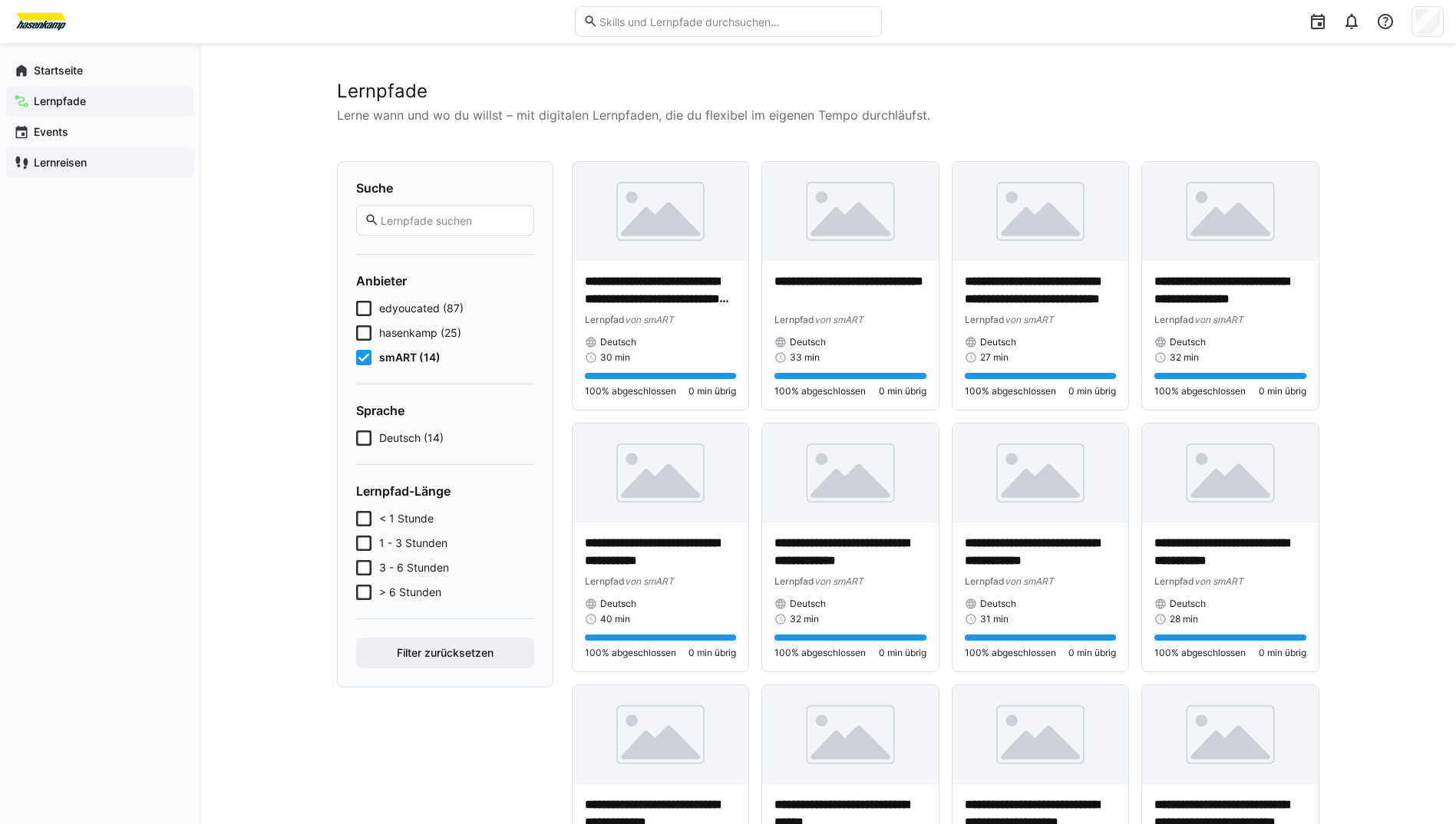
click at [0, 0] on app-navigation-label "Lernreisen" at bounding box center [0, 0] width 0 height 0
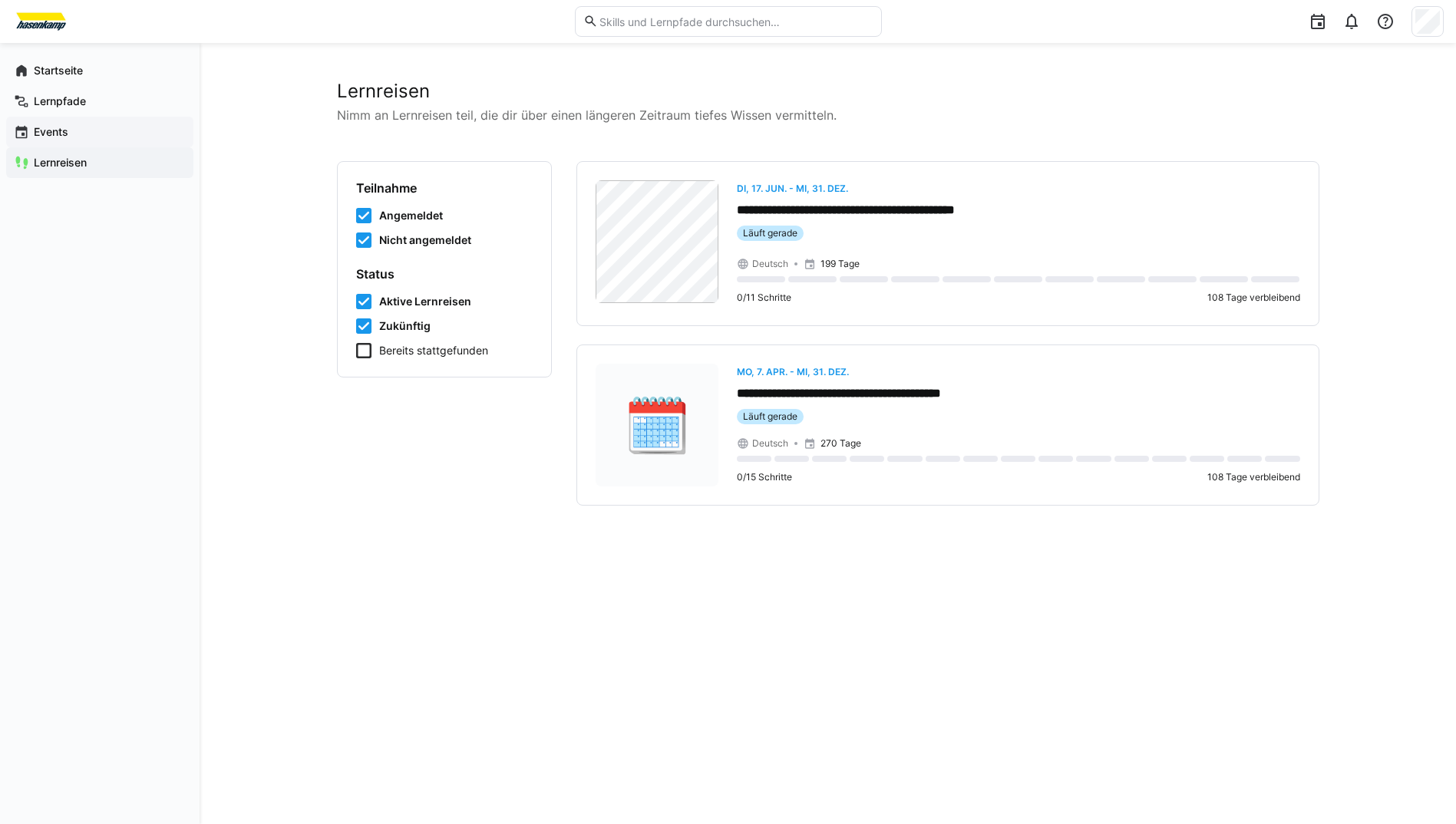
click at [0, 0] on app-navigation-label "Events" at bounding box center [0, 0] width 0 height 0
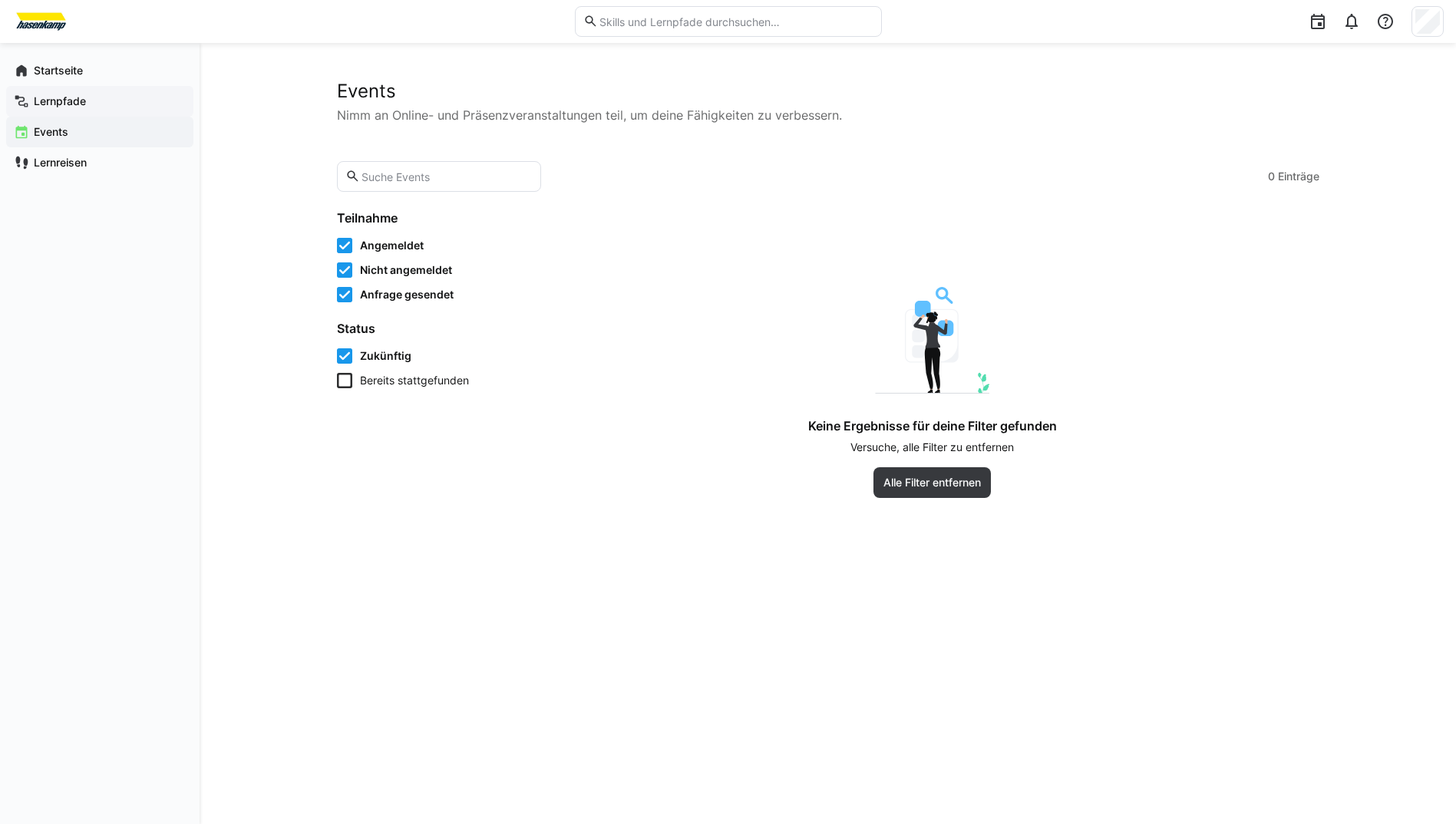
click at [0, 0] on app-navigation-label "Lernpfade" at bounding box center [0, 0] width 0 height 0
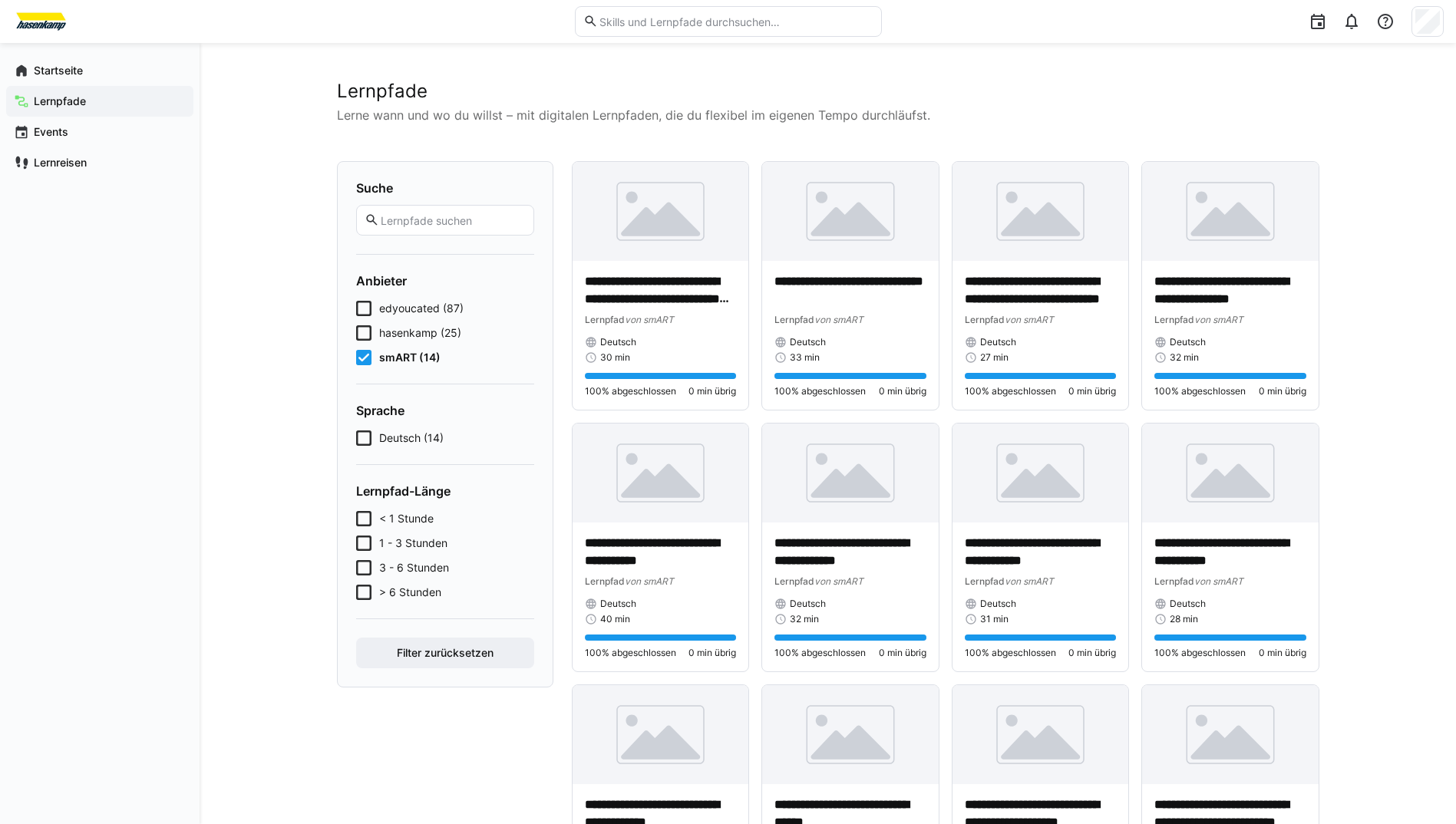
click at [374, 305] on eds-checkbox "edyoucated (87)" at bounding box center [444, 308] width 178 height 15
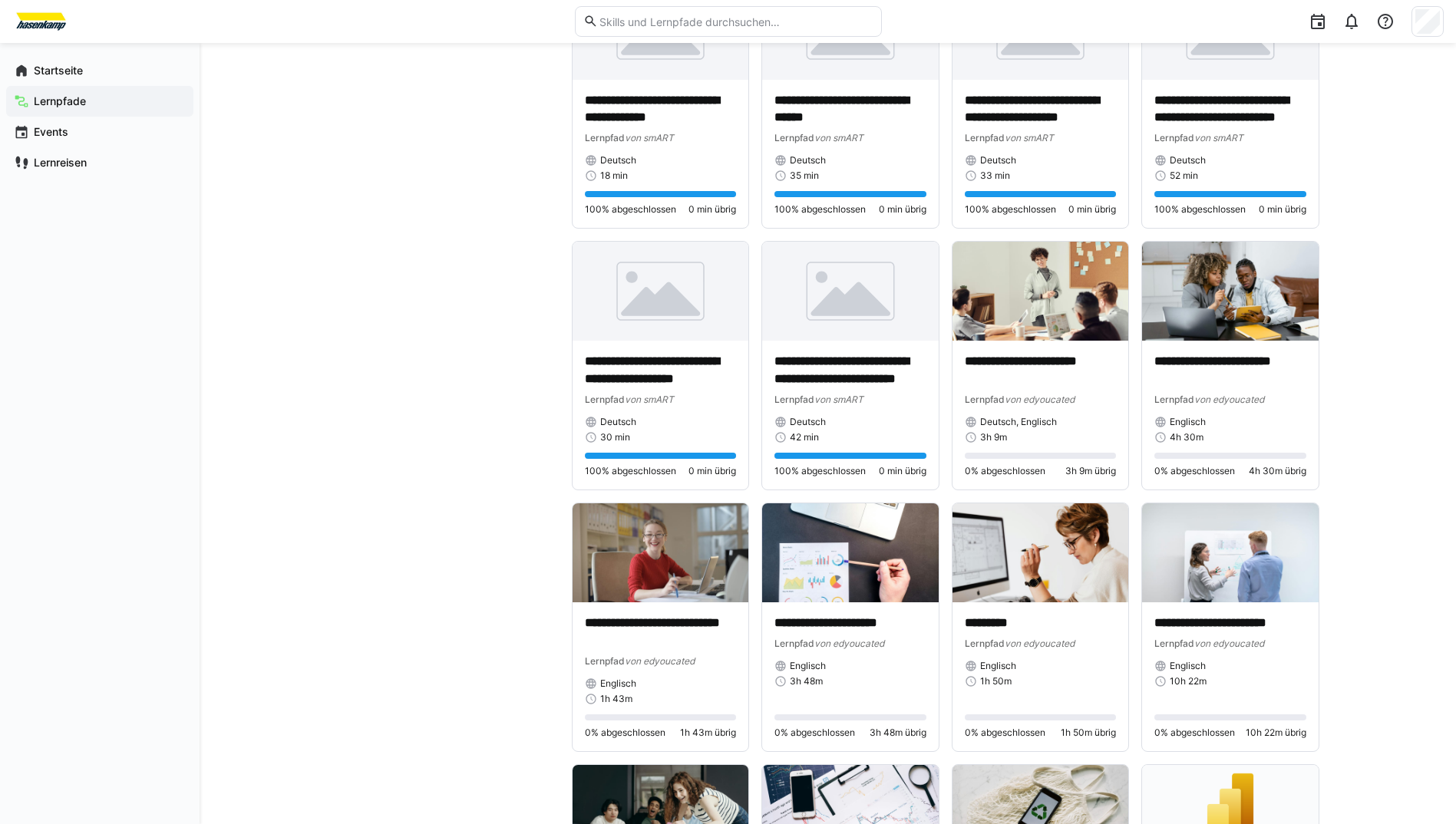
scroll to position [4723, 0]
